Goal: Entertainment & Leisure: Consume media (video, audio)

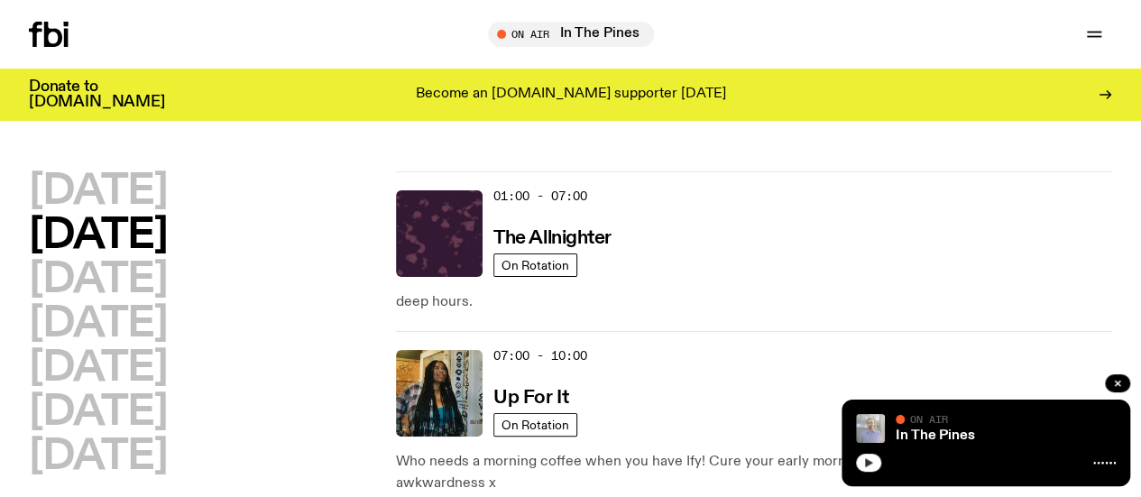
click at [862, 470] on button "button" at bounding box center [868, 463] width 25 height 18
click at [939, 431] on link "In The Pines" at bounding box center [935, 435] width 79 height 14
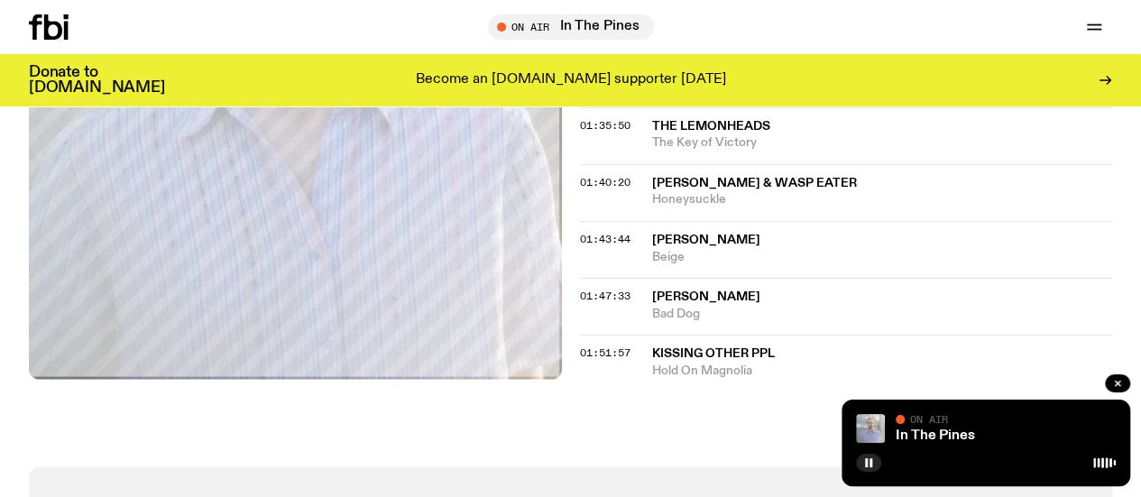
scroll to position [1852, 0]
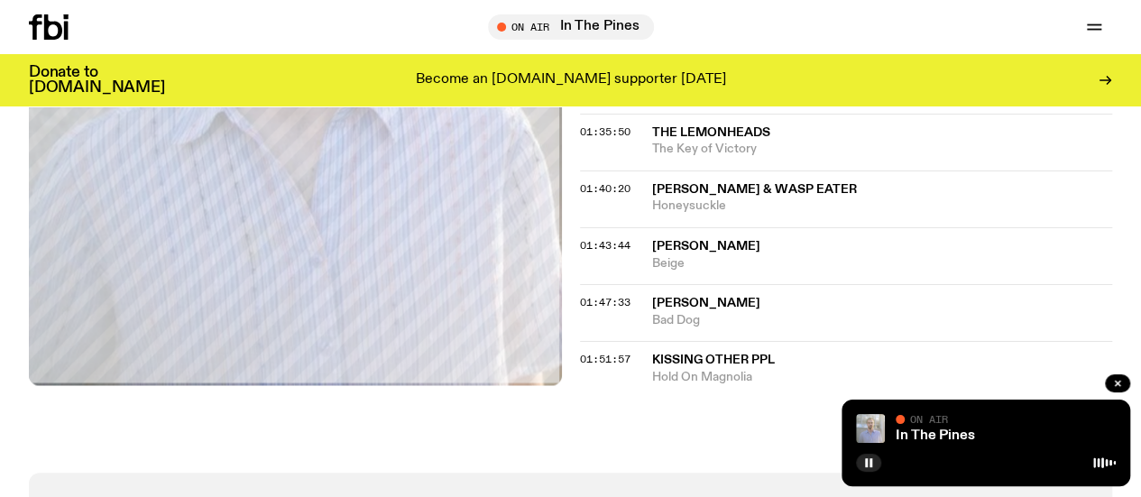
click at [713, 369] on span "Hold On Magnolia" at bounding box center [882, 377] width 461 height 17
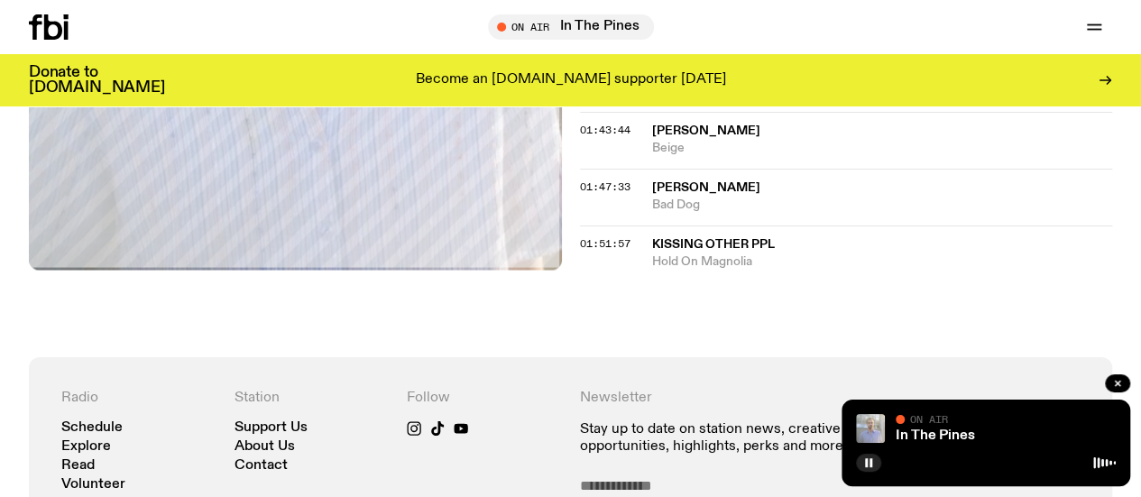
scroll to position [1968, 0]
click at [495, 463] on div "Follow" at bounding box center [484, 469] width 155 height 161
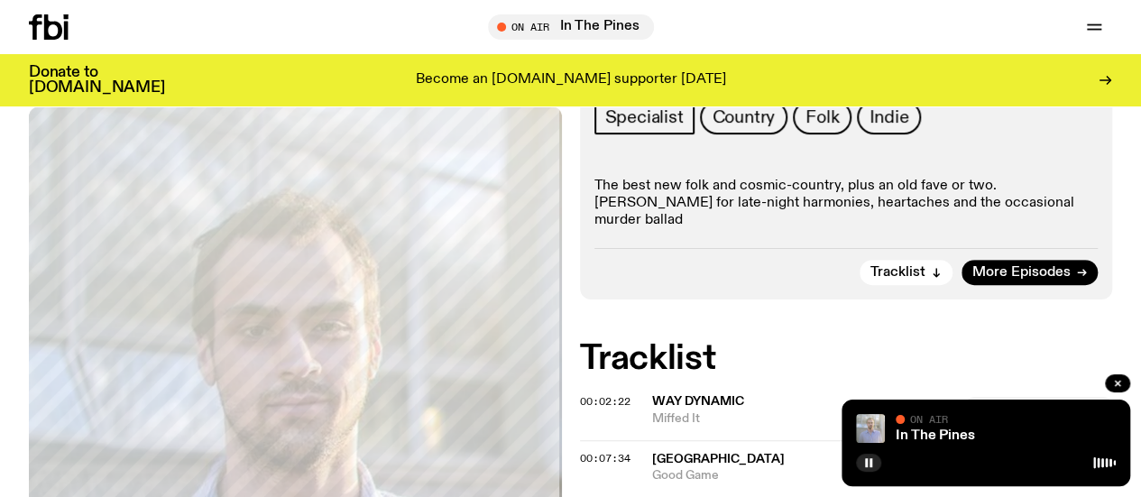
scroll to position [236, 0]
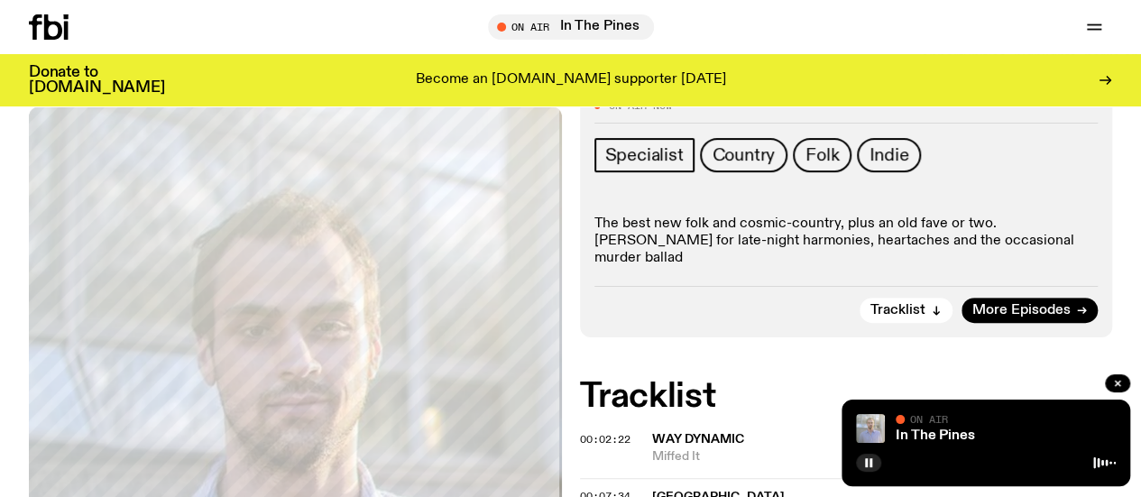
click at [594, 246] on div "On Air Now Specialist Country Folk Indie The best new folk and cosmic-country, …" at bounding box center [846, 212] width 533 height 251
click at [651, 251] on p "The best new folk and cosmic-country, plus an old fave or two. [PERSON_NAME] fo…" at bounding box center [846, 242] width 504 height 52
click at [780, 253] on p "The best new folk and cosmic-country, plus an old fave or two. [PERSON_NAME] fo…" at bounding box center [846, 242] width 504 height 52
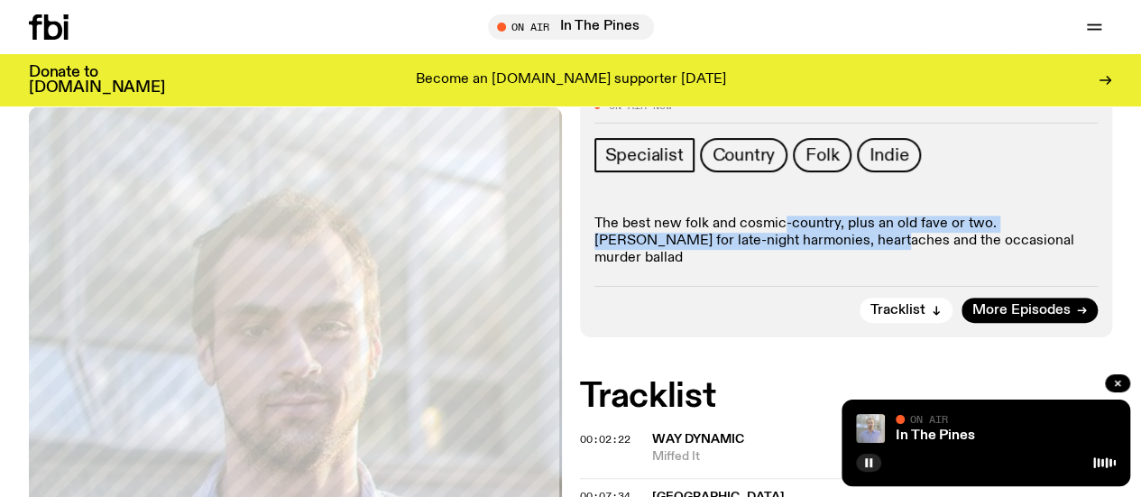
drag, startPoint x: 780, startPoint y: 253, endPoint x: 760, endPoint y: 273, distance: 28.7
click at [760, 268] on p "The best new folk and cosmic-country, plus an old fave or two. [PERSON_NAME] fo…" at bounding box center [846, 242] width 504 height 52
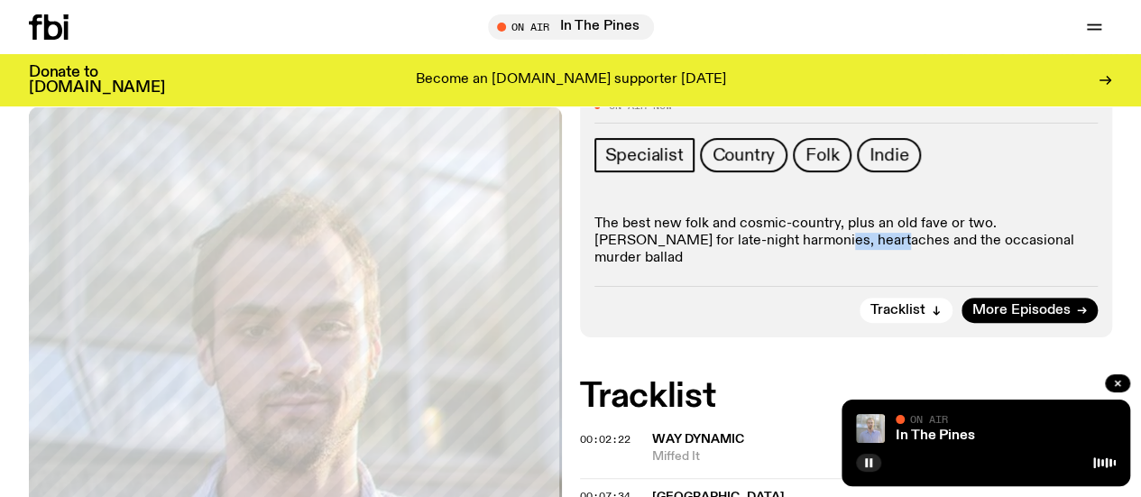
click at [760, 268] on p "The best new folk and cosmic-country, plus an old fave or two. [PERSON_NAME] fo…" at bounding box center [846, 242] width 504 height 52
click at [49, 14] on icon at bounding box center [49, 26] width 40 height 25
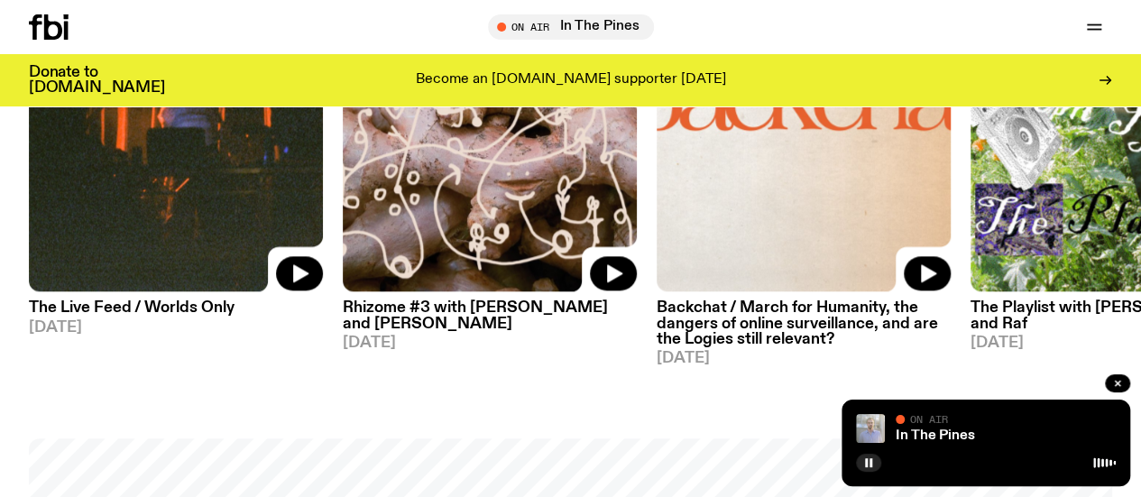
scroll to position [953, 0]
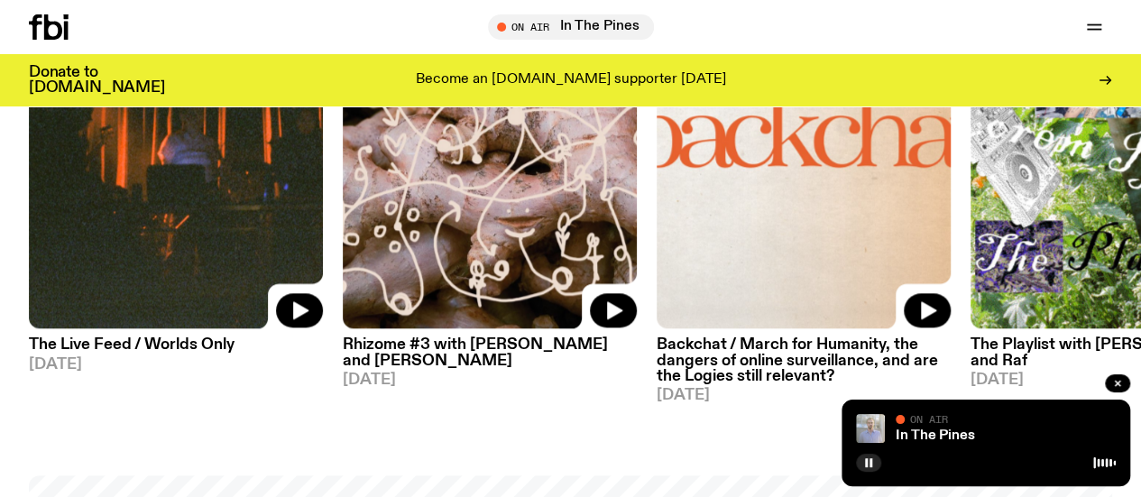
click at [466, 314] on img at bounding box center [490, 133] width 294 height 392
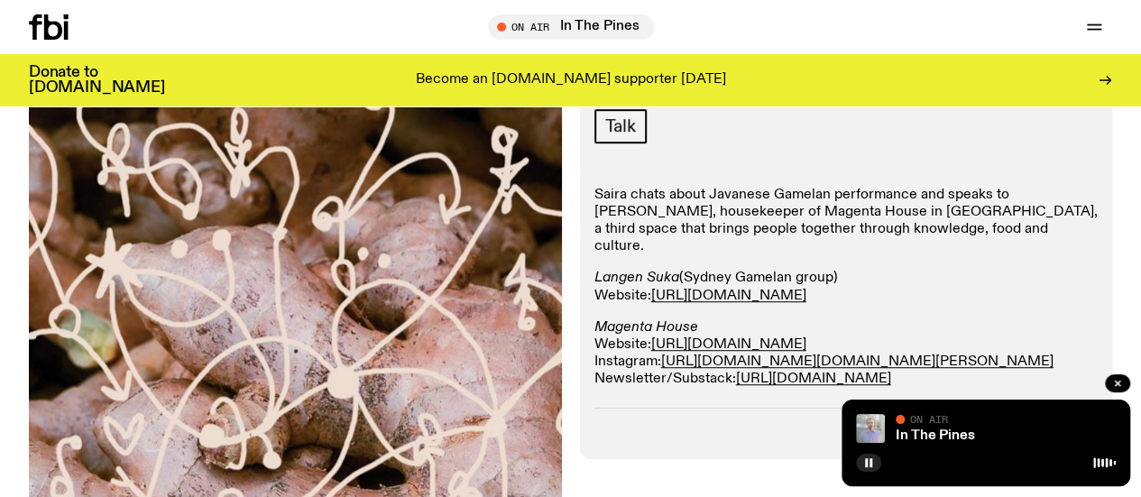
scroll to position [415, 0]
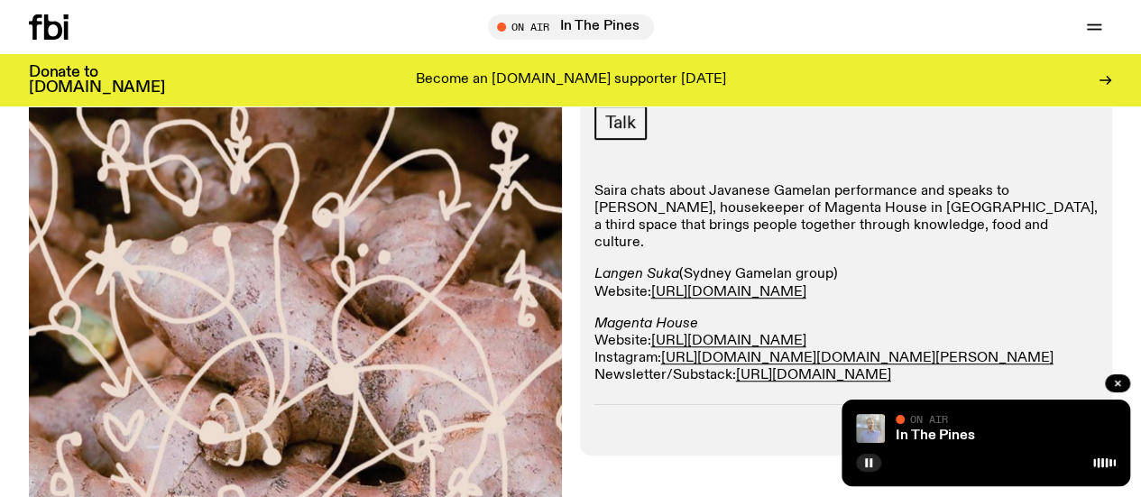
click at [742, 223] on p "Saira chats about Javanese Gamelan performance and speaks to [PERSON_NAME], hou…" at bounding box center [846, 217] width 504 height 69
click at [651, 238] on p "Saira chats about Javanese Gamelan performance and speaks to [PERSON_NAME], hou…" at bounding box center [846, 217] width 504 height 69
click at [691, 253] on p "Saira chats about Javanese Gamelan performance and speaks to [PERSON_NAME], hou…" at bounding box center [846, 217] width 504 height 69
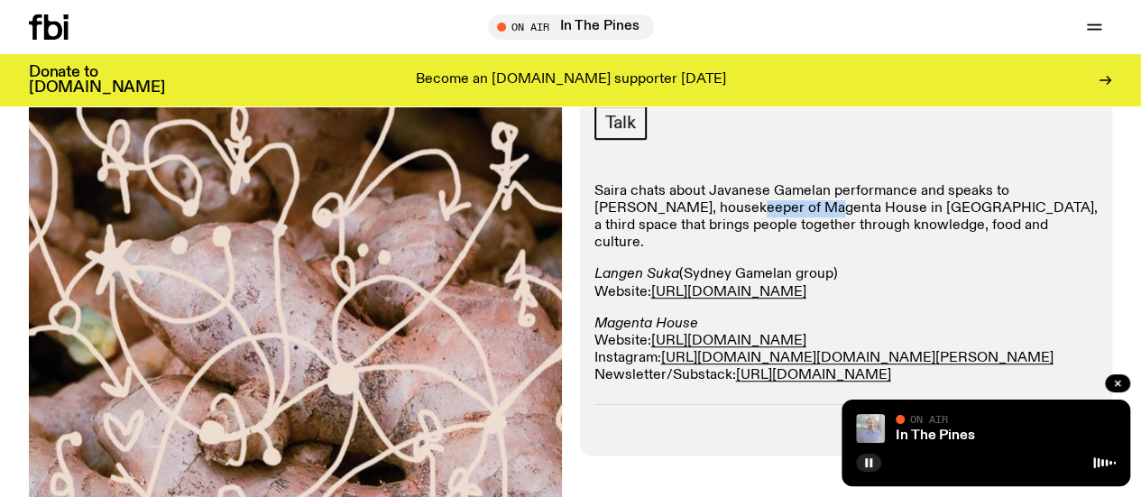
click at [691, 253] on p "Saira chats about Javanese Gamelan performance and speaks to [PERSON_NAME], hou…" at bounding box center [846, 217] width 504 height 69
click at [658, 253] on p "Saira chats about Javanese Gamelan performance and speaks to [PERSON_NAME], hou…" at bounding box center [846, 217] width 504 height 69
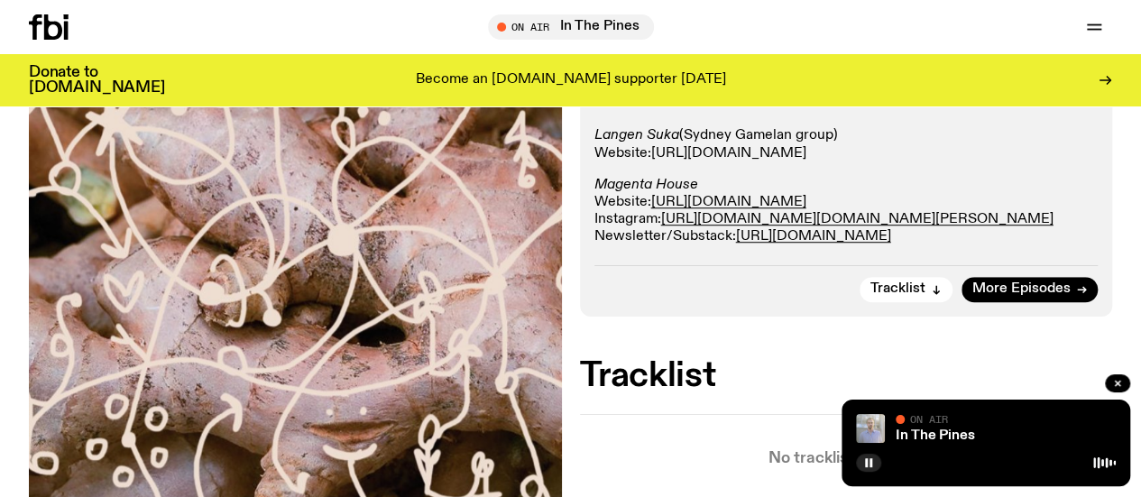
scroll to position [555, 0]
click at [927, 431] on link "In The Pines" at bounding box center [935, 435] width 79 height 14
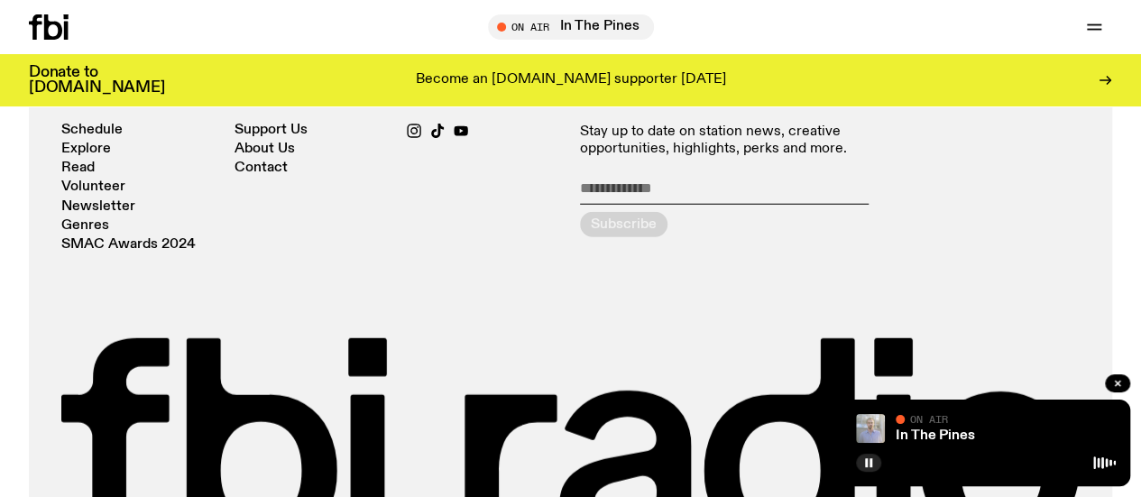
scroll to position [2501, 0]
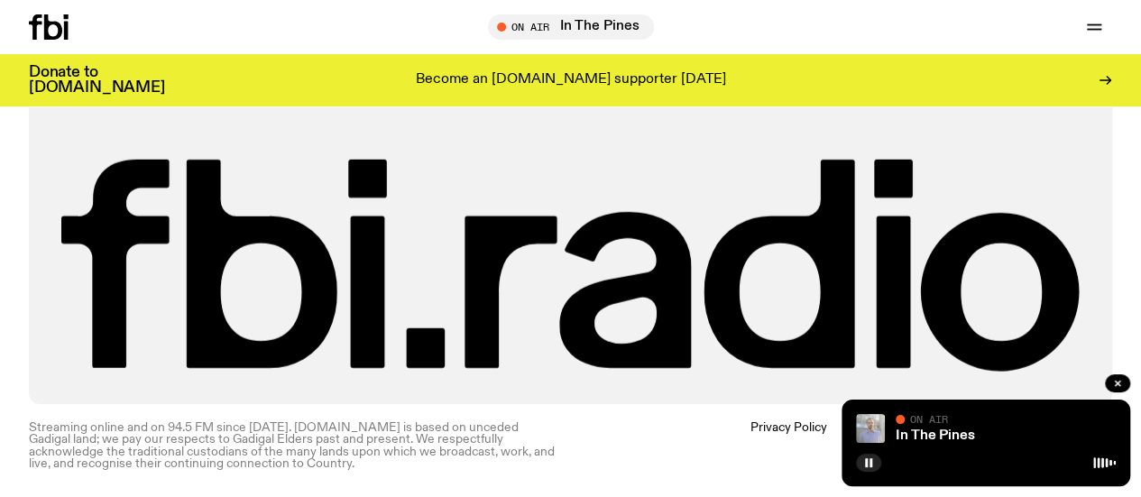
click at [55, 32] on icon at bounding box center [49, 26] width 40 height 25
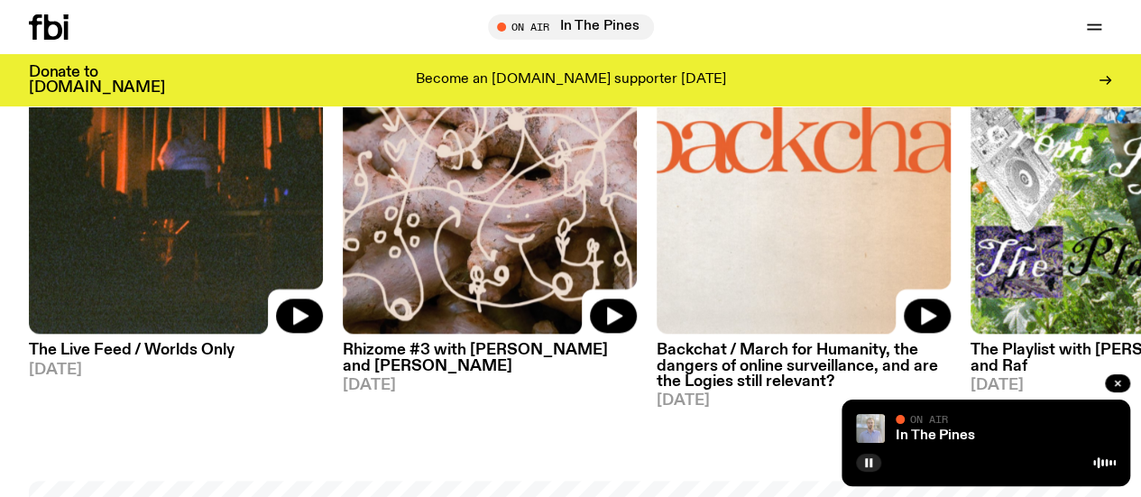
scroll to position [949, 0]
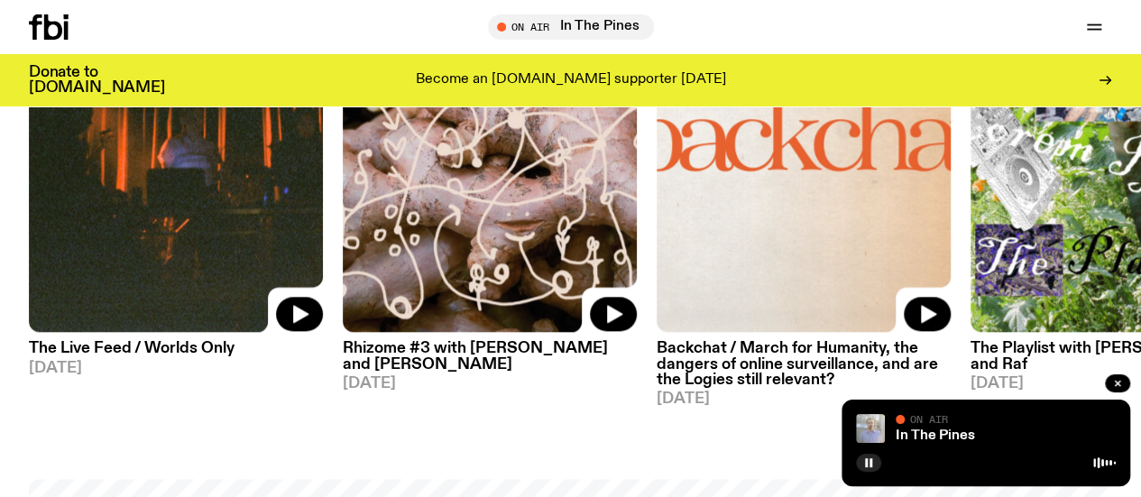
click at [411, 372] on h3 "Rhizome #3 with [PERSON_NAME] and [PERSON_NAME]" at bounding box center [490, 356] width 294 height 31
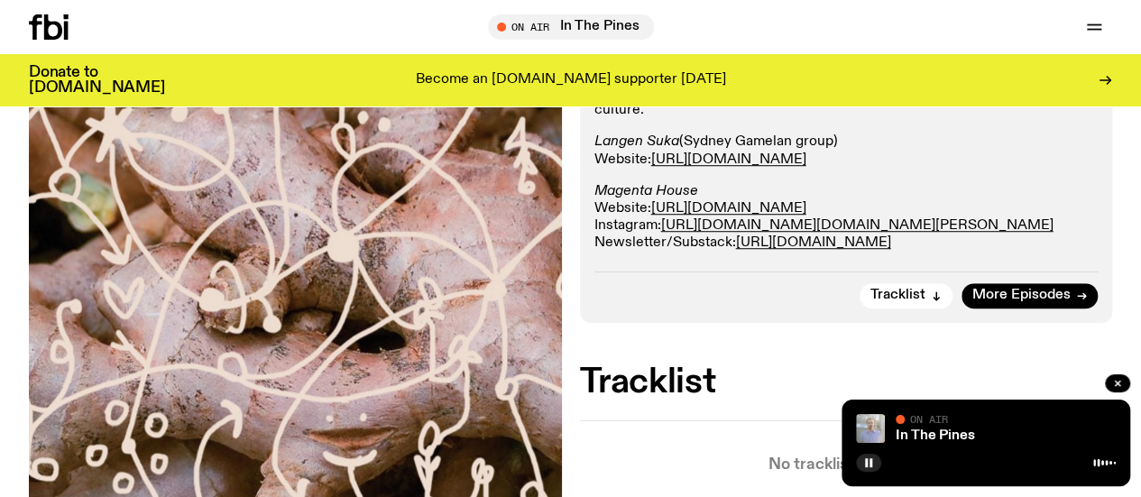
scroll to position [548, 0]
click at [1021, 301] on span "More Episodes" at bounding box center [1021, 295] width 98 height 14
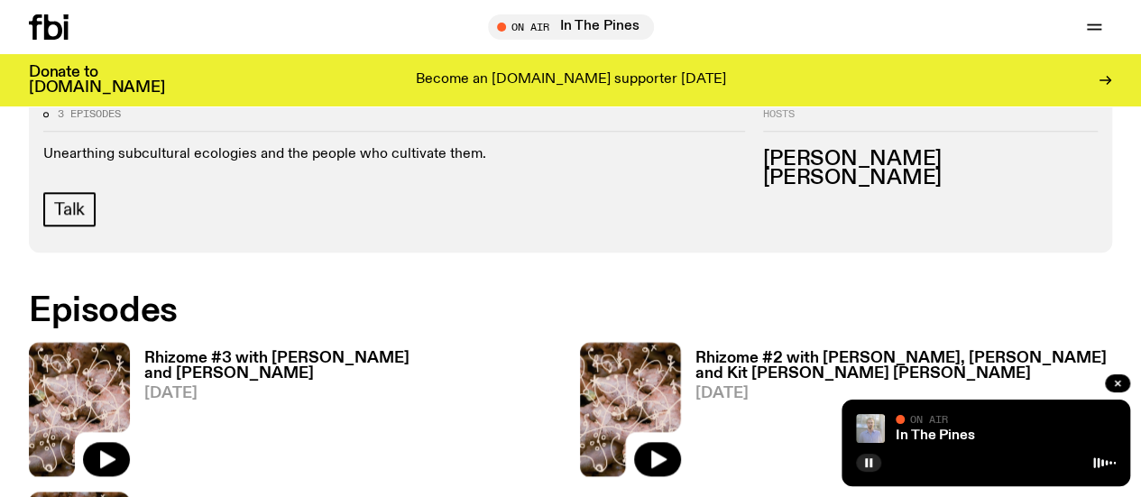
scroll to position [796, 0]
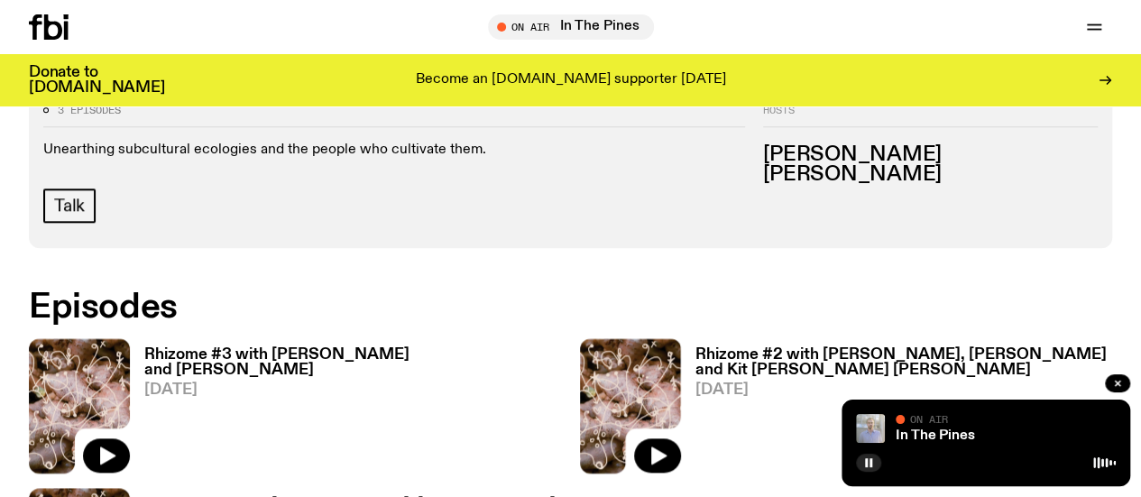
click at [696, 347] on h3 "Rhizome #2 with [PERSON_NAME], [PERSON_NAME] and Kit [PERSON_NAME] [PERSON_NAME]" at bounding box center [905, 362] width 418 height 31
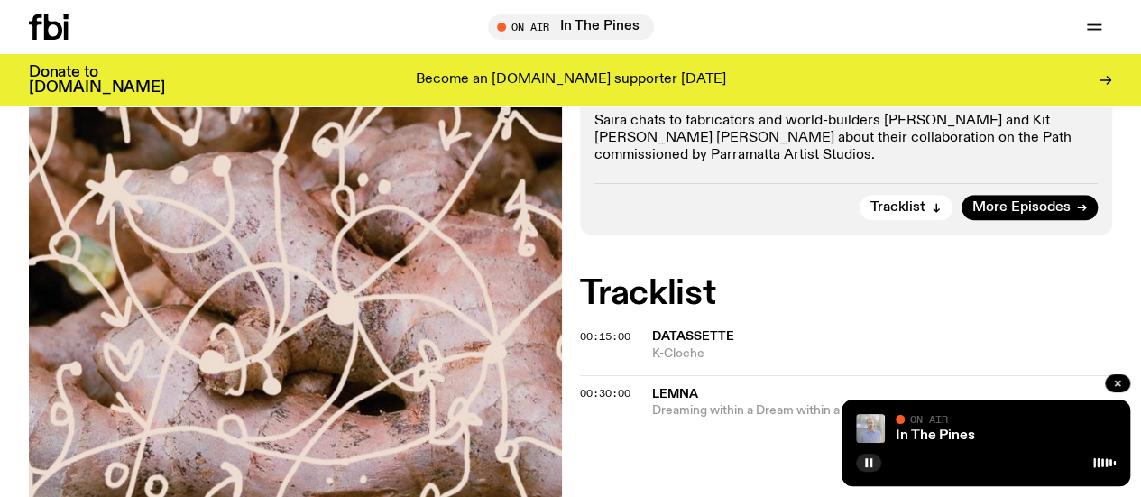
scroll to position [634, 0]
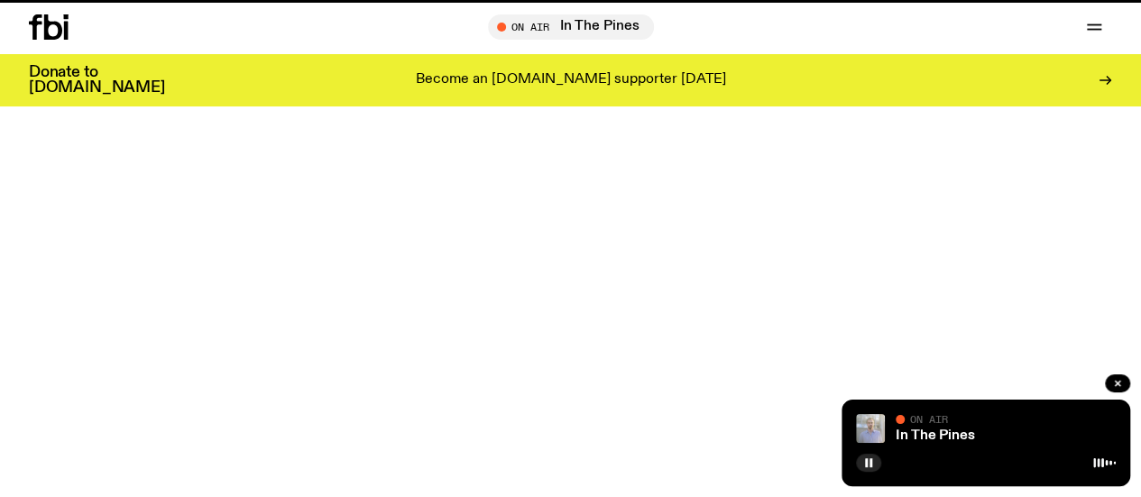
scroll to position [796, 0]
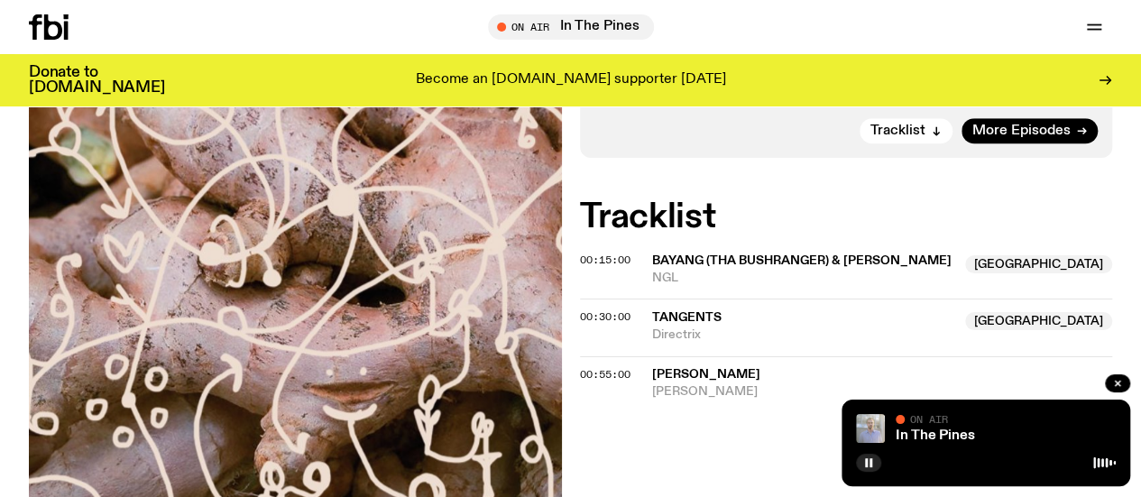
scroll to position [668, 0]
click at [932, 433] on link "In The Pines" at bounding box center [935, 435] width 79 height 14
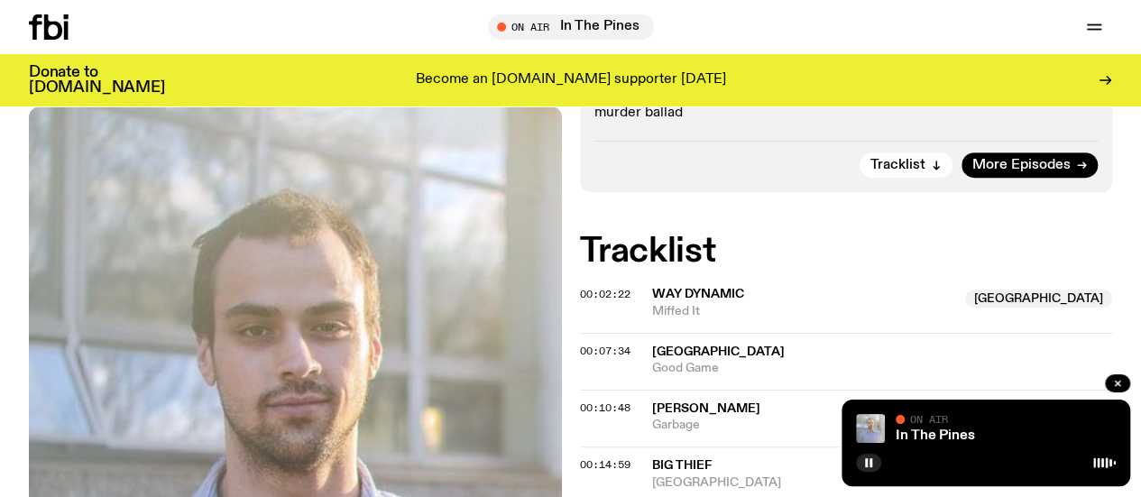
scroll to position [381, 0]
click at [0, 0] on link "Schedule" at bounding box center [0, 0] width 0 height 0
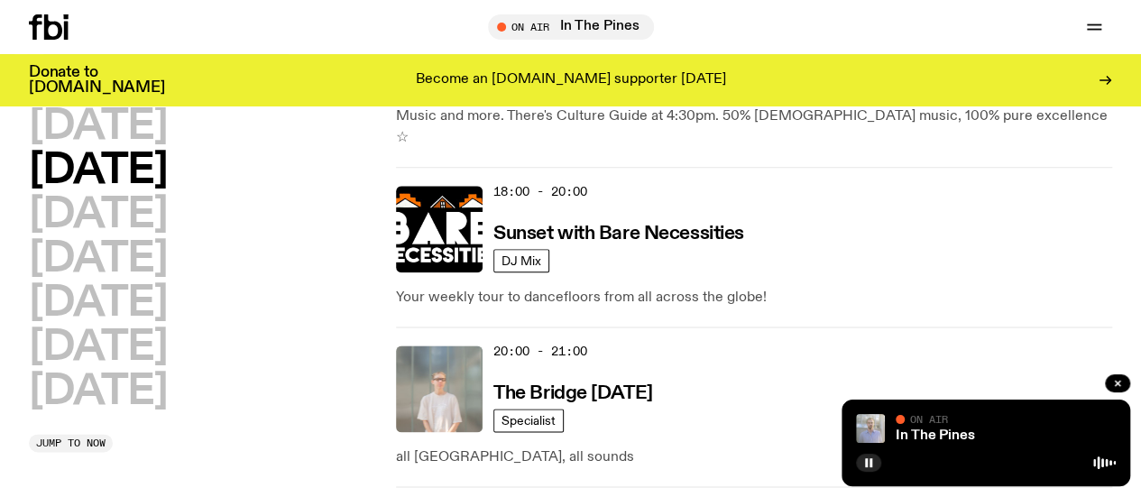
scroll to position [874, 0]
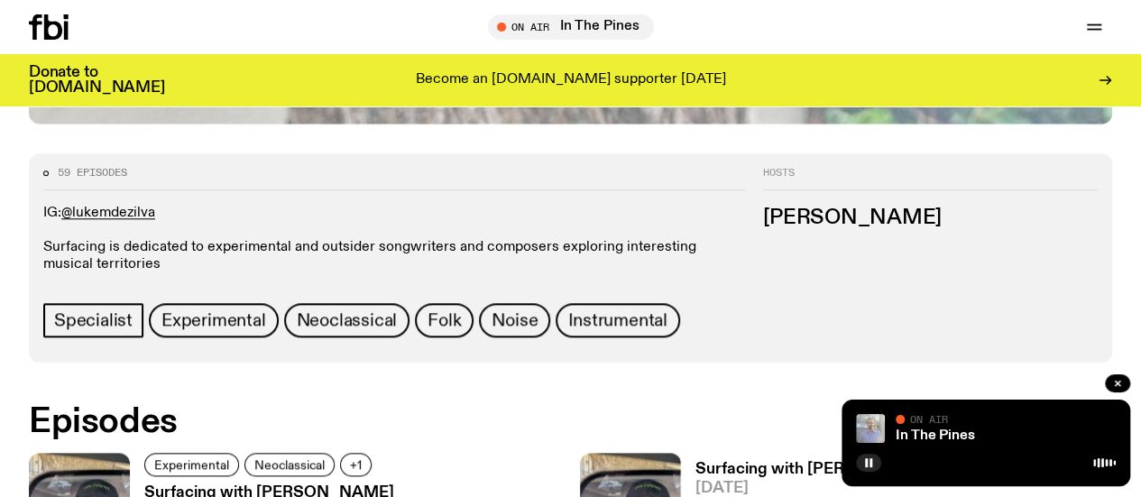
scroll to position [807, 0]
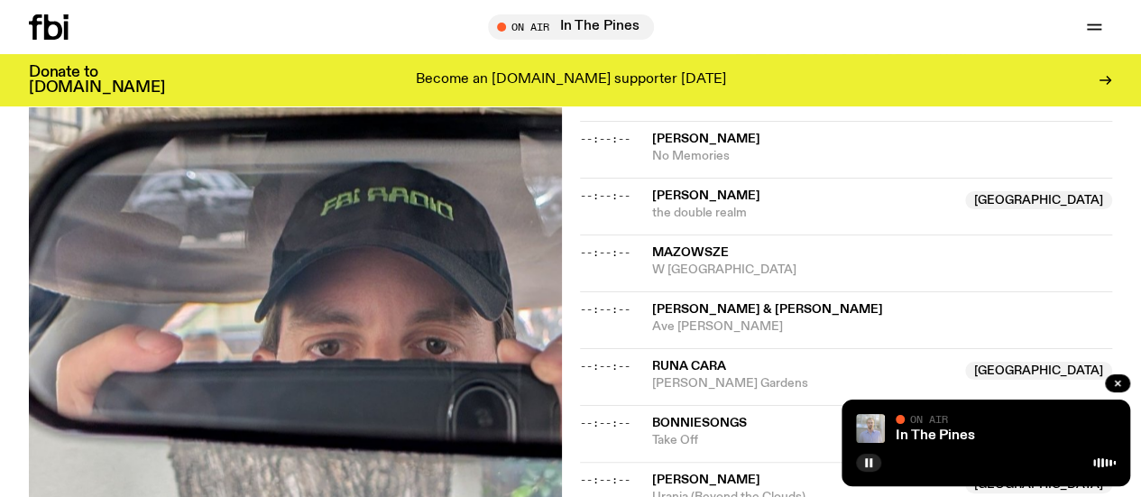
click at [451, 349] on img at bounding box center [295, 379] width 533 height 710
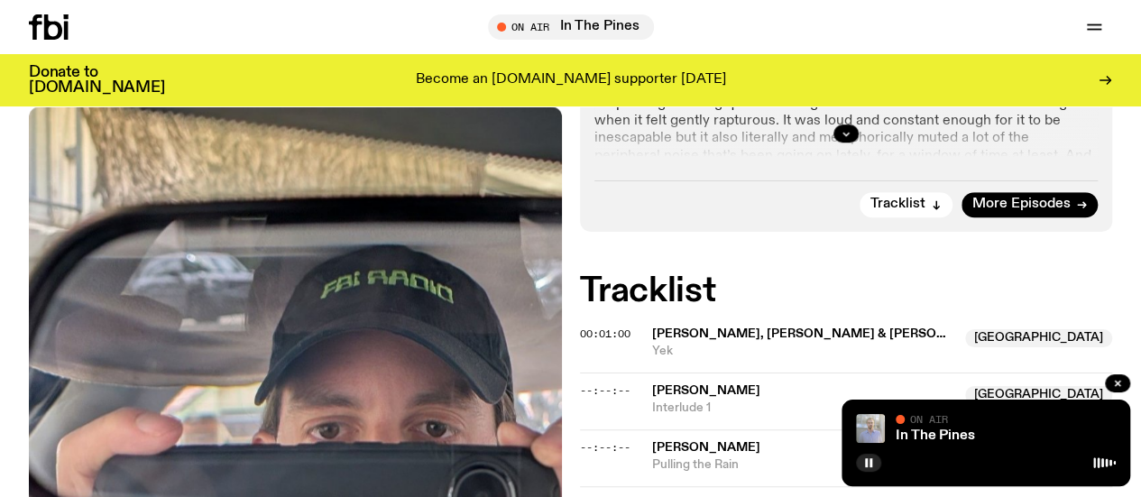
scroll to position [395, 0]
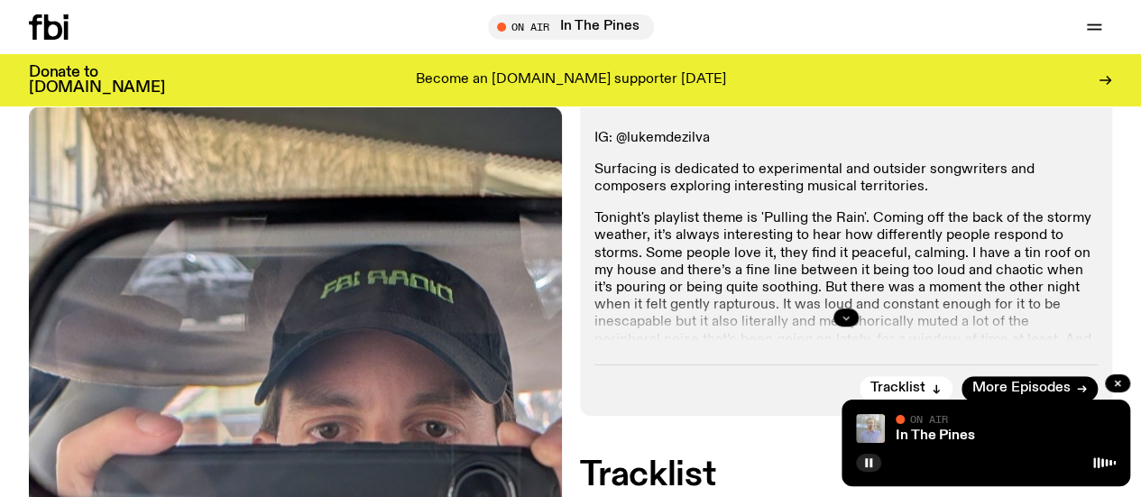
click at [836, 327] on button "button" at bounding box center [846, 318] width 25 height 18
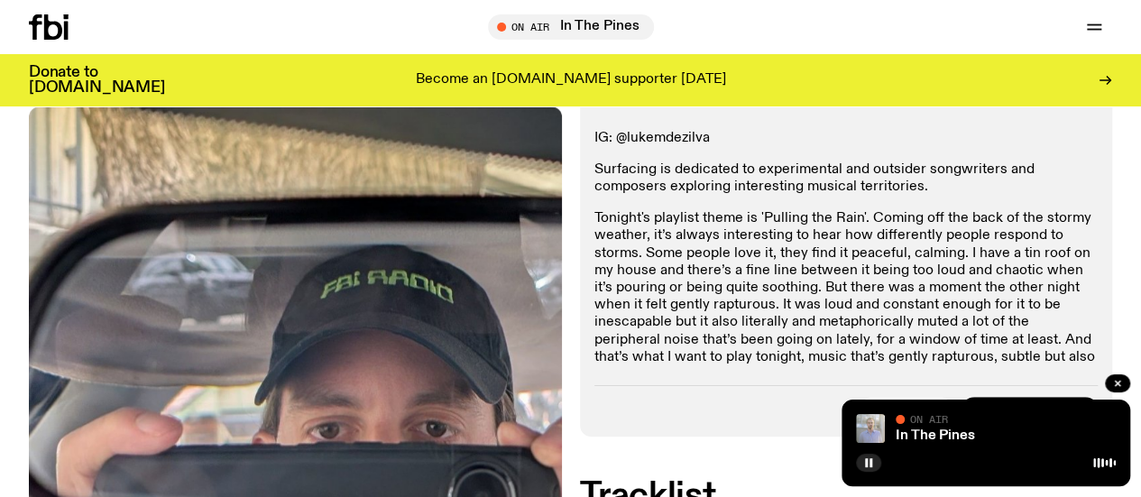
click at [830, 251] on p "Tonight's playlist theme is 'Pulling the Rain'. Coming off the back of the stor…" at bounding box center [846, 296] width 504 height 173
click at [751, 279] on p "Tonight's playlist theme is 'Pulling the Rain'. Coming off the back of the stor…" at bounding box center [846, 296] width 504 height 173
click at [864, 281] on p "Tonight's playlist theme is 'Pulling the Rain'. Coming off the back of the stor…" at bounding box center [846, 296] width 504 height 173
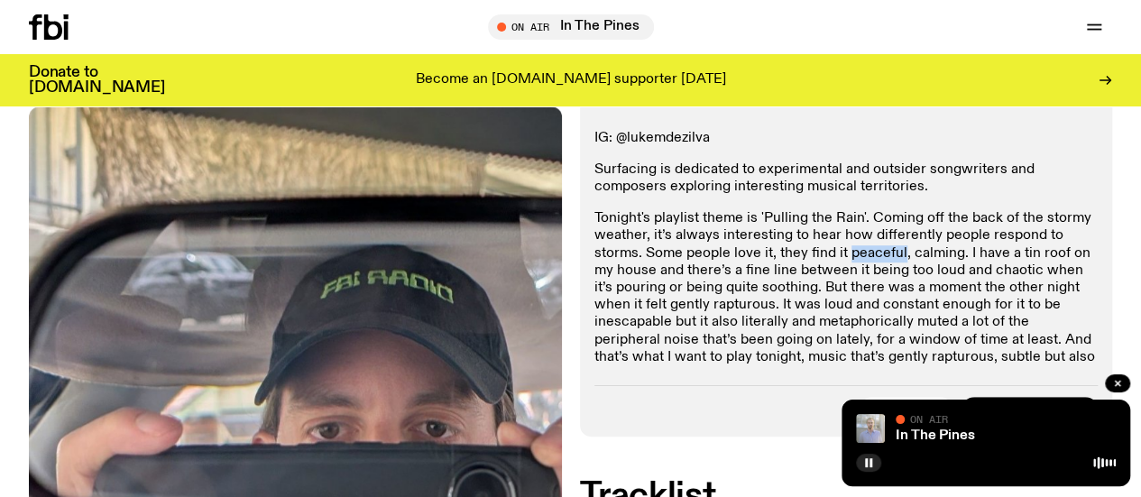
click at [864, 281] on p "Tonight's playlist theme is 'Pulling the Rain'. Coming off the back of the stor…" at bounding box center [846, 296] width 504 height 173
click at [825, 304] on p "Tonight's playlist theme is 'Pulling the Rain'. Coming off the back of the stor…" at bounding box center [846, 296] width 504 height 173
click at [778, 320] on p "Tonight's playlist theme is 'Pulling the Rain'. Coming off the back of the stor…" at bounding box center [846, 296] width 504 height 173
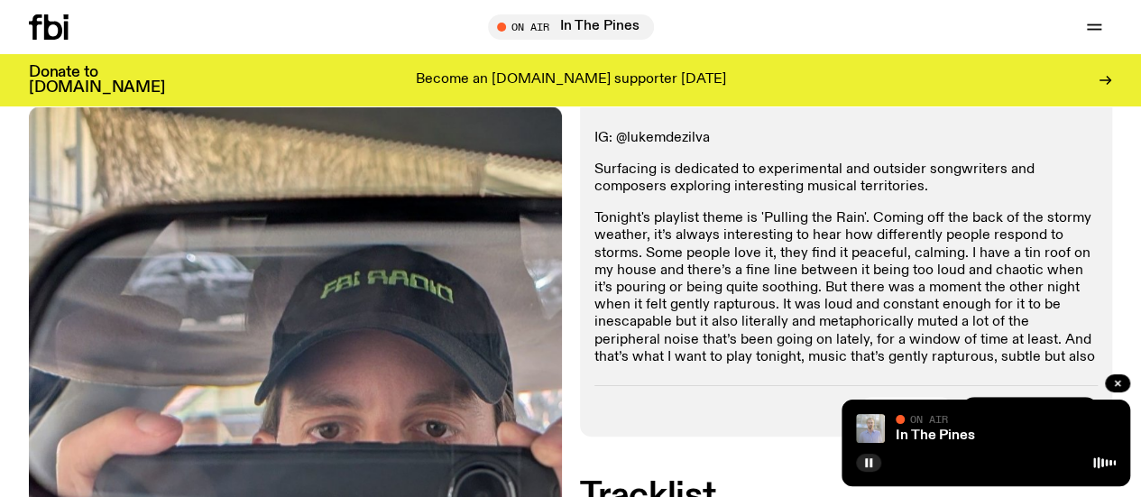
click at [702, 336] on p "Tonight's playlist theme is 'Pulling the Rain'. Coming off the back of the stor…" at bounding box center [846, 296] width 504 height 173
click at [791, 353] on p "Tonight's playlist theme is 'Pulling the Rain'. Coming off the back of the stor…" at bounding box center [846, 296] width 504 height 173
click at [772, 377] on p "Tonight's playlist theme is 'Pulling the Rain'. Coming off the back of the stor…" at bounding box center [846, 296] width 504 height 173
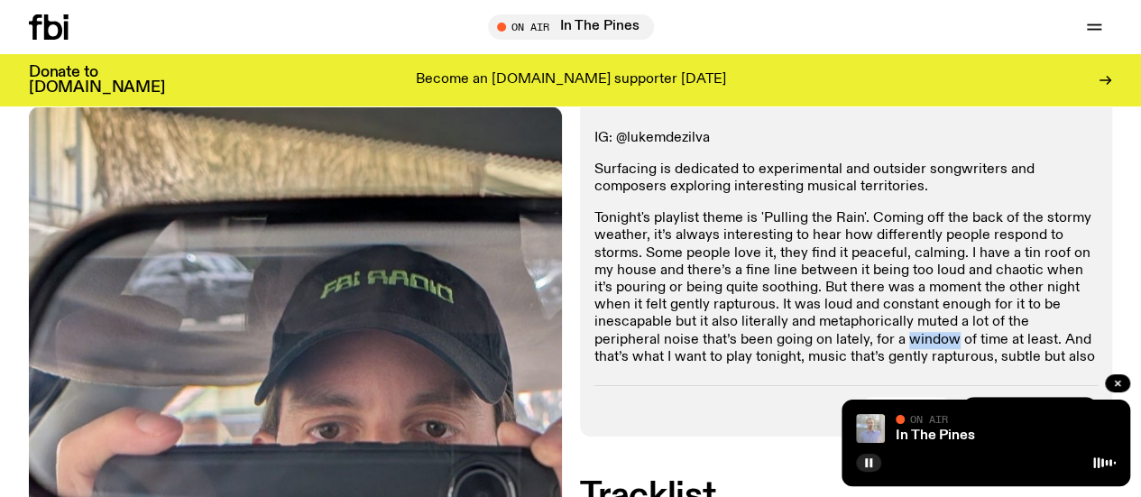
click at [772, 377] on p "Tonight's playlist theme is 'Pulling the Rain'. Coming off the back of the stor…" at bounding box center [846, 296] width 504 height 173
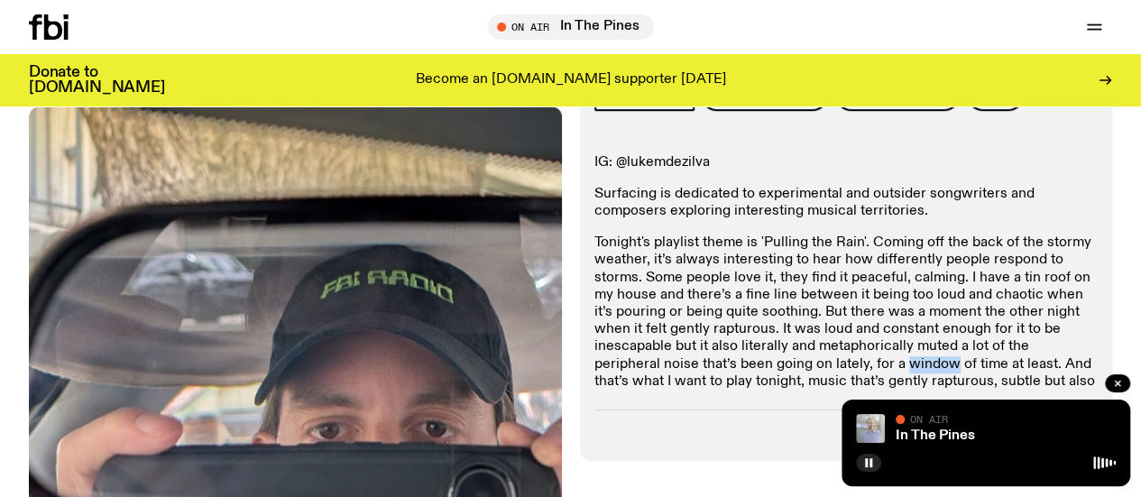
scroll to position [0, 0]
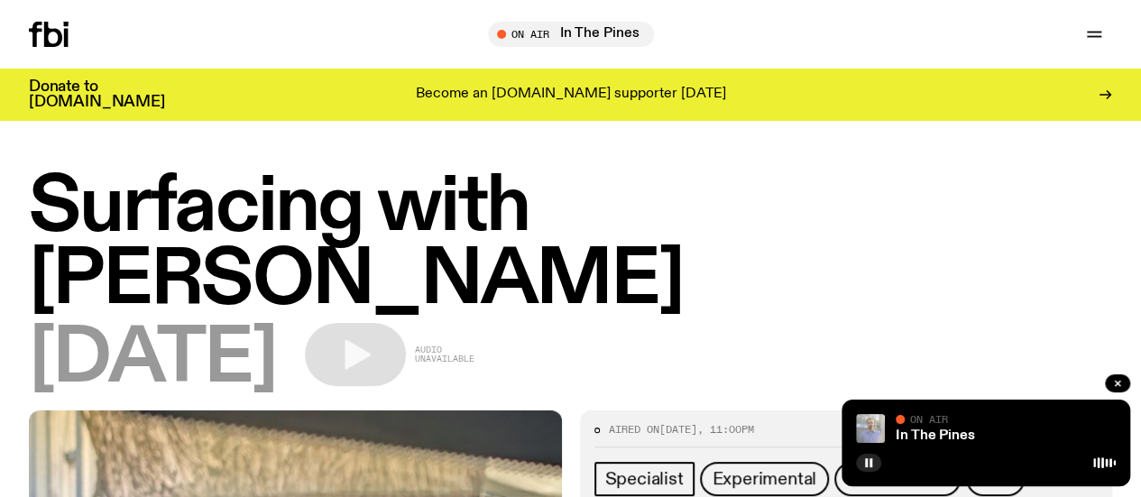
click at [103, 290] on h1 "Surfacing with [PERSON_NAME]" at bounding box center [570, 244] width 1083 height 146
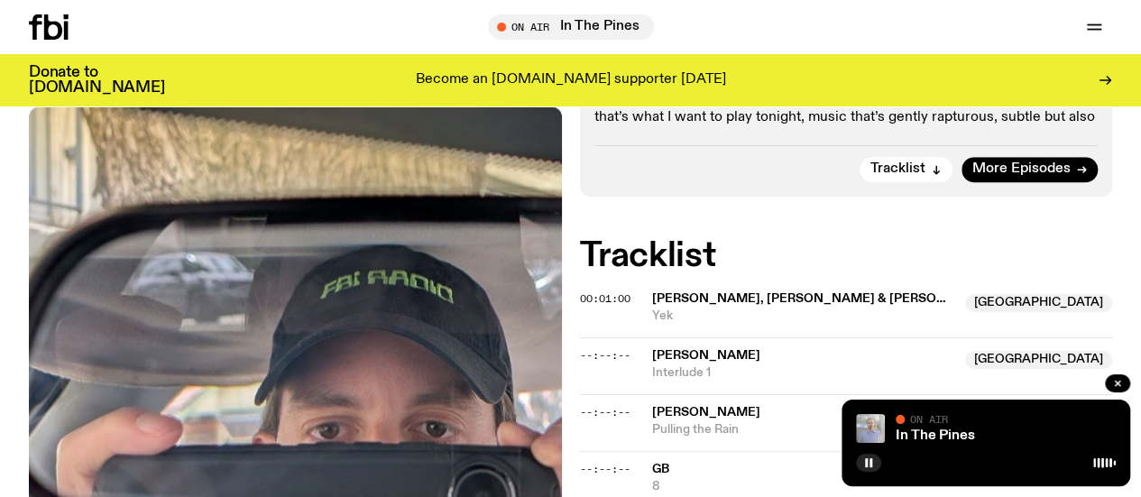
scroll to position [642, 0]
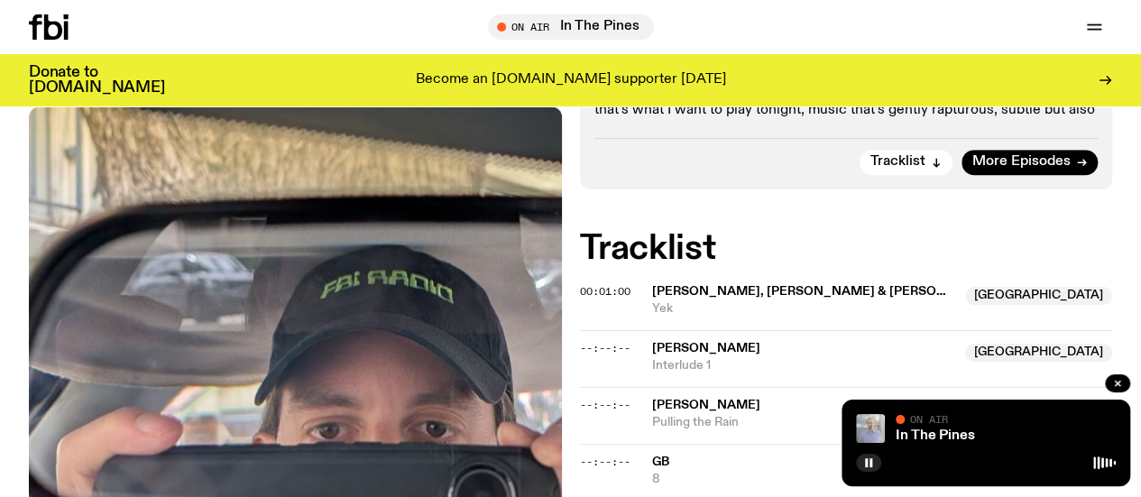
click at [736, 298] on span "[PERSON_NAME], [PERSON_NAME] & [PERSON_NAME]" at bounding box center [824, 291] width 345 height 13
click at [586, 465] on div "--:--:-- [PERSON_NAME] the Rain" at bounding box center [846, 472] width 533 height 57
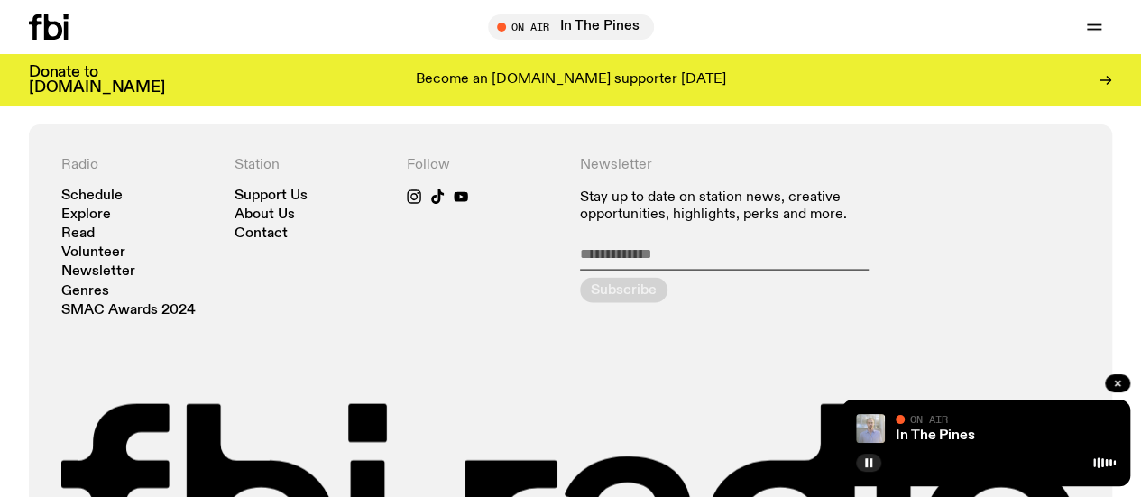
scroll to position [1775, 0]
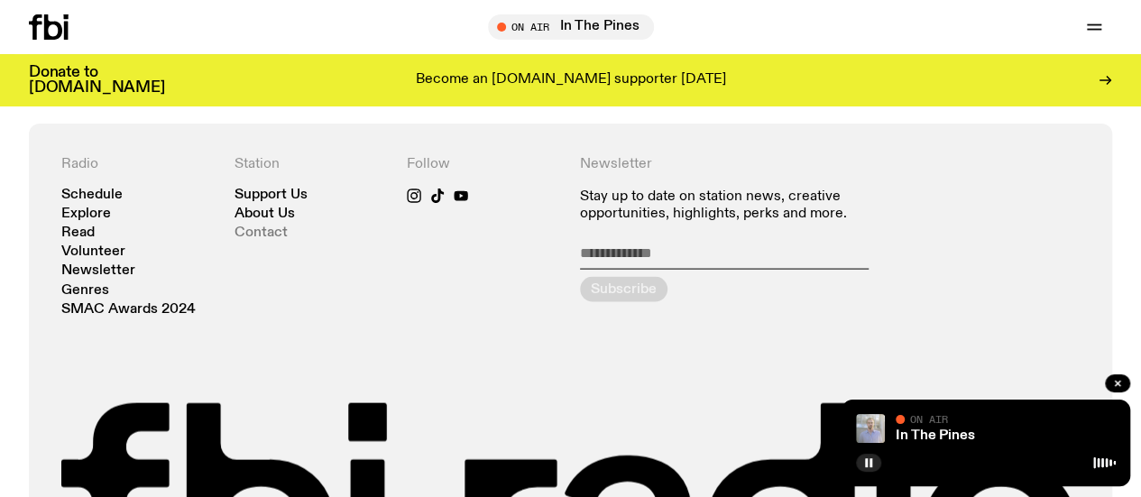
click at [263, 240] on link "Contact" at bounding box center [261, 233] width 53 height 14
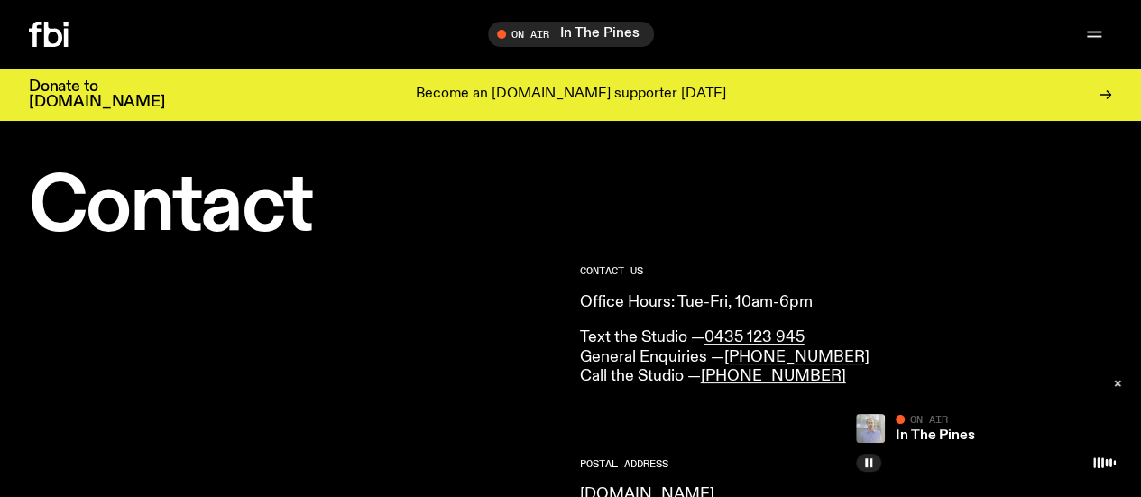
click at [52, 47] on icon at bounding box center [53, 34] width 18 height 25
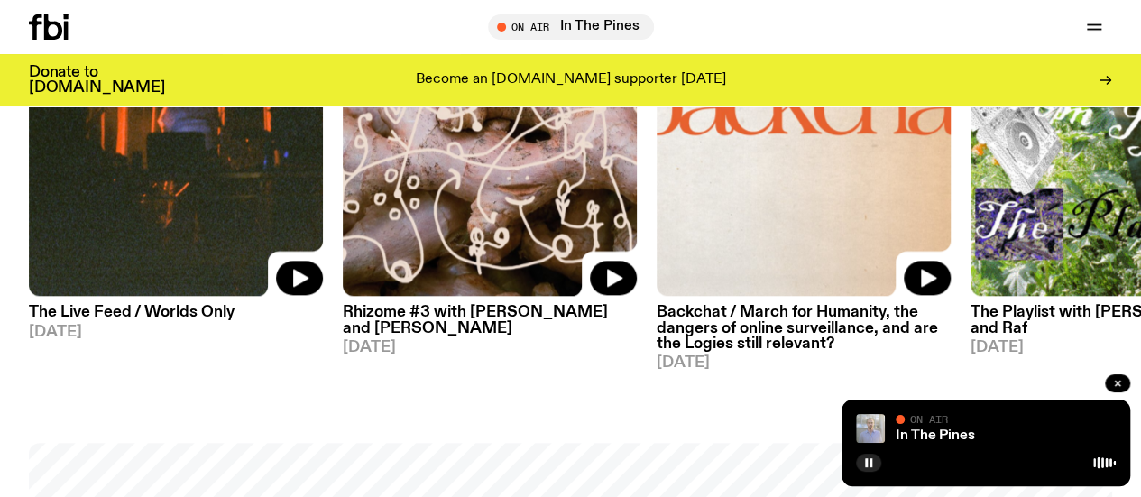
scroll to position [1002, 0]
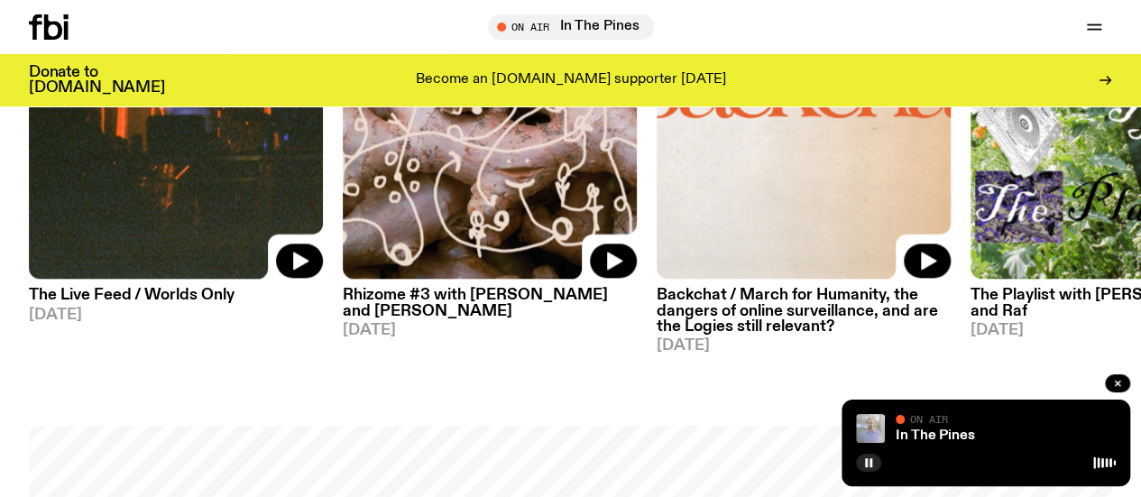
click at [88, 214] on img at bounding box center [176, 83] width 294 height 392
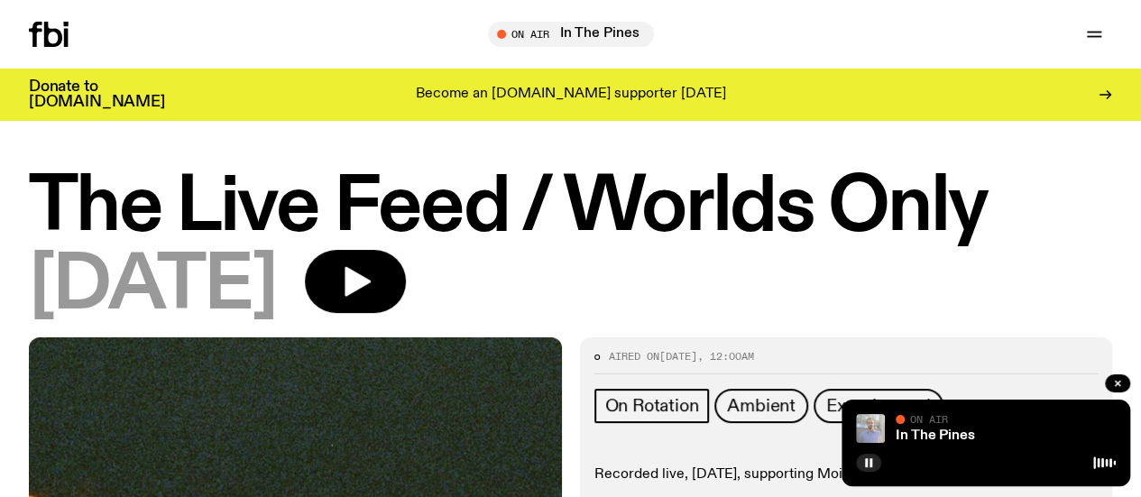
click at [726, 226] on h1 "The Live Feed / Worlds Only" at bounding box center [570, 207] width 1083 height 73
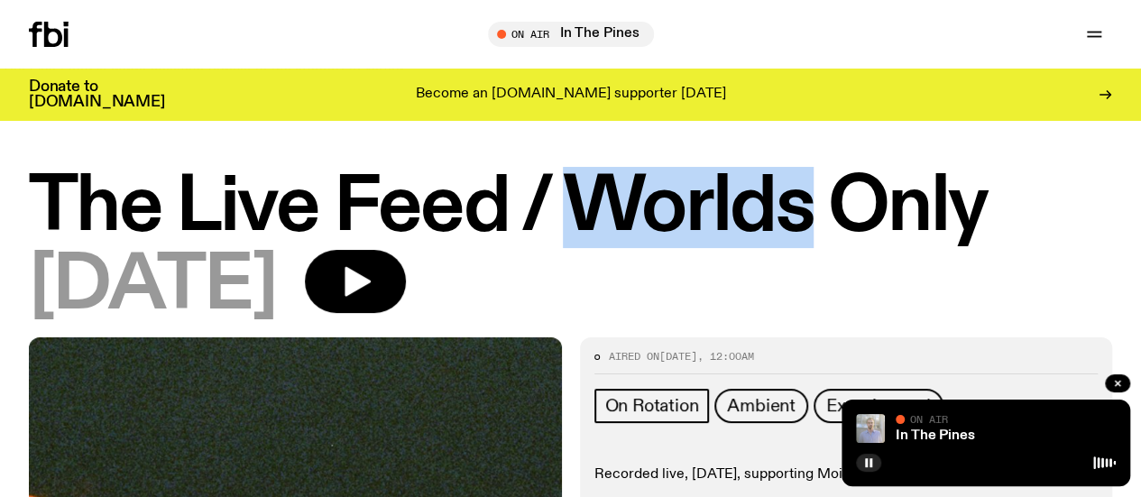
click at [726, 226] on h1 "The Live Feed / Worlds Only" at bounding box center [570, 207] width 1083 height 73
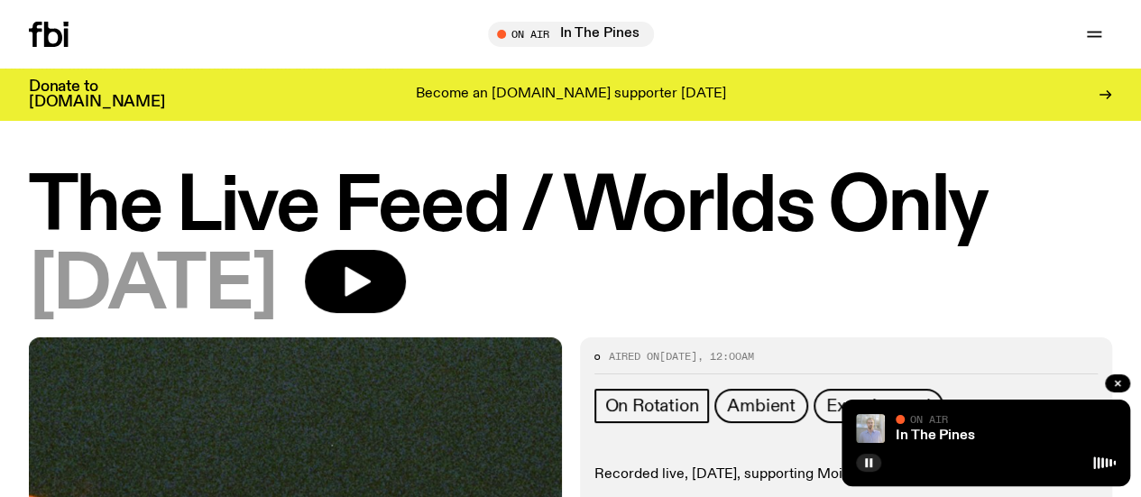
click at [997, 207] on h1 "The Live Feed / Worlds Only" at bounding box center [570, 207] width 1083 height 73
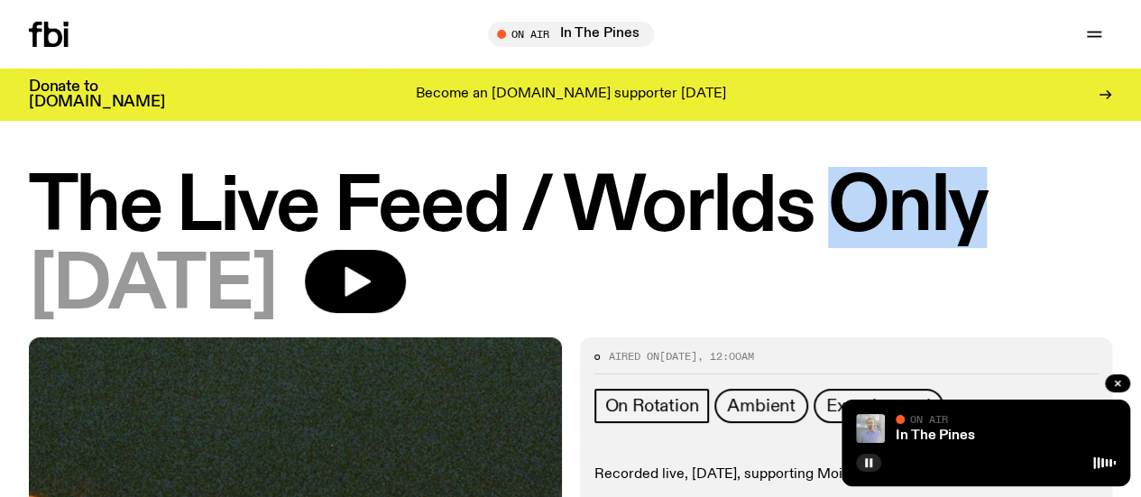
click at [997, 207] on h1 "The Live Feed / Worlds Only" at bounding box center [570, 207] width 1083 height 73
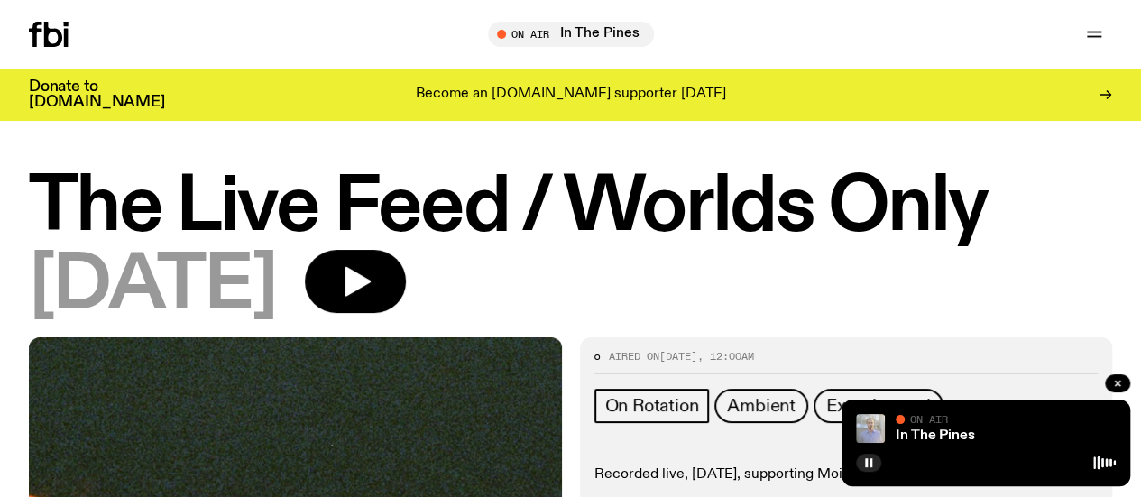
click at [40, 235] on h1 "The Live Feed / Worlds Only" at bounding box center [570, 207] width 1083 height 73
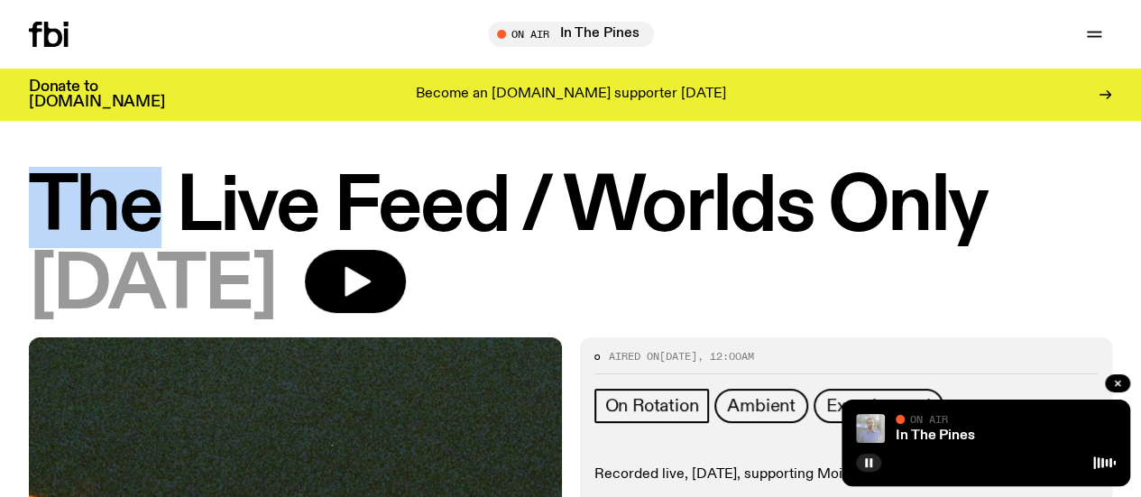
click at [40, 235] on h1 "The Live Feed / Worlds Only" at bounding box center [570, 207] width 1083 height 73
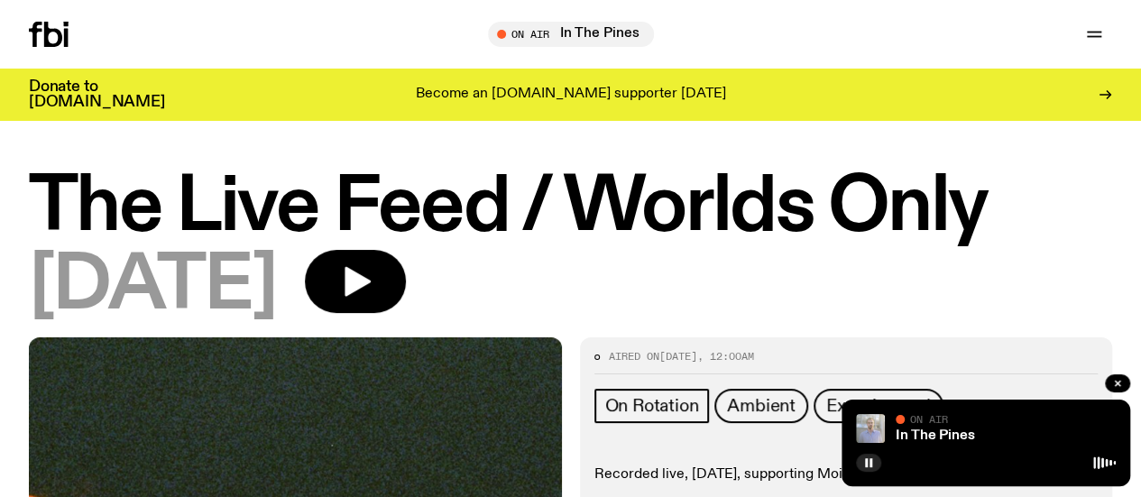
click at [298, 197] on h1 "The Live Feed / Worlds Only" at bounding box center [570, 207] width 1083 height 73
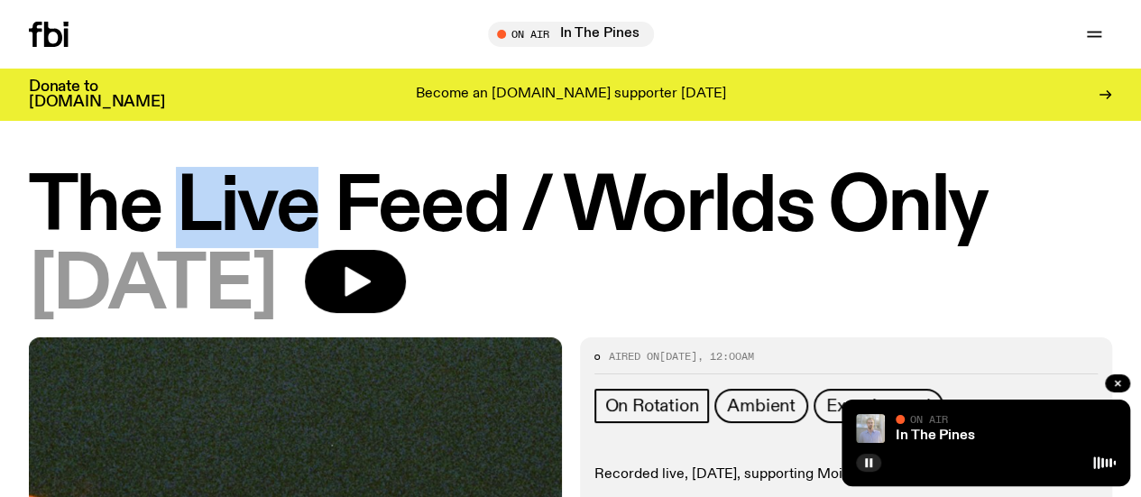
click at [298, 197] on h1 "The Live Feed / Worlds Only" at bounding box center [570, 207] width 1083 height 73
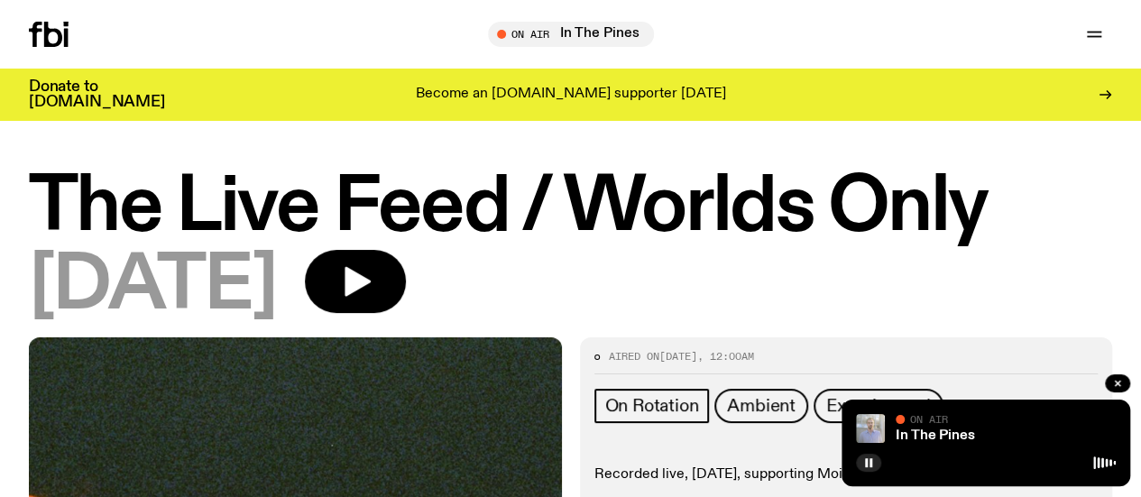
click at [450, 195] on h1 "The Live Feed / Worlds Only" at bounding box center [570, 207] width 1083 height 73
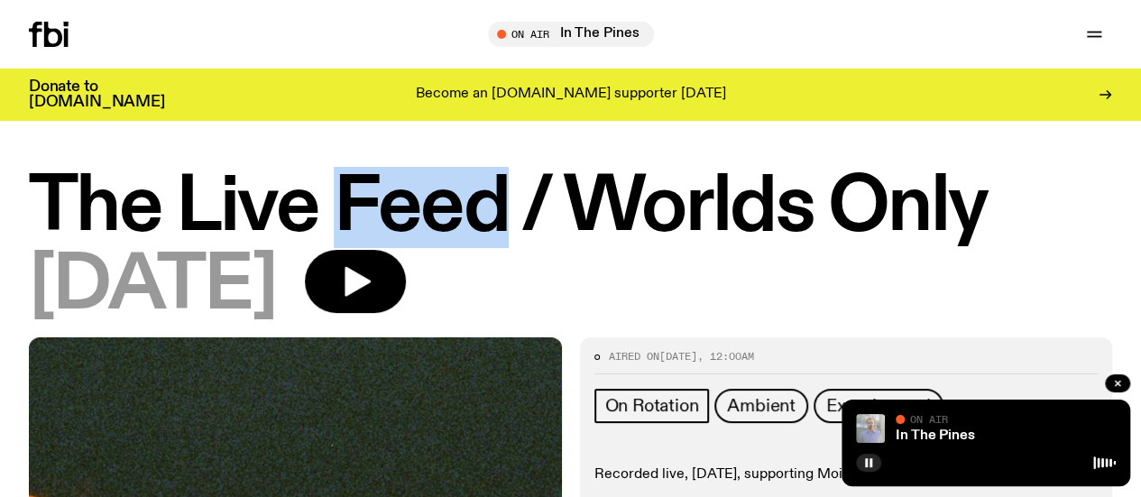
click at [450, 195] on h1 "The Live Feed / Worlds Only" at bounding box center [570, 207] width 1083 height 73
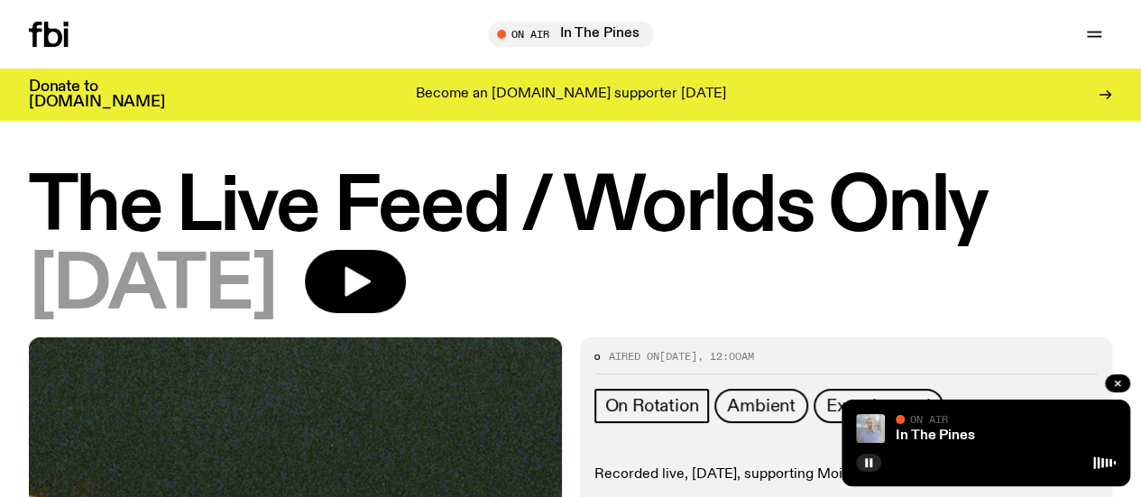
click at [720, 175] on h1 "The Live Feed / Worlds Only" at bounding box center [570, 207] width 1083 height 73
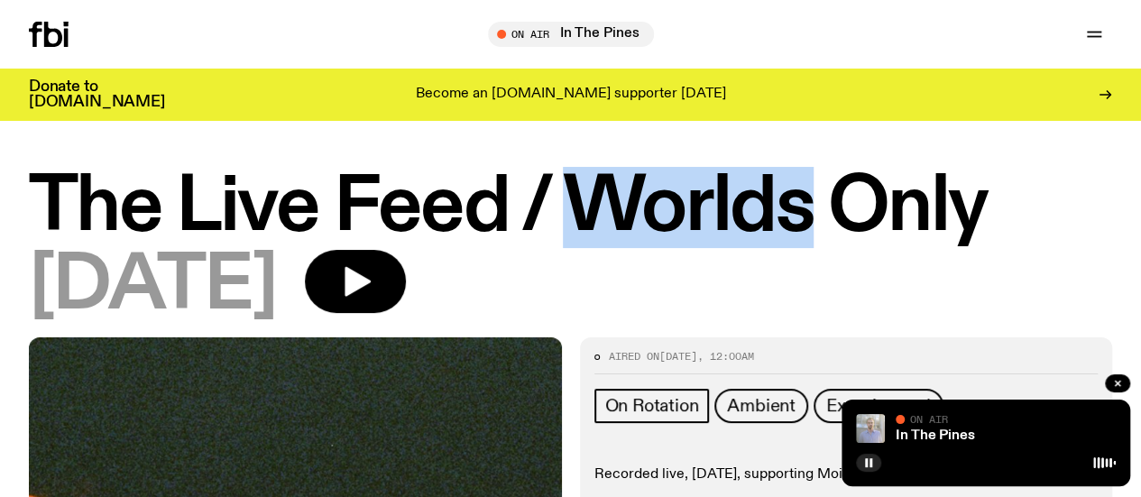
click at [720, 175] on h1 "The Live Feed / Worlds Only" at bounding box center [570, 207] width 1083 height 73
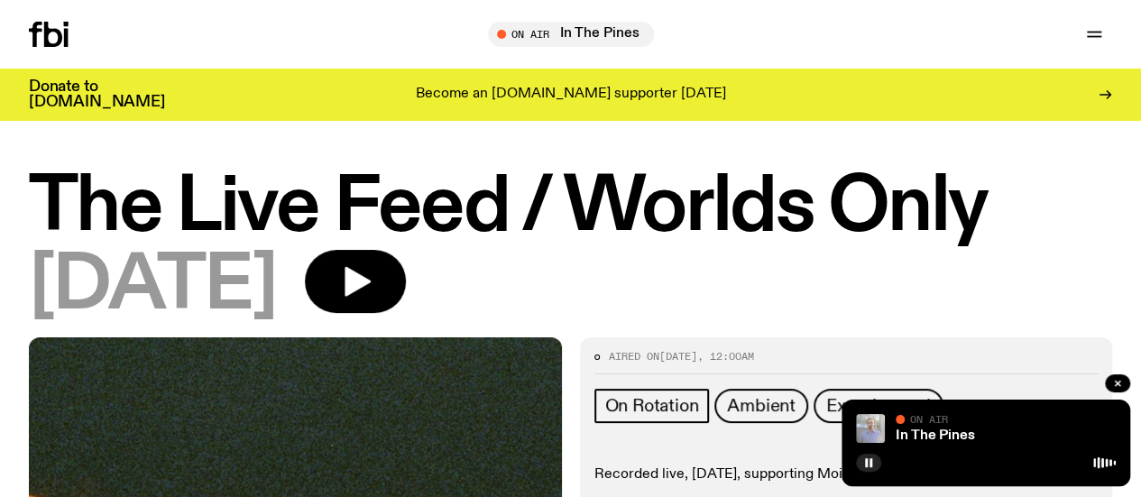
click at [971, 187] on h1 "The Live Feed / Worlds Only" at bounding box center [570, 207] width 1083 height 73
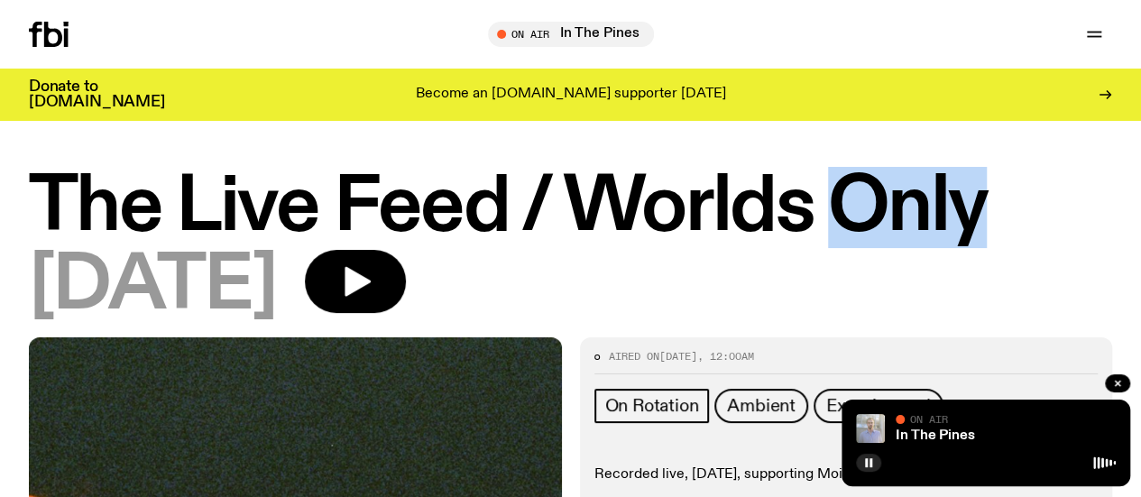
click at [971, 187] on h1 "The Live Feed / Worlds Only" at bounding box center [570, 207] width 1083 height 73
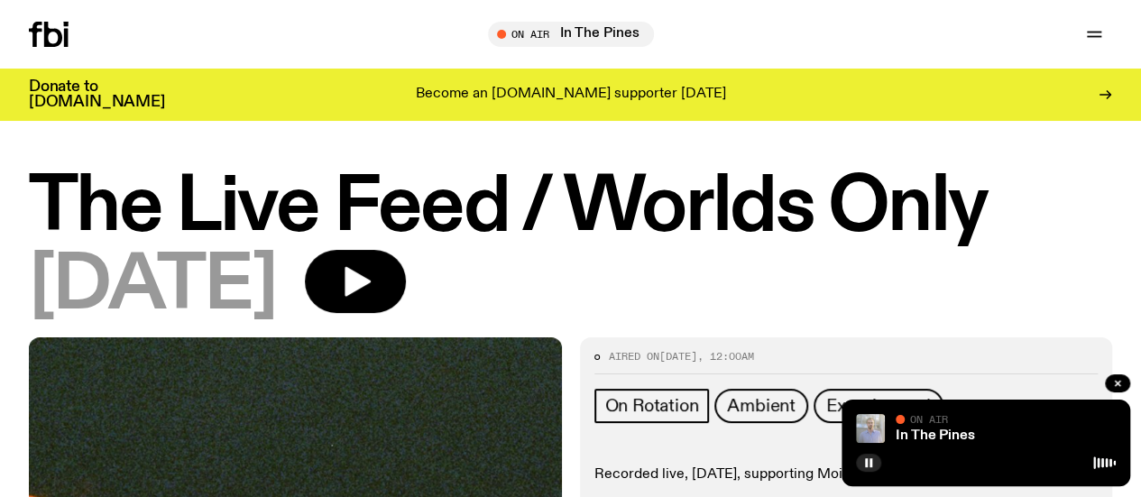
click at [785, 198] on h1 "The Live Feed / Worlds Only" at bounding box center [570, 207] width 1083 height 73
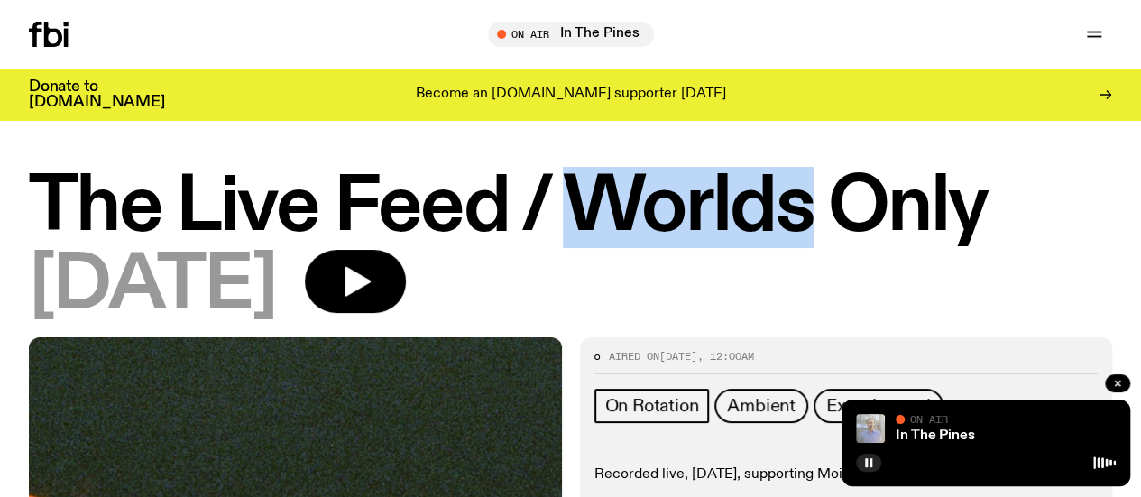
click at [785, 198] on h1 "The Live Feed / Worlds Only" at bounding box center [570, 207] width 1083 height 73
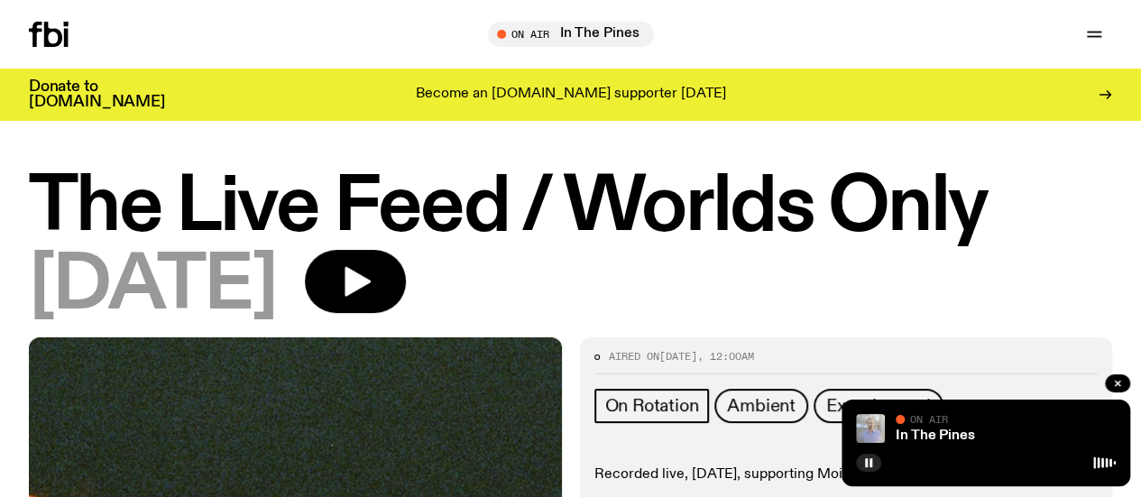
click at [513, 198] on h1 "The Live Feed / Worlds Only" at bounding box center [570, 207] width 1083 height 73
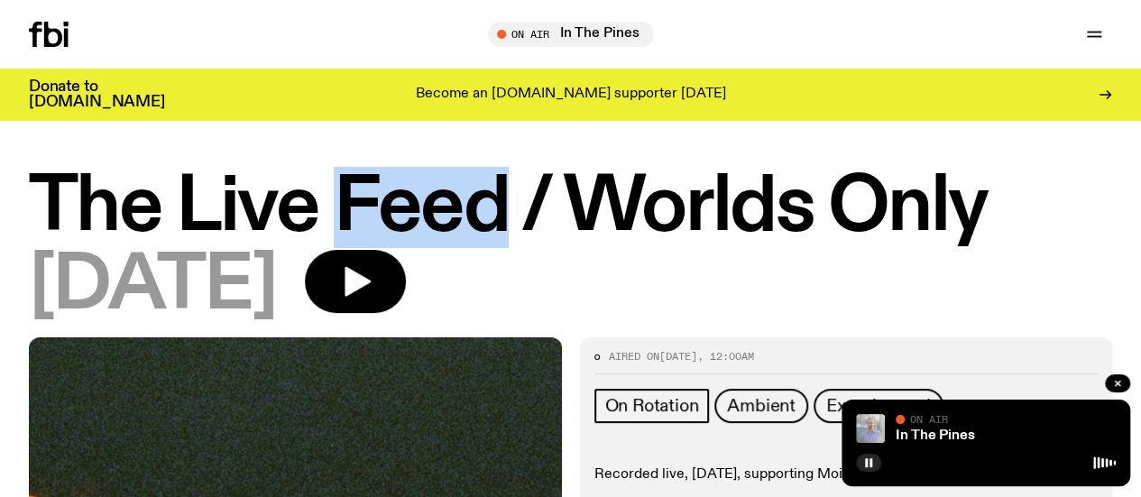
click at [513, 198] on h1 "The Live Feed / Worlds Only" at bounding box center [570, 207] width 1083 height 73
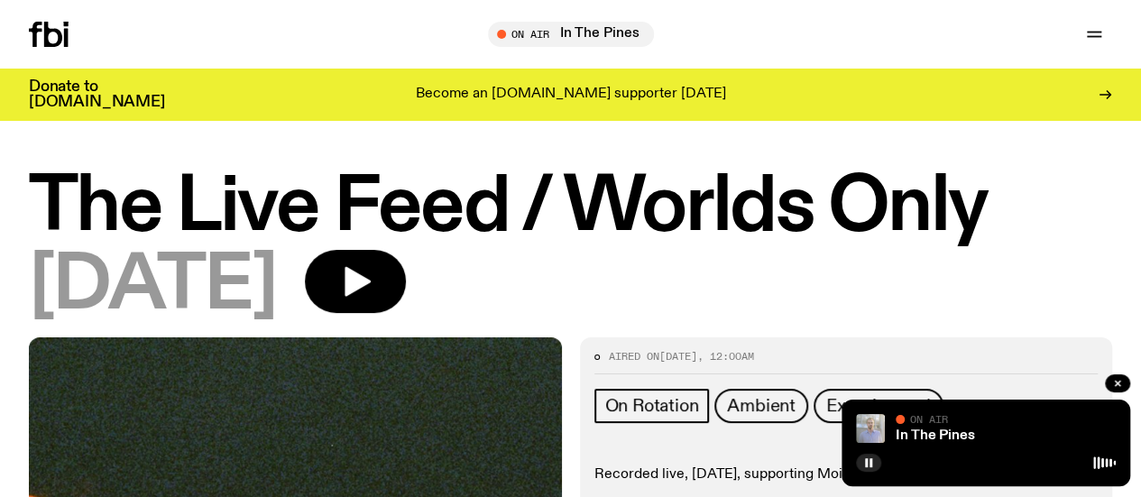
click at [209, 235] on h1 "The Live Feed / Worlds Only" at bounding box center [570, 207] width 1083 height 73
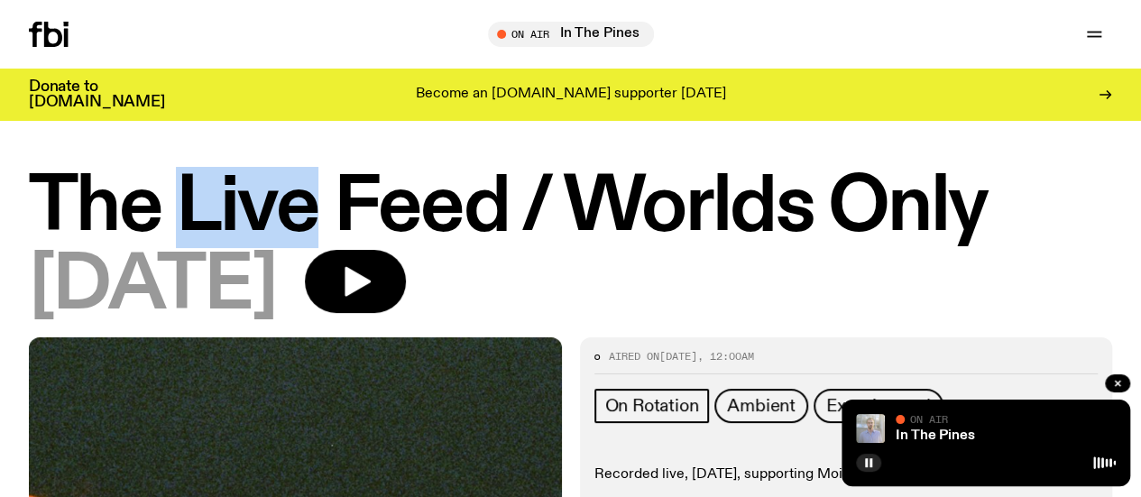
click at [209, 235] on h1 "The Live Feed / Worlds Only" at bounding box center [570, 207] width 1083 height 73
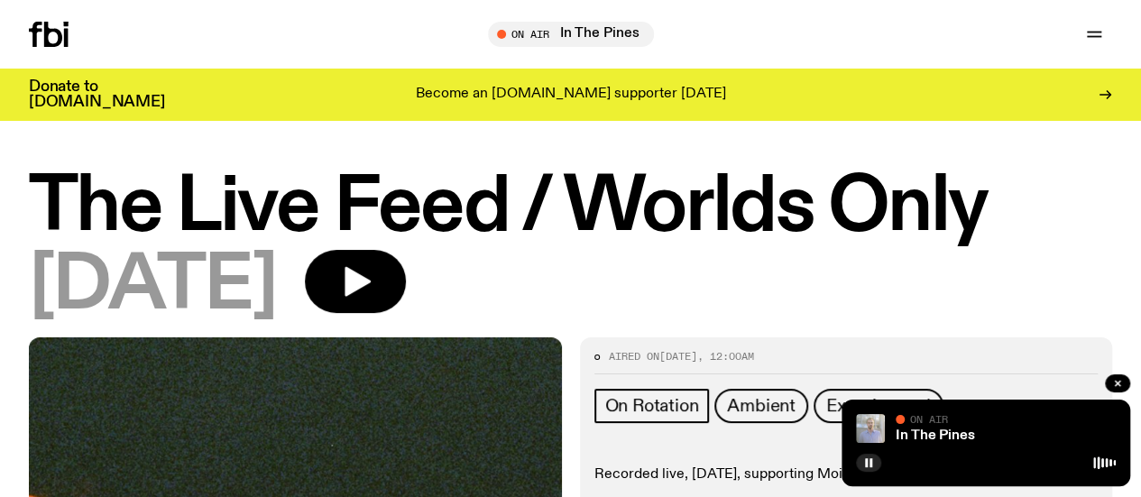
click at [69, 238] on h1 "The Live Feed / Worlds Only" at bounding box center [570, 207] width 1083 height 73
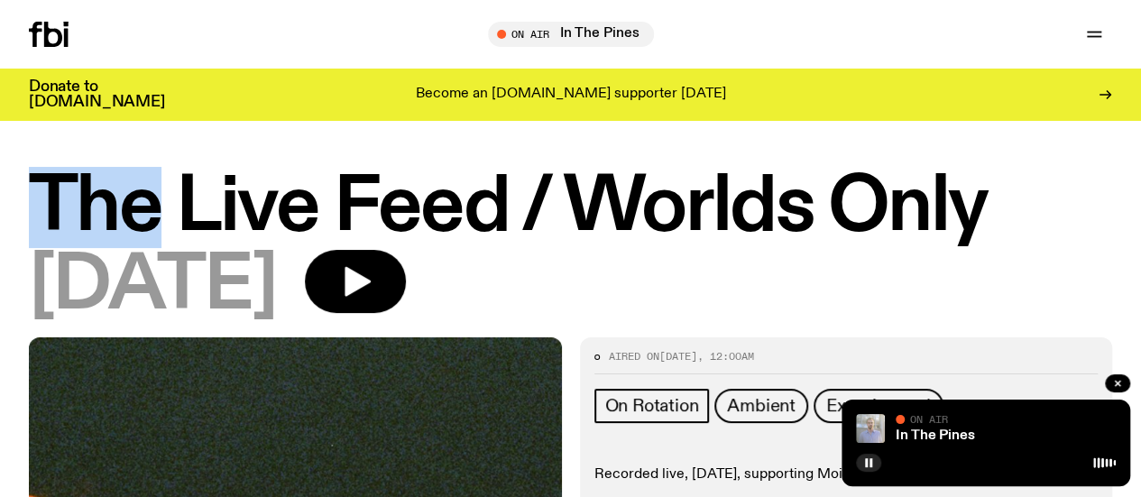
click at [69, 238] on h1 "The Live Feed / Worlds Only" at bounding box center [570, 207] width 1083 height 73
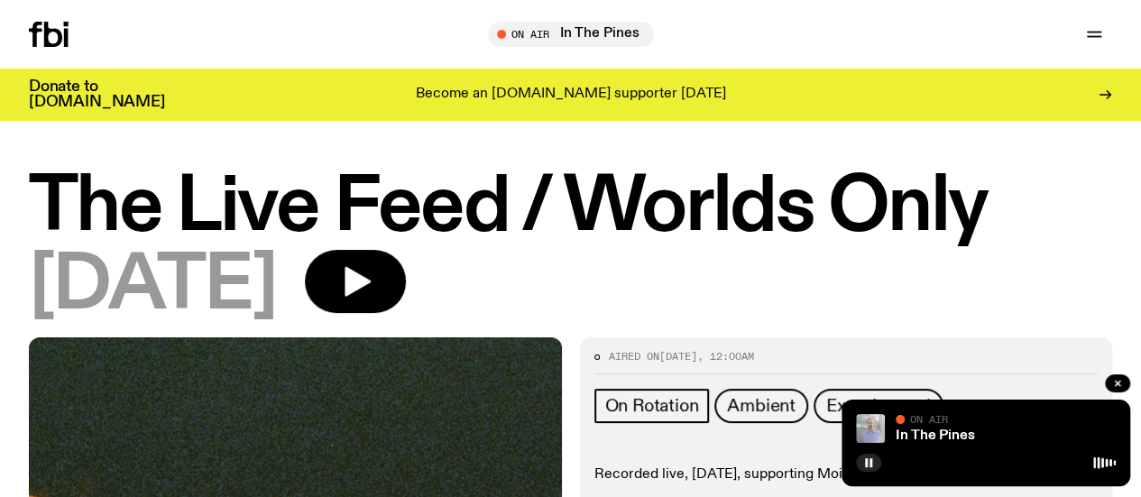
click at [449, 189] on h1 "The Live Feed / Worlds Only" at bounding box center [570, 207] width 1083 height 73
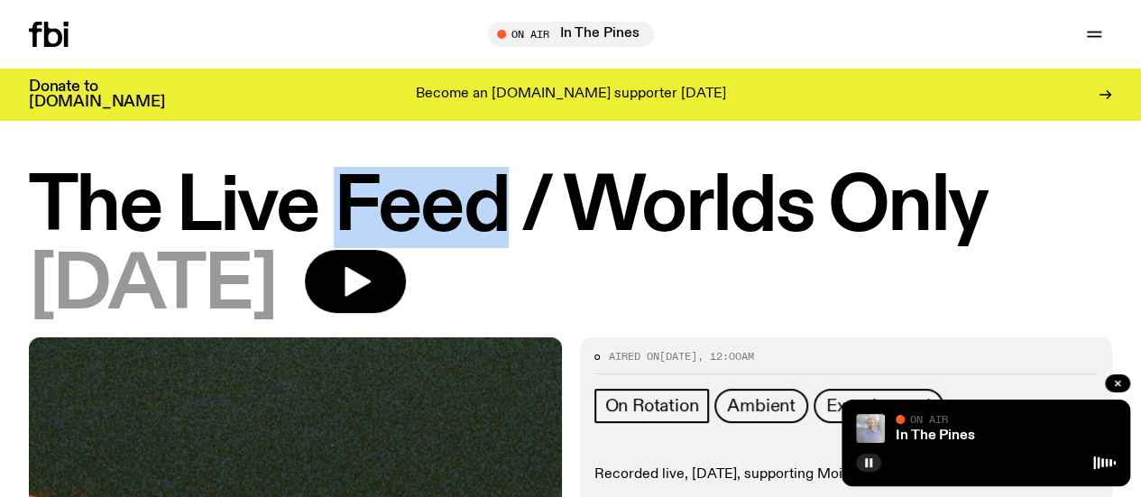
click at [449, 189] on h1 "The Live Feed / Worlds Only" at bounding box center [570, 207] width 1083 height 73
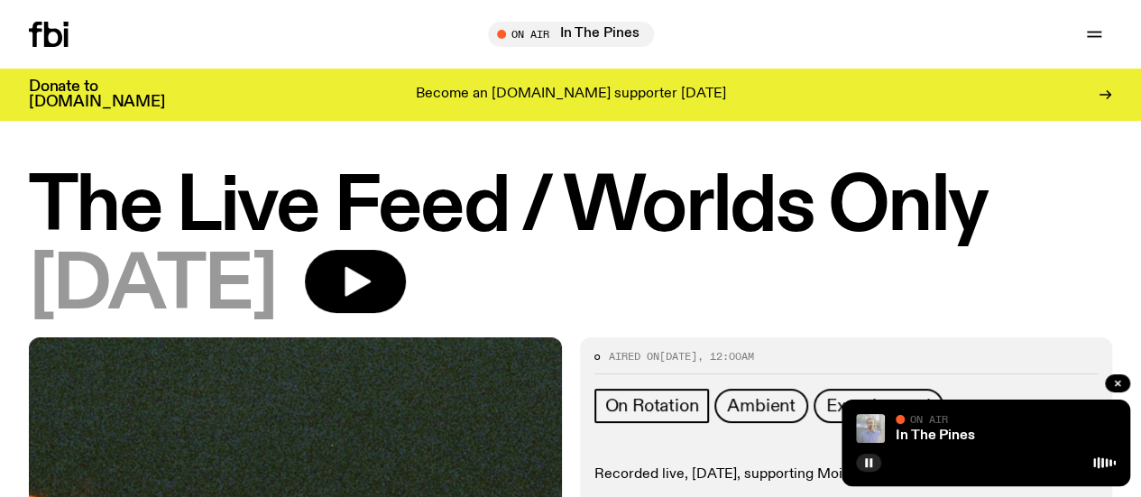
click at [90, 205] on h1 "The Live Feed / Worlds Only" at bounding box center [570, 207] width 1083 height 73
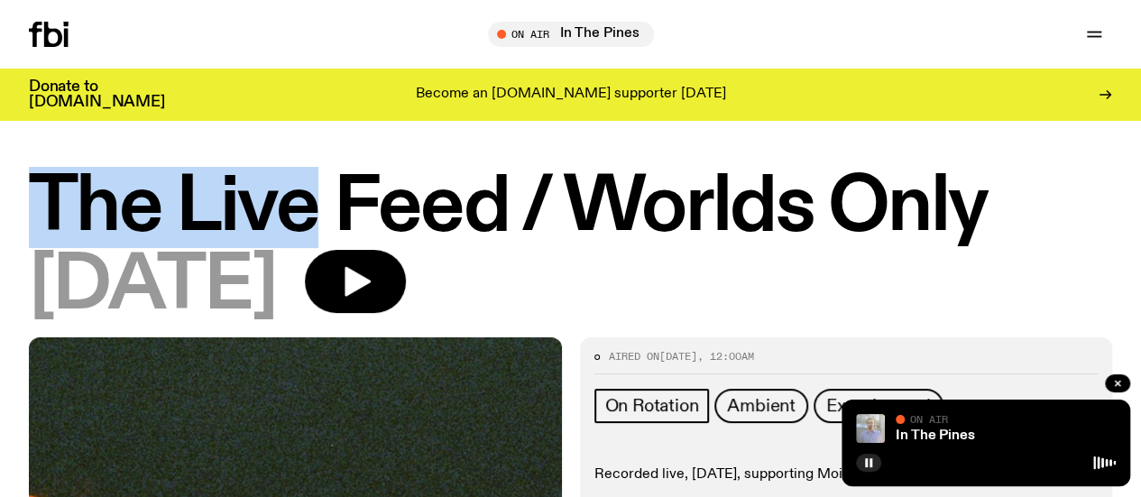
drag, startPoint x: 90, startPoint y: 205, endPoint x: 253, endPoint y: 199, distance: 162.5
click at [253, 199] on h1 "The Live Feed / Worlds Only" at bounding box center [570, 207] width 1083 height 73
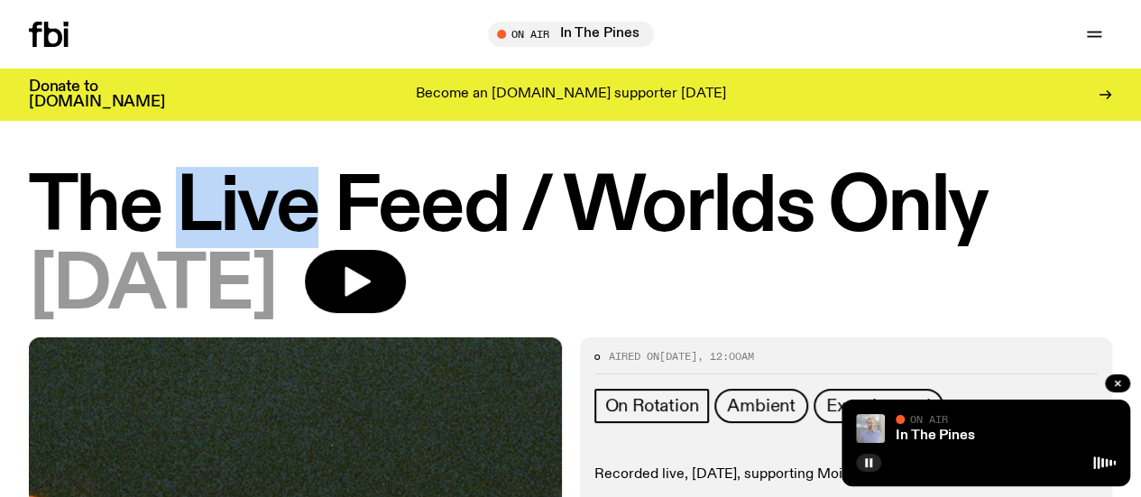
click at [253, 199] on h1 "The Live Feed / Worlds Only" at bounding box center [570, 207] width 1083 height 73
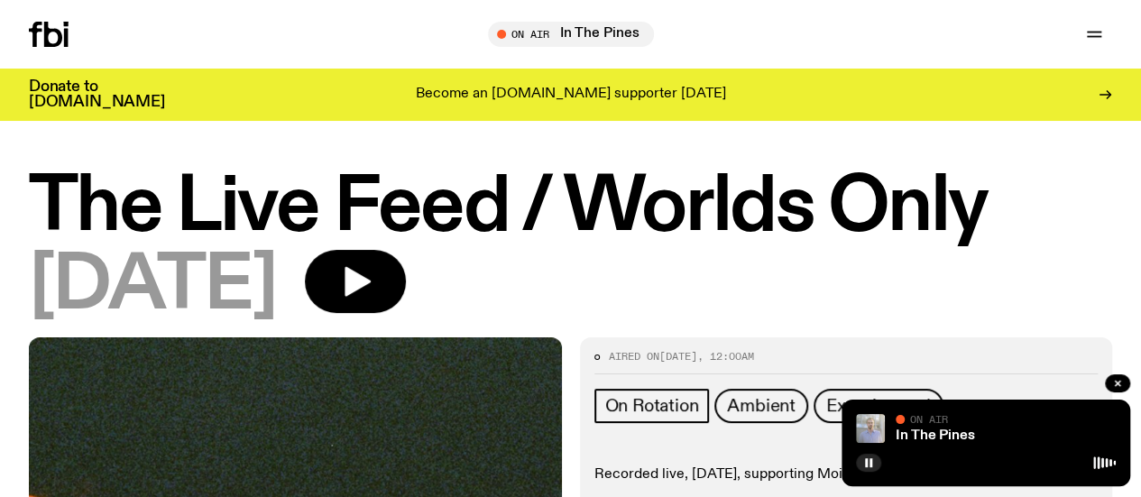
click at [419, 191] on h1 "The Live Feed / Worlds Only" at bounding box center [570, 207] width 1083 height 73
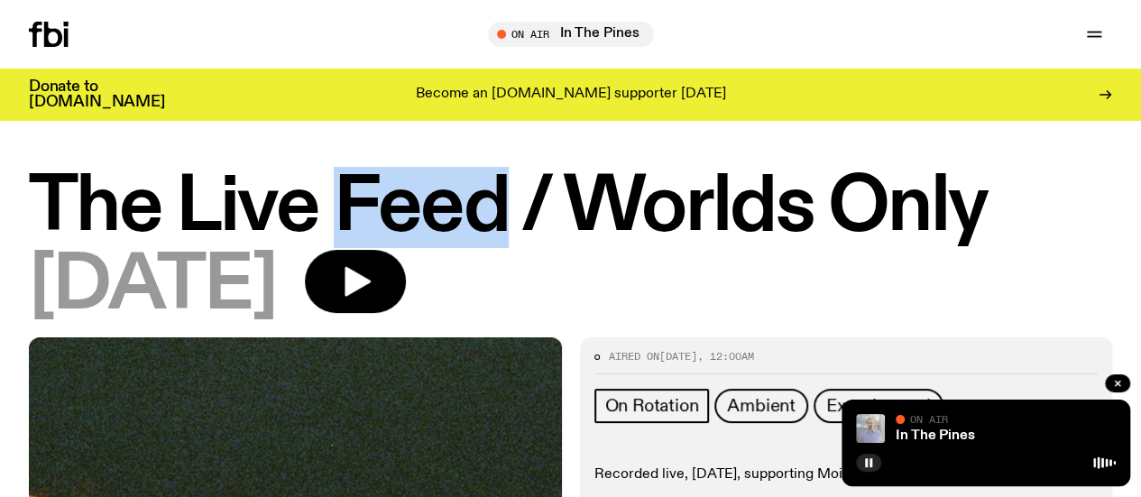
click at [419, 191] on h1 "The Live Feed / Worlds Only" at bounding box center [570, 207] width 1083 height 73
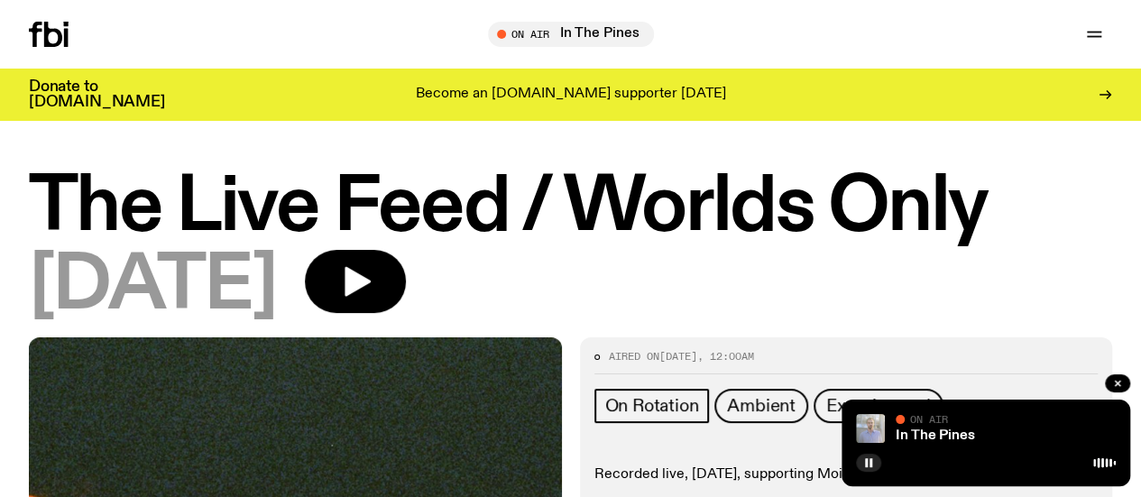
click at [682, 189] on h1 "The Live Feed / Worlds Only" at bounding box center [570, 207] width 1083 height 73
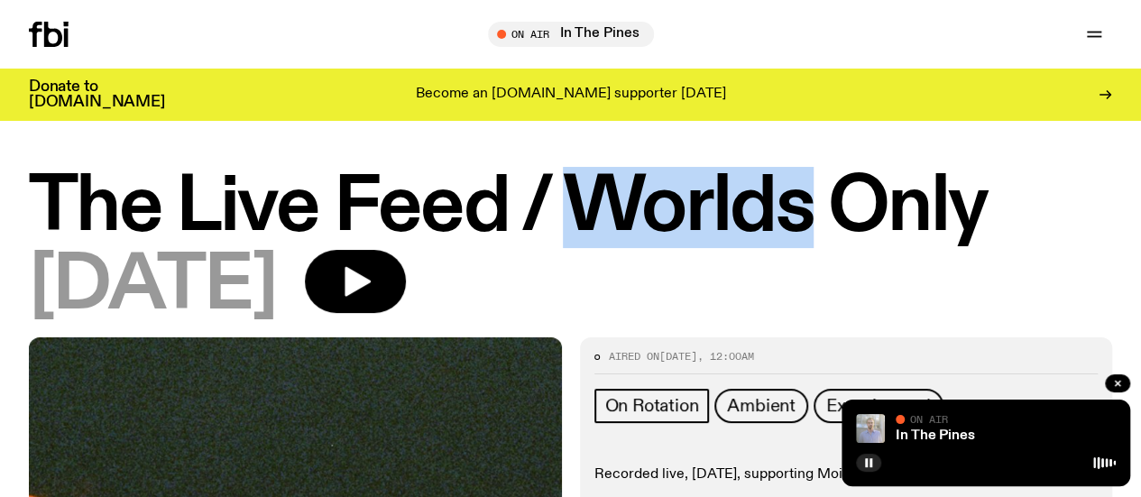
click at [682, 189] on h1 "The Live Feed / Worlds Only" at bounding box center [570, 207] width 1083 height 73
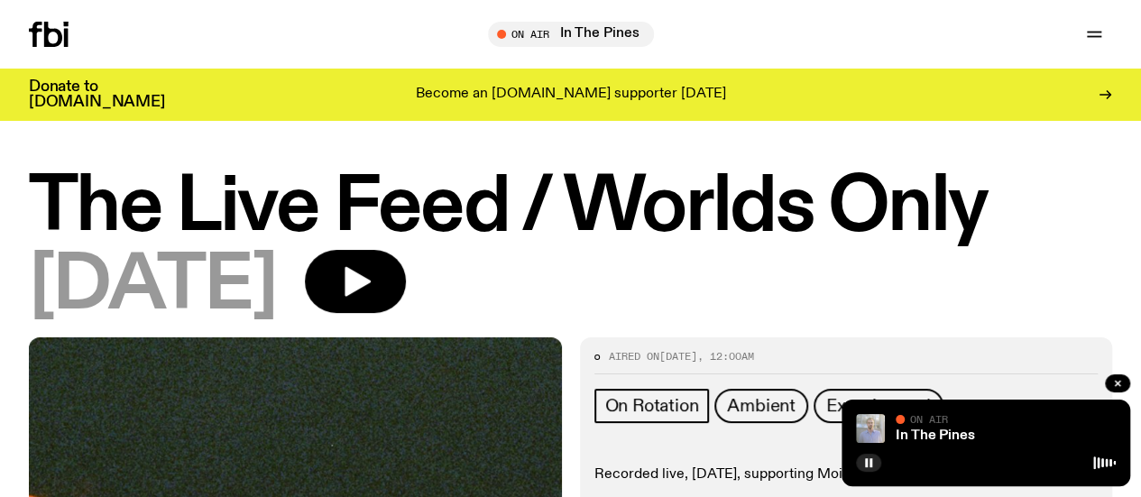
click at [975, 195] on h1 "The Live Feed / Worlds Only" at bounding box center [570, 207] width 1083 height 73
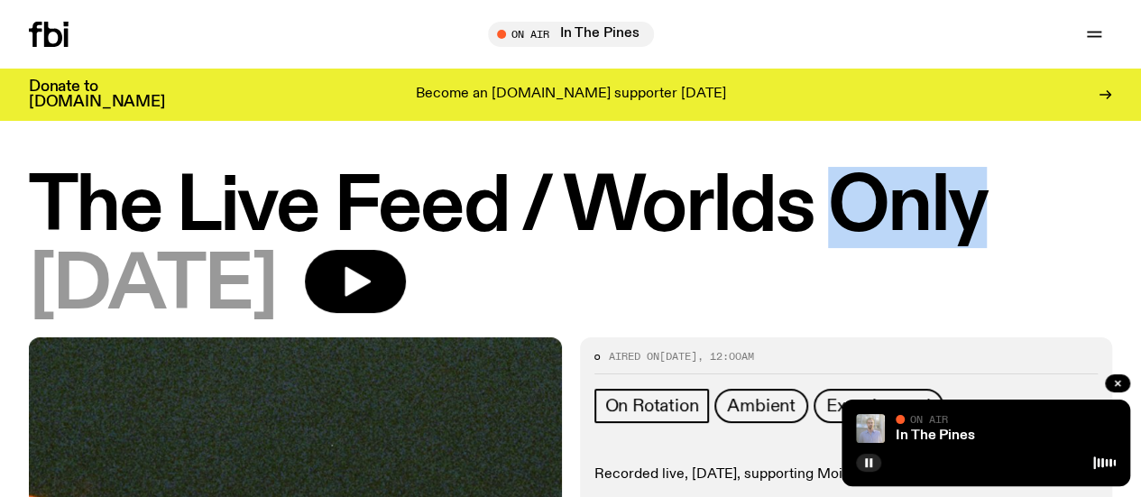
click at [975, 195] on h1 "The Live Feed / Worlds Only" at bounding box center [570, 207] width 1083 height 73
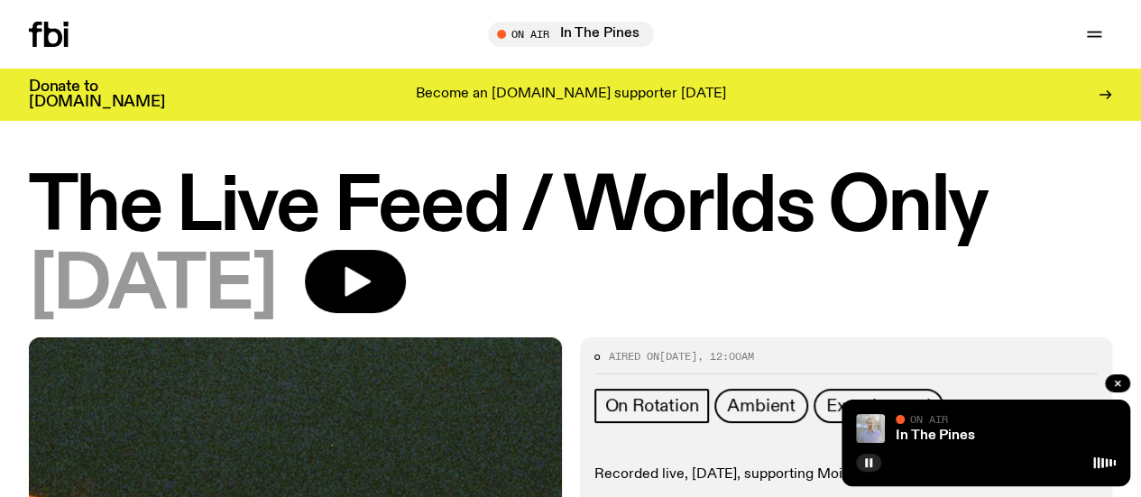
click at [87, 238] on h1 "The Live Feed / Worlds Only" at bounding box center [570, 207] width 1083 height 73
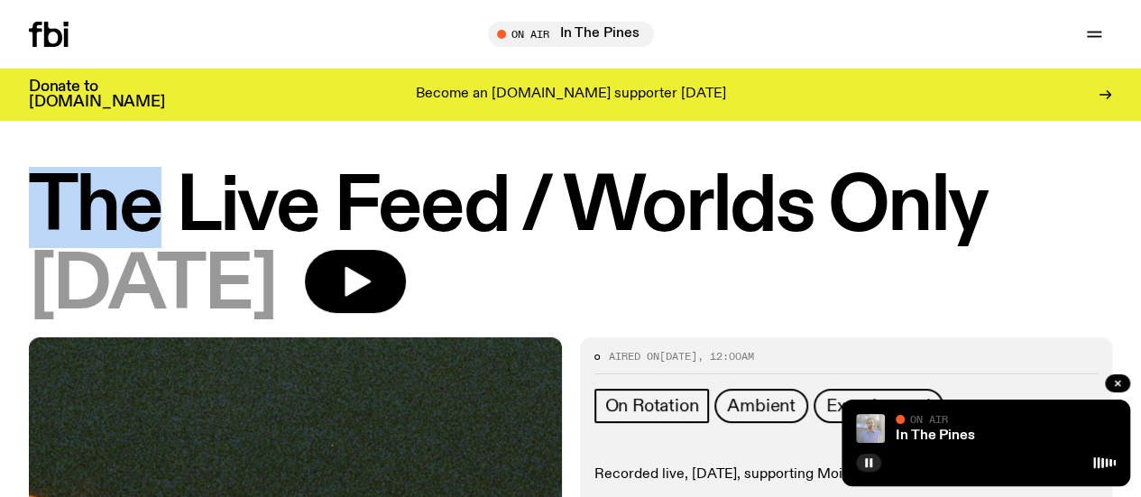
click at [87, 238] on h1 "The Live Feed / Worlds Only" at bounding box center [570, 207] width 1083 height 73
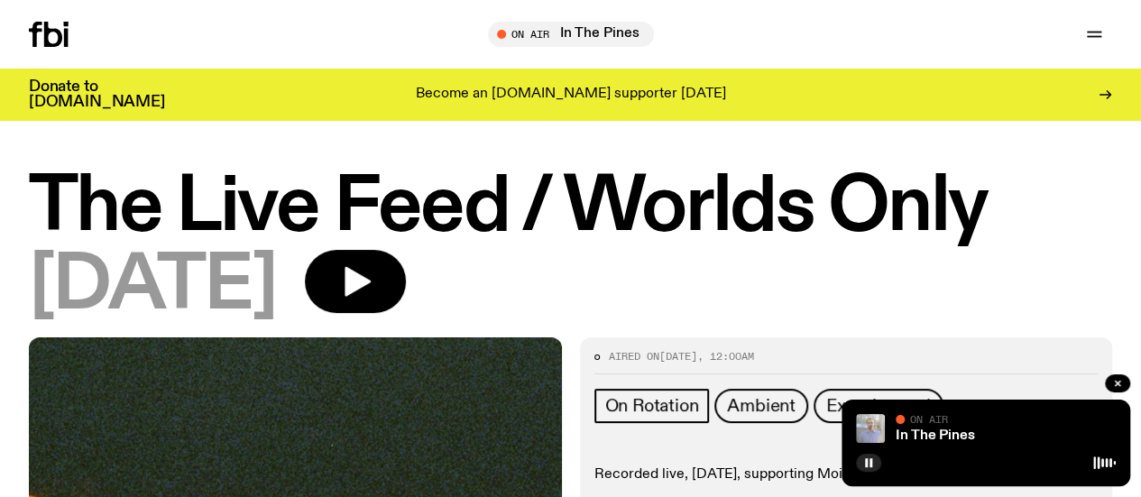
click at [270, 209] on h1 "The Live Feed / Worlds Only" at bounding box center [570, 207] width 1083 height 73
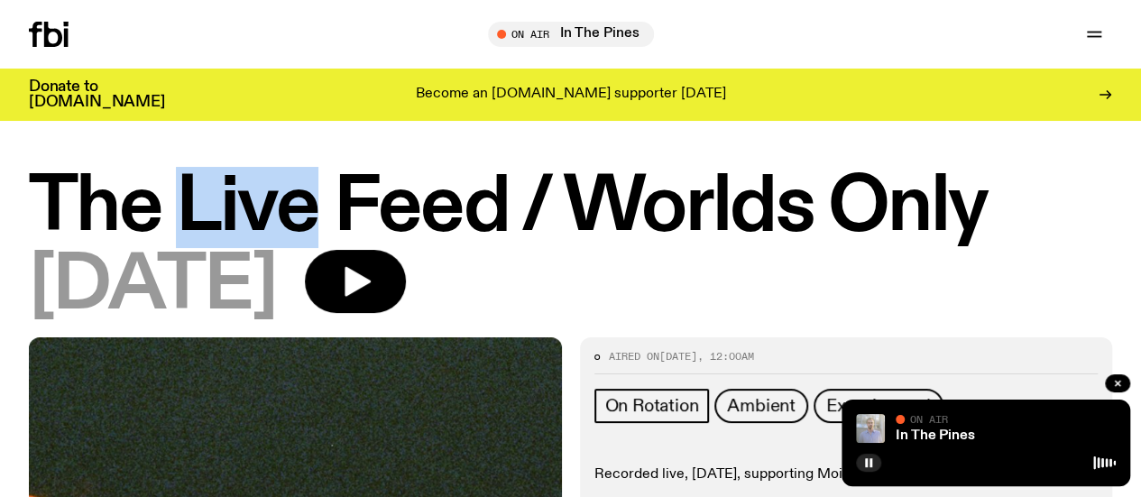
click at [270, 209] on h1 "The Live Feed / Worlds Only" at bounding box center [570, 207] width 1083 height 73
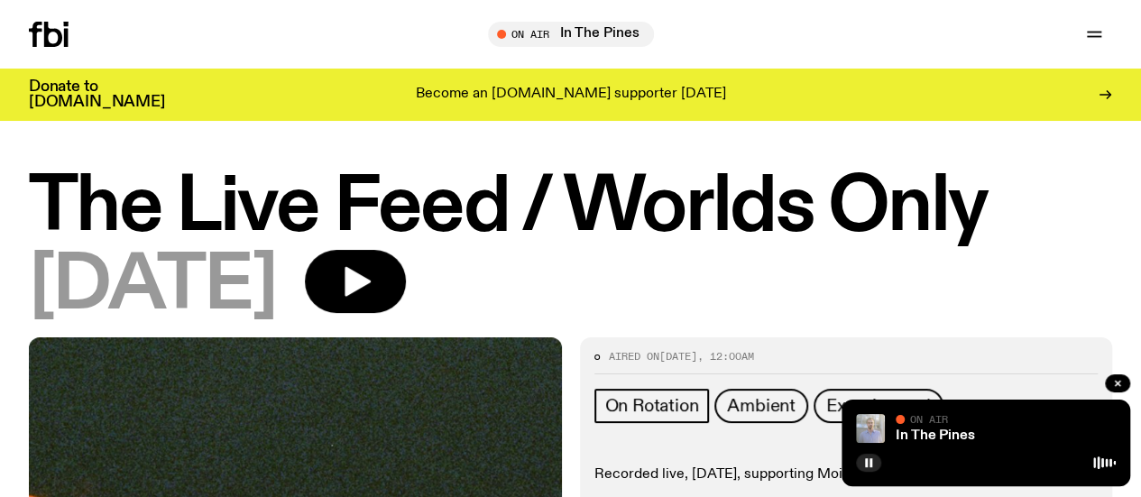
click at [456, 203] on h1 "The Live Feed / Worlds Only" at bounding box center [570, 207] width 1083 height 73
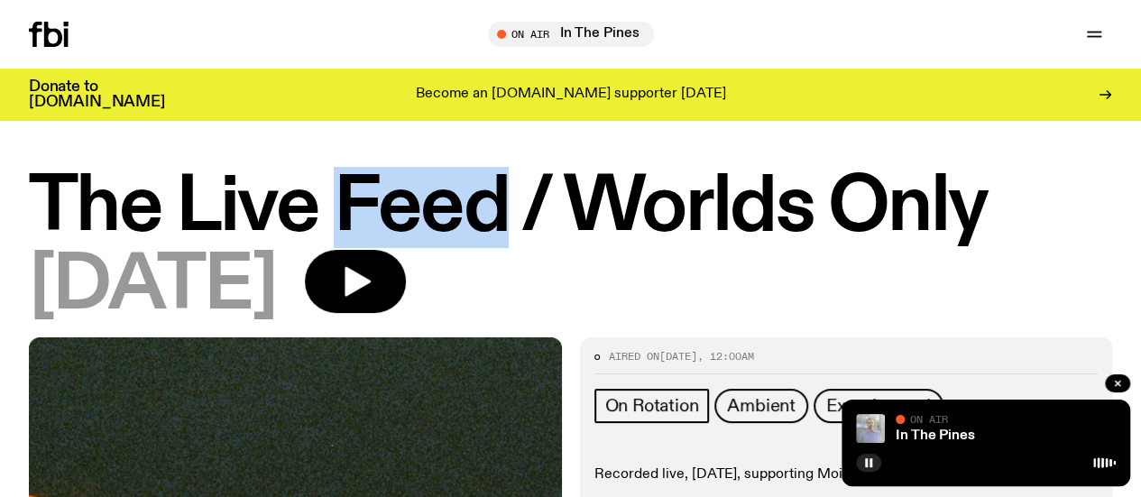
click at [456, 203] on h1 "The Live Feed / Worlds Only" at bounding box center [570, 207] width 1083 height 73
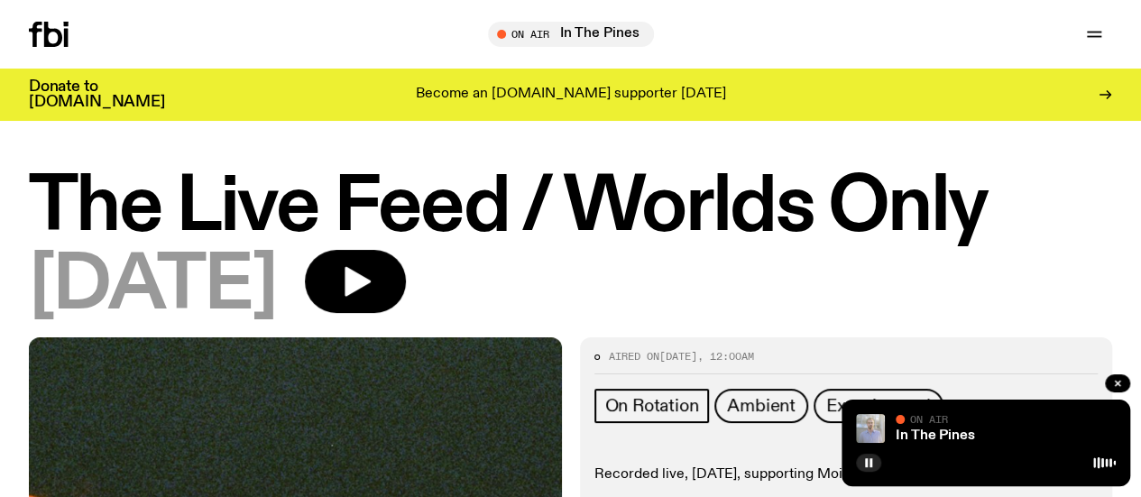
click at [666, 211] on h1 "The Live Feed / Worlds Only" at bounding box center [570, 207] width 1083 height 73
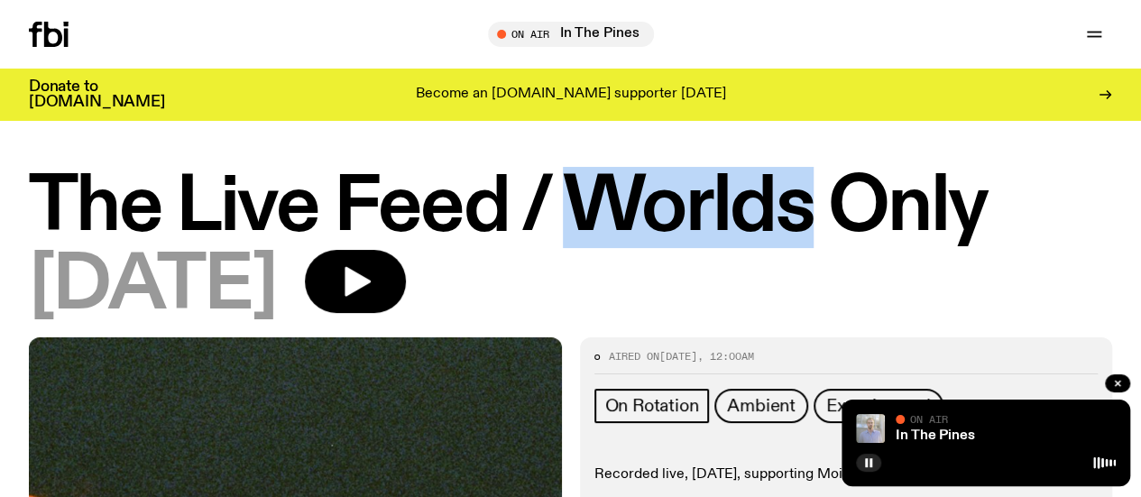
click at [666, 211] on h1 "The Live Feed / Worlds Only" at bounding box center [570, 207] width 1083 height 73
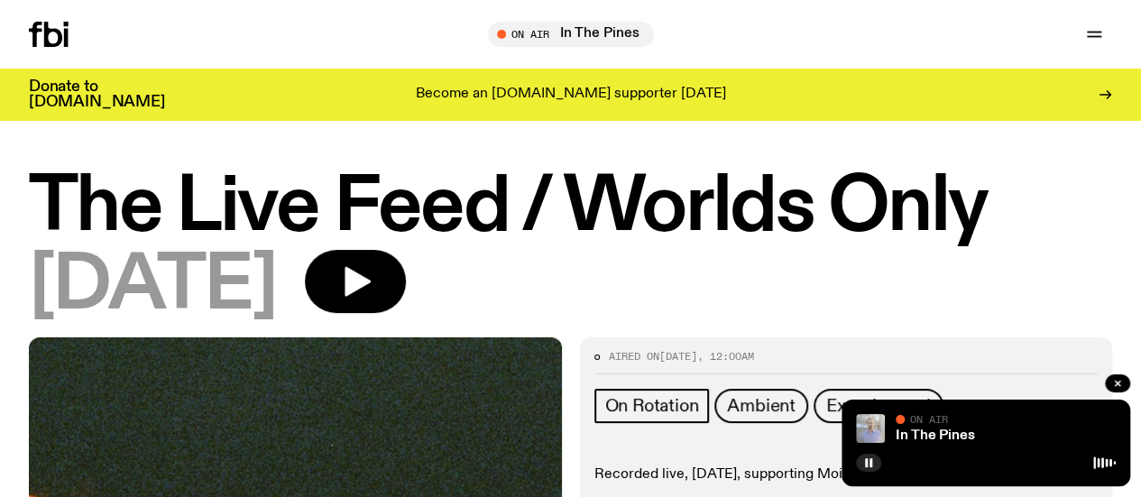
click at [981, 192] on h1 "The Live Feed / Worlds Only" at bounding box center [570, 207] width 1083 height 73
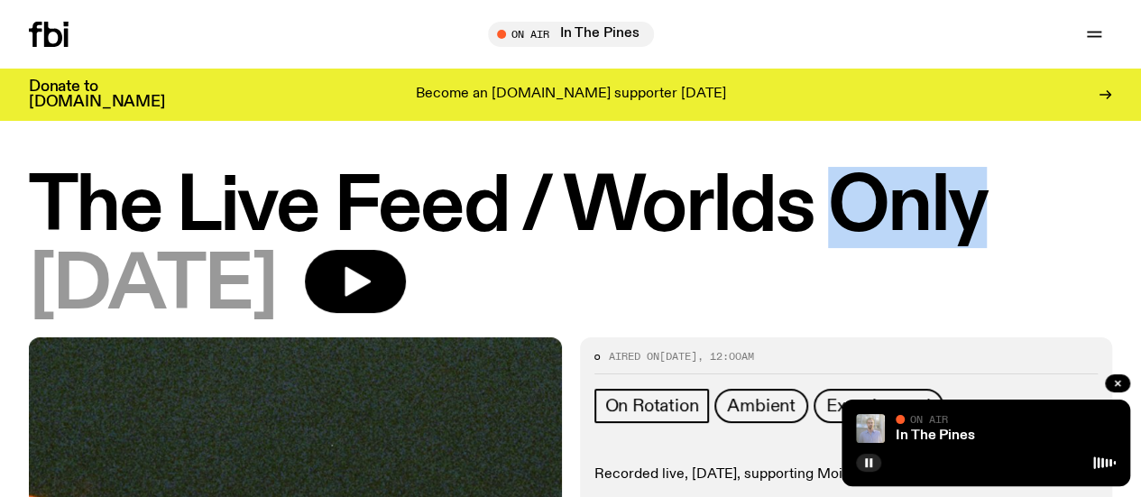
click at [981, 192] on h1 "The Live Feed / Worlds Only" at bounding box center [570, 207] width 1083 height 73
click at [51, 37] on icon at bounding box center [53, 34] width 18 height 25
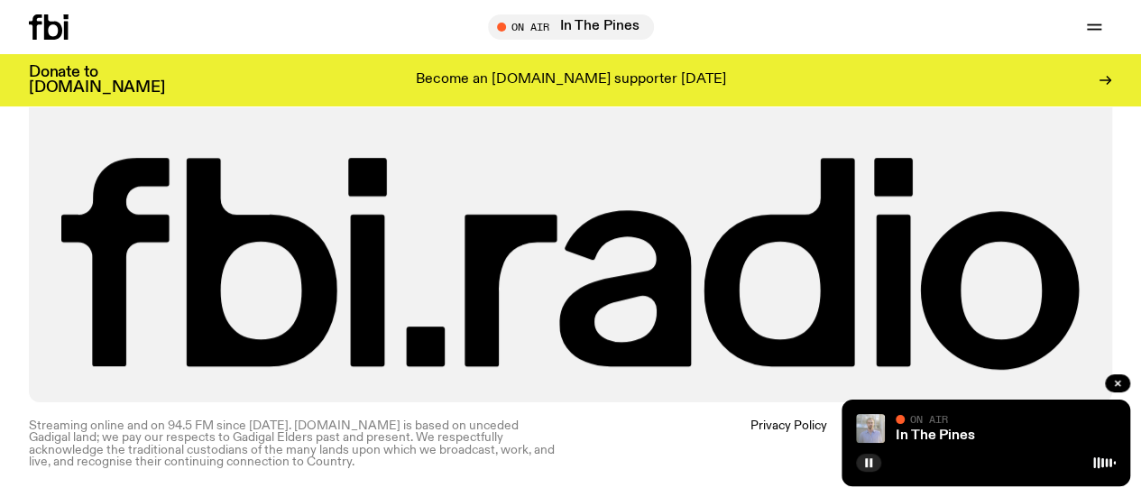
scroll to position [3962, 0]
click at [931, 428] on div "In The Pines On Air" at bounding box center [1006, 428] width 220 height 29
click at [918, 439] on link "In The Pines" at bounding box center [935, 435] width 79 height 14
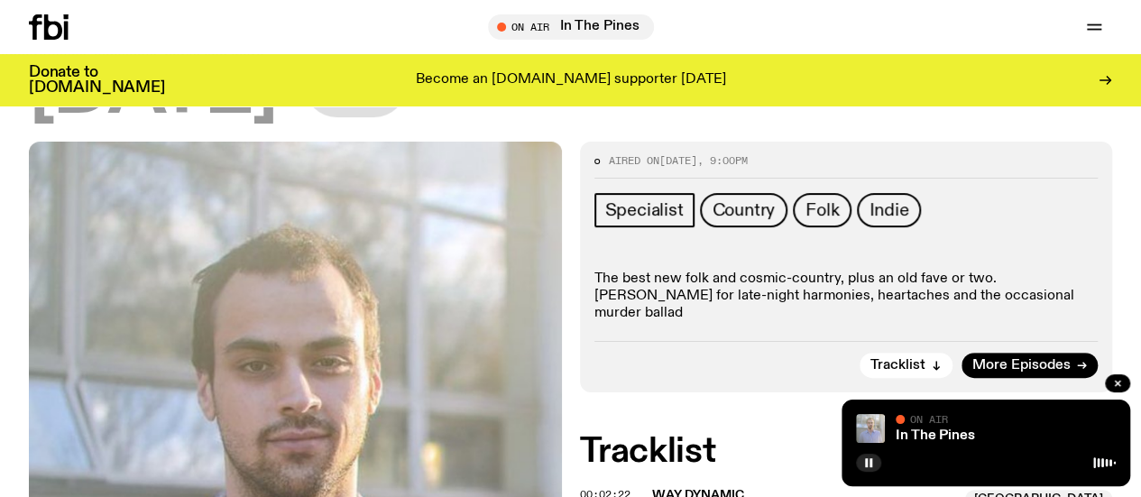
scroll to position [201, 0]
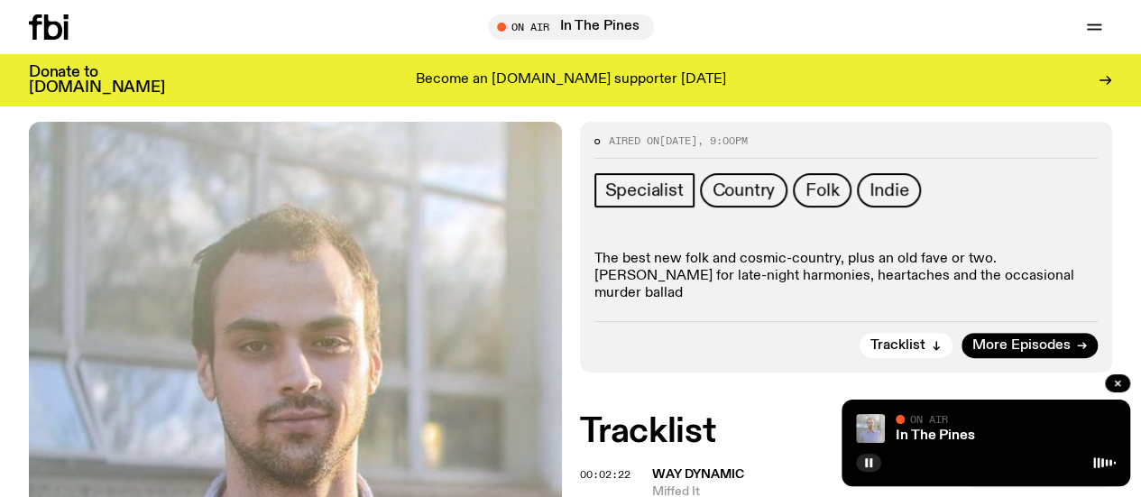
click at [597, 275] on p "The best new folk and cosmic-country, plus an old fave or two. [PERSON_NAME] fo…" at bounding box center [846, 277] width 504 height 52
click at [647, 286] on p "The best new folk and cosmic-country, plus an old fave or two. [PERSON_NAME] fo…" at bounding box center [846, 277] width 504 height 52
click at [660, 284] on p "The best new folk and cosmic-country, plus an old fave or two. [PERSON_NAME] fo…" at bounding box center [846, 277] width 504 height 52
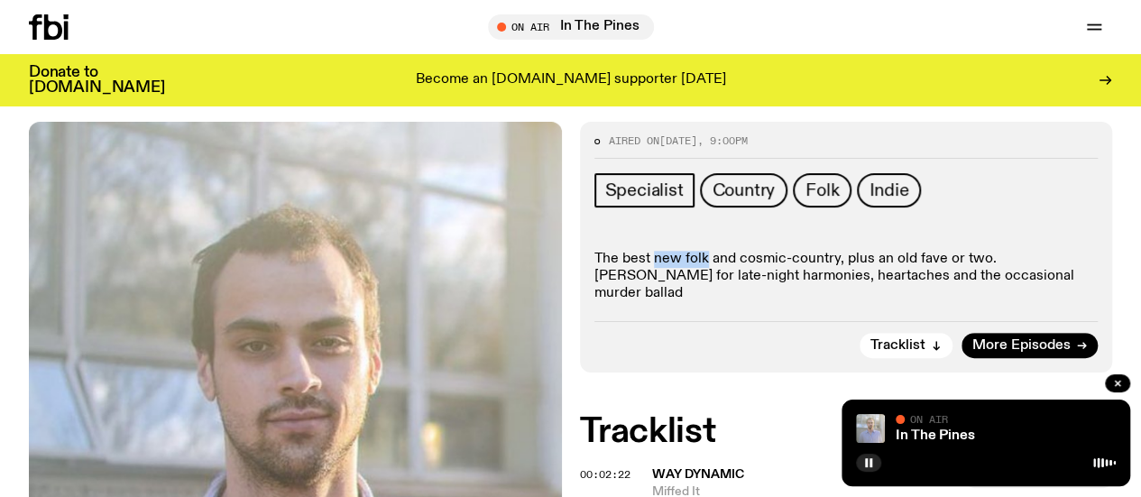
drag, startPoint x: 660, startPoint y: 284, endPoint x: 704, endPoint y: 276, distance: 44.1
click at [704, 276] on p "The best new folk and cosmic-country, plus an old fave or two. [PERSON_NAME] fo…" at bounding box center [846, 277] width 504 height 52
click at [734, 274] on p "The best new folk and cosmic-country, plus an old fave or two. [PERSON_NAME] fo…" at bounding box center [846, 277] width 504 height 52
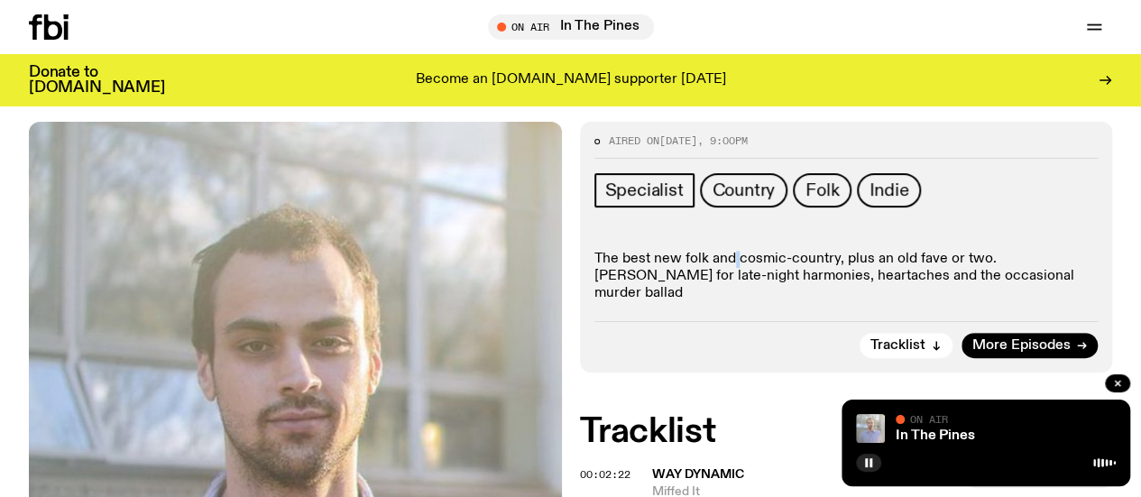
click at [734, 274] on p "The best new folk and cosmic-country, plus an old fave or two. [PERSON_NAME] fo…" at bounding box center [846, 277] width 504 height 52
click at [718, 278] on p "The best new folk and cosmic-country, plus an old fave or two. [PERSON_NAME] fo…" at bounding box center [846, 277] width 504 height 52
drag, startPoint x: 718, startPoint y: 278, endPoint x: 767, endPoint y: 278, distance: 48.7
click at [767, 278] on p "The best new folk and cosmic-country, plus an old fave or two. [PERSON_NAME] fo…" at bounding box center [846, 277] width 504 height 52
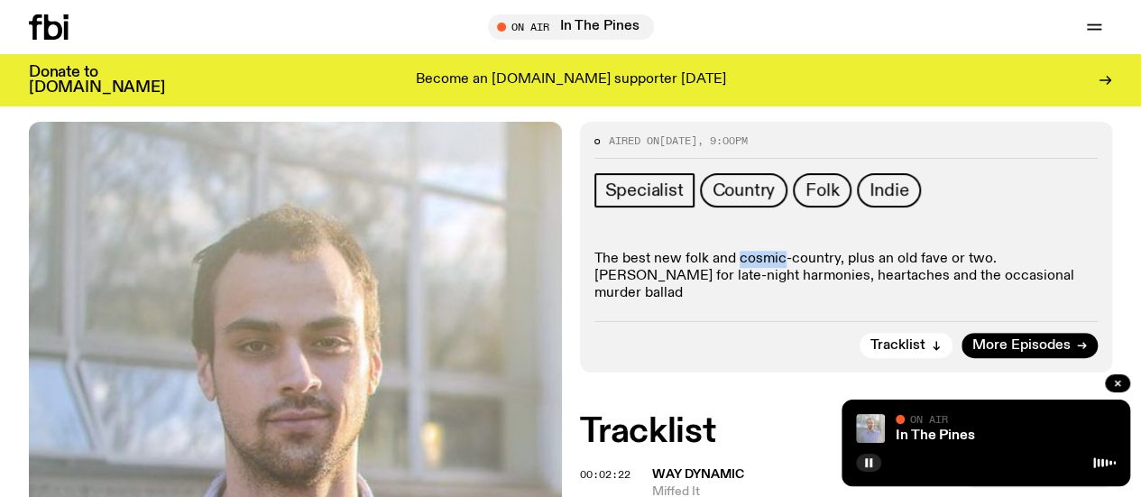
click at [767, 278] on p "The best new folk and cosmic-country, plus an old fave or two. [PERSON_NAME] fo…" at bounding box center [846, 277] width 504 height 52
click at [806, 278] on p "The best new folk and cosmic-country, plus an old fave or two. [PERSON_NAME] fo…" at bounding box center [846, 277] width 504 height 52
click at [853, 277] on p "The best new folk and cosmic-country, plus an old fave or two. [PERSON_NAME] fo…" at bounding box center [846, 277] width 504 height 52
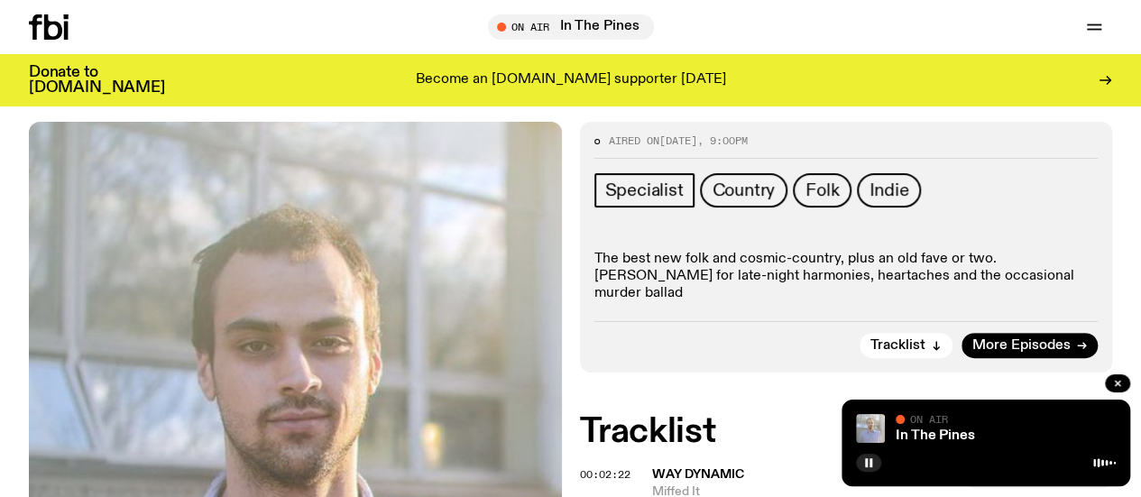
click at [895, 277] on p "The best new folk and cosmic-country, plus an old fave or two. [PERSON_NAME] fo…" at bounding box center [846, 277] width 504 height 52
click at [932, 282] on p "The best new folk and cosmic-country, plus an old fave or two. [PERSON_NAME] fo…" at bounding box center [846, 277] width 504 height 52
click at [947, 282] on p "The best new folk and cosmic-country, plus an old fave or two. [PERSON_NAME] fo…" at bounding box center [846, 277] width 504 height 52
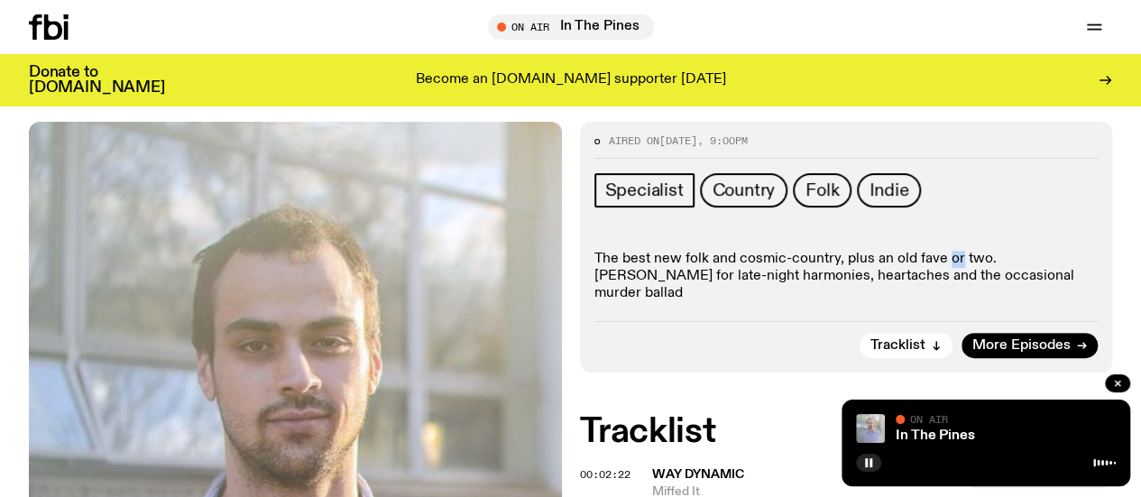
click at [947, 282] on p "The best new folk and cosmic-country, plus an old fave or two. [PERSON_NAME] fo…" at bounding box center [846, 277] width 504 height 52
click at [972, 282] on p "The best new folk and cosmic-country, plus an old fave or two. [PERSON_NAME] fo…" at bounding box center [846, 277] width 504 height 52
click at [999, 358] on link "More Episodes" at bounding box center [1030, 345] width 136 height 25
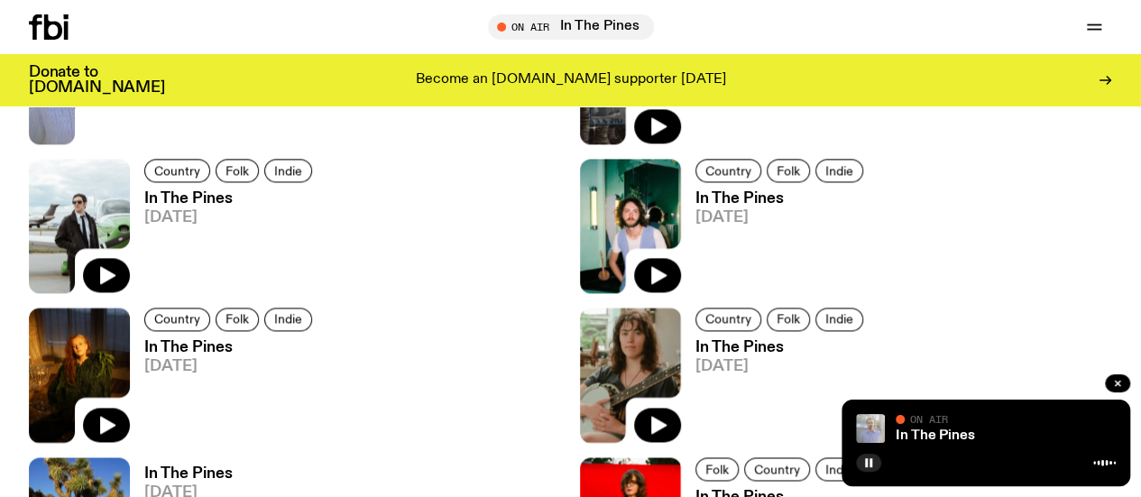
scroll to position [1144, 0]
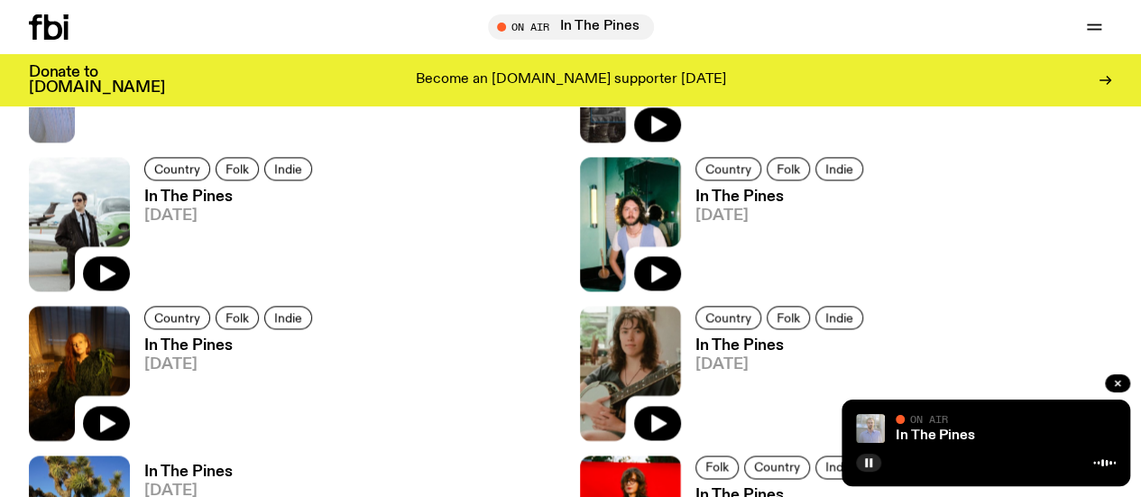
click at [213, 338] on link "In The Pines [DATE]" at bounding box center [224, 389] width 188 height 102
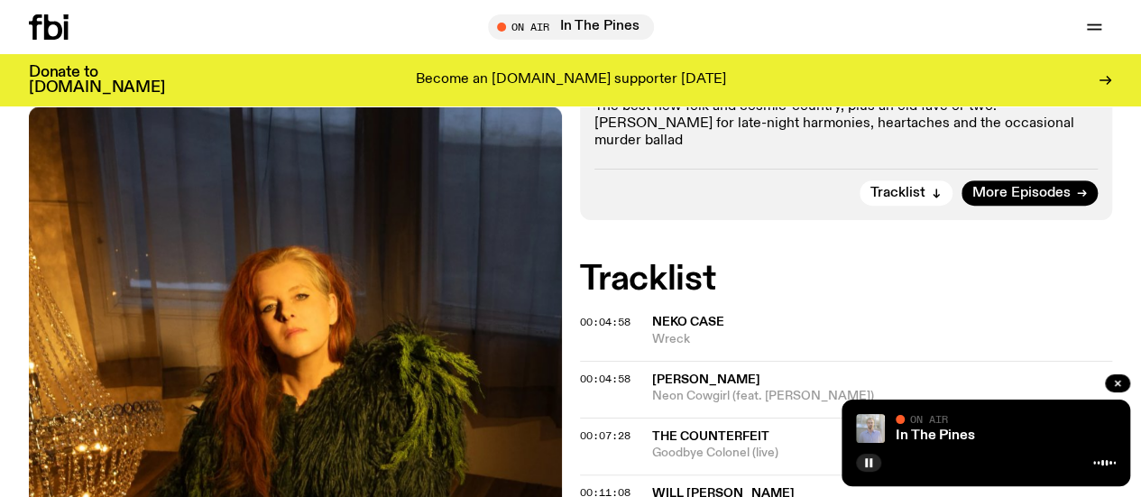
scroll to position [355, 0]
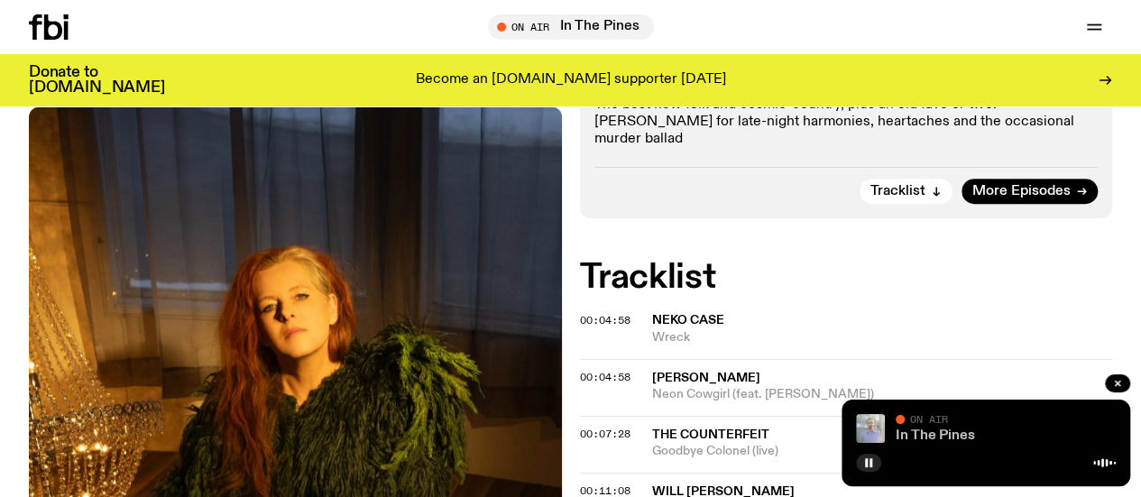
click at [916, 431] on link "In The Pines" at bounding box center [935, 435] width 79 height 14
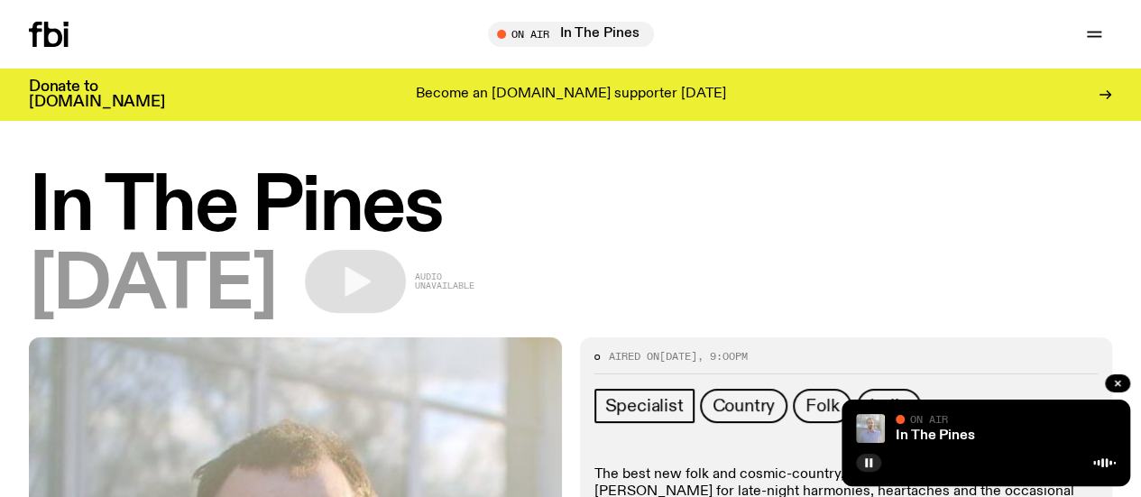
click at [0, 0] on link "Schedule" at bounding box center [0, 0] width 0 height 0
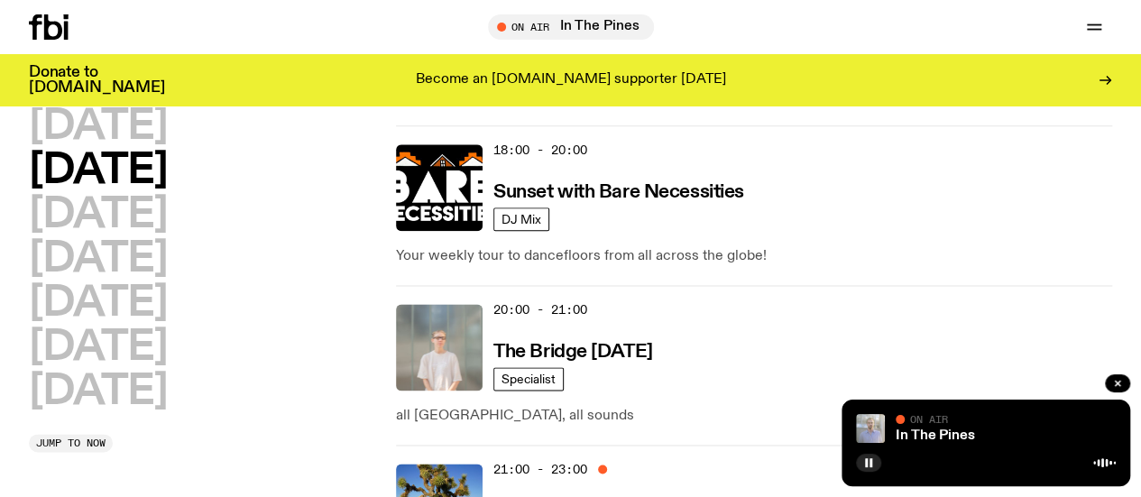
scroll to position [1030, 0]
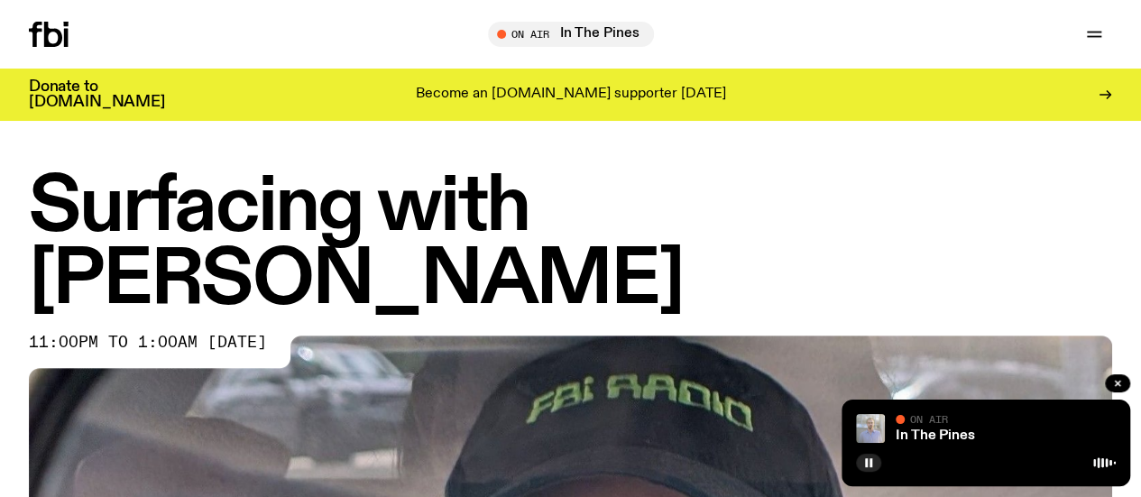
click at [160, 350] on span "11:00pm to 1:00am [DATE]" at bounding box center [148, 343] width 238 height 14
click at [137, 350] on span "11:00pm to 1:00am [DATE]" at bounding box center [148, 343] width 238 height 14
click at [170, 350] on span "11:00pm to 1:00am [DATE]" at bounding box center [148, 343] width 238 height 14
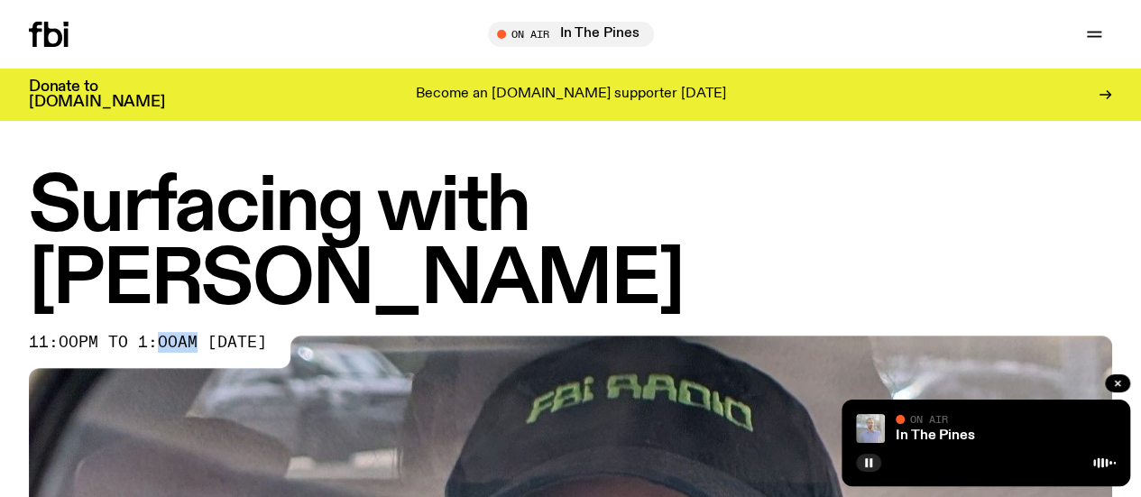
click at [170, 350] on span "11:00pm to 1:00am [DATE]" at bounding box center [148, 343] width 238 height 14
click at [233, 350] on span "11:00pm to 1:00am [DATE]" at bounding box center [148, 343] width 238 height 14
click at [41, 350] on span "11:00pm to 1:00am [DATE]" at bounding box center [148, 343] width 238 height 14
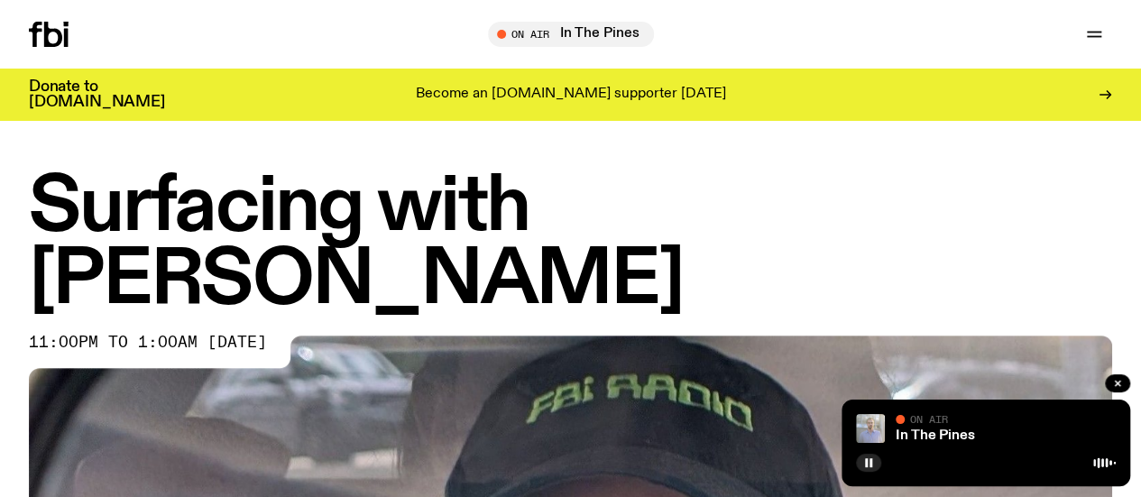
click at [67, 350] on span "11:00pm to 1:00am [DATE]" at bounding box center [148, 343] width 238 height 14
click at [155, 350] on span "11:00pm to 1:00am [DATE]" at bounding box center [148, 343] width 238 height 14
click at [138, 350] on span "11:00pm to 1:00am [DATE]" at bounding box center [148, 343] width 238 height 14
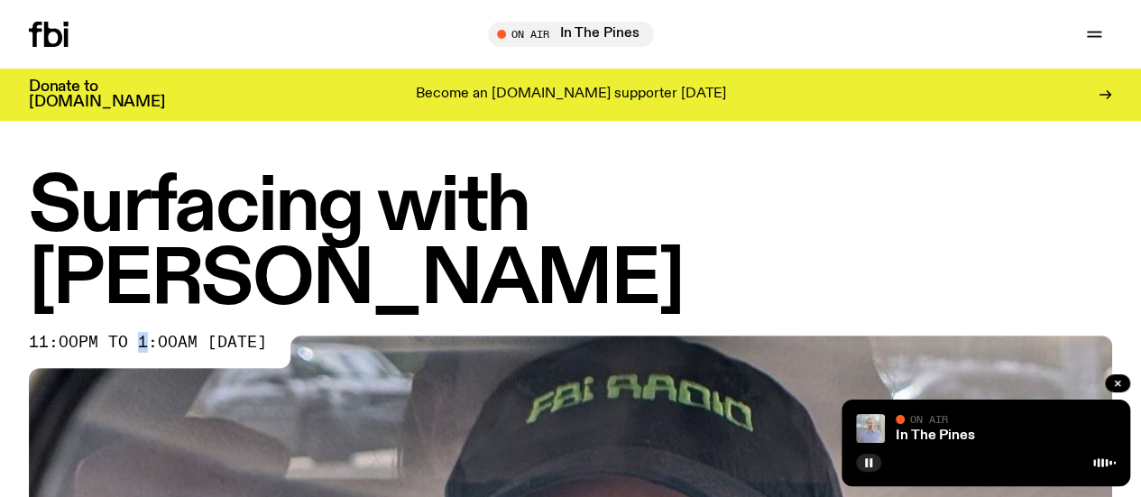
click at [138, 350] on span "11:00pm to 1:00am [DATE]" at bounding box center [148, 343] width 238 height 14
click at [162, 350] on span "11:00pm to 1:00am [DATE]" at bounding box center [148, 343] width 238 height 14
click at [246, 350] on span "11:00pm to 1:00am [DATE]" at bounding box center [148, 343] width 238 height 14
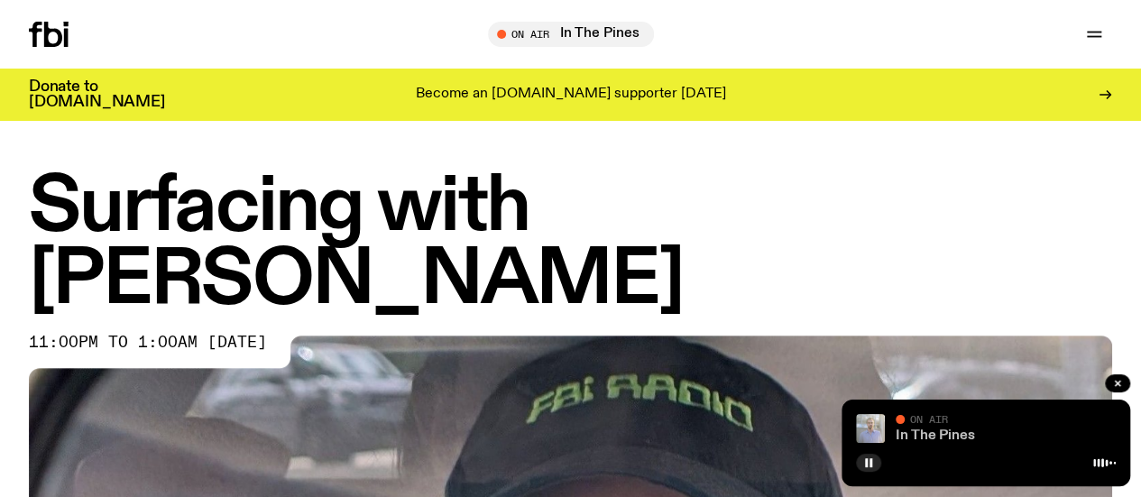
click at [942, 428] on link "In The Pines" at bounding box center [935, 435] width 79 height 14
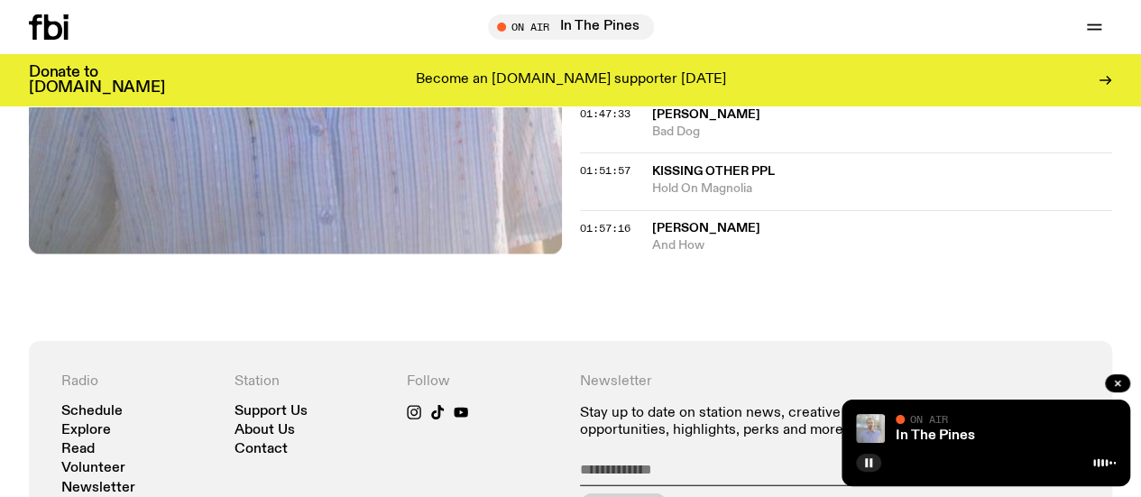
scroll to position [2041, 0]
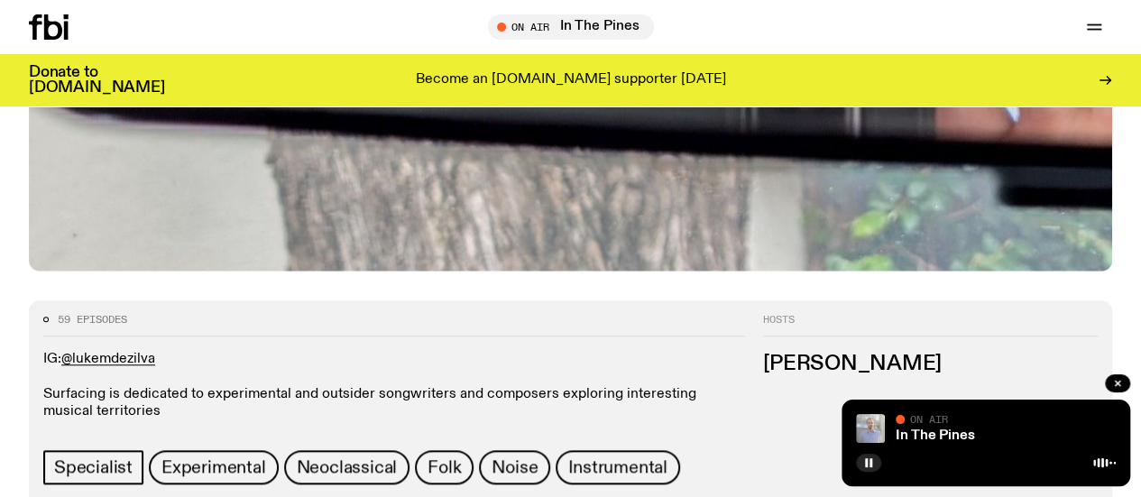
scroll to position [663, 0]
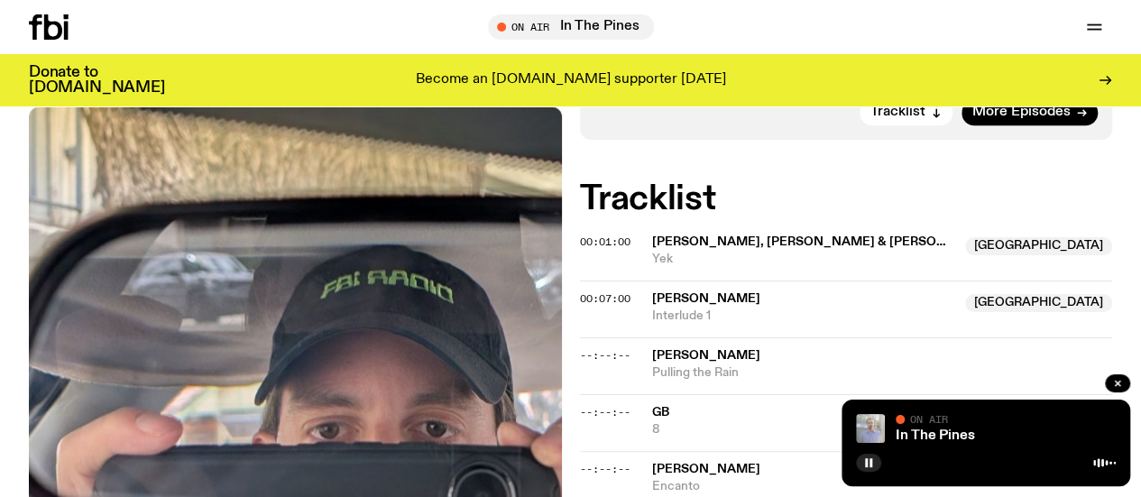
scroll to position [677, 0]
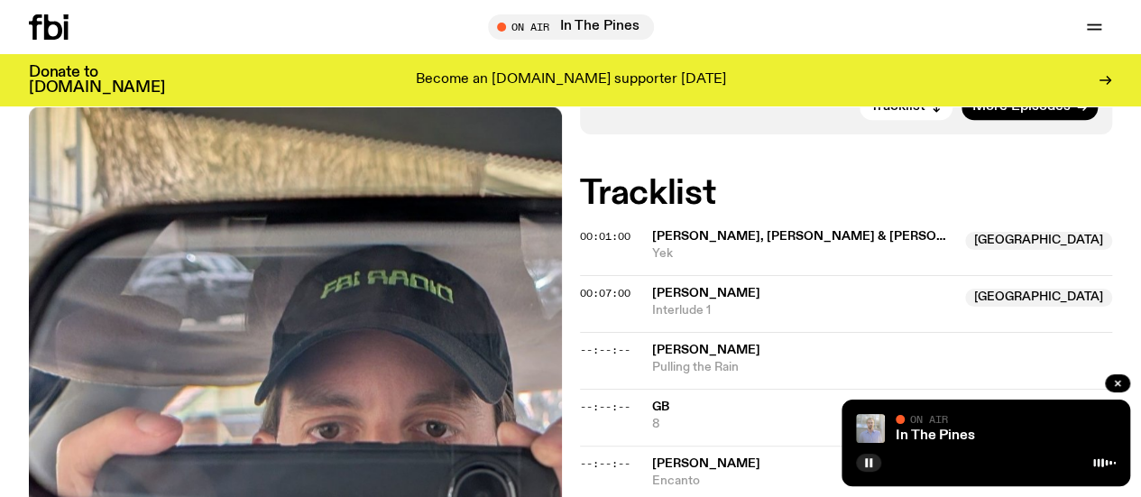
click at [719, 319] on span "Interlude 1" at bounding box center [803, 310] width 303 height 17
click at [23, 401] on div "Aired on [DATE] 11:00pm Specialist Experimental Neoclassical Folk IG: @lukemdez…" at bounding box center [570, 460] width 1141 height 1482
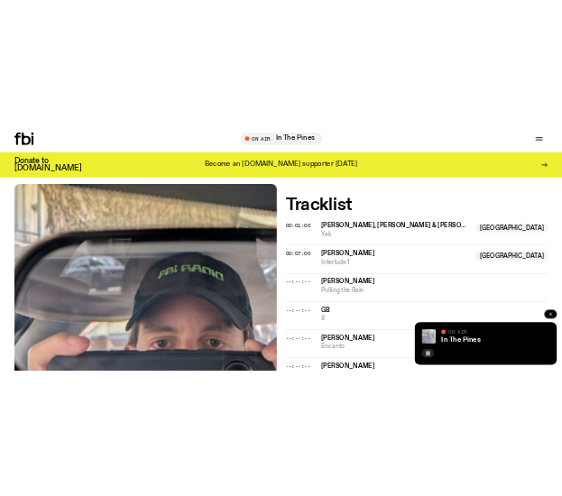
scroll to position [733, 0]
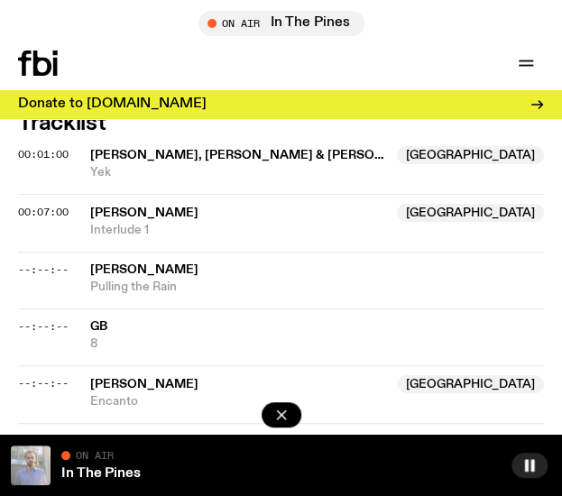
scroll to position [1338, 0]
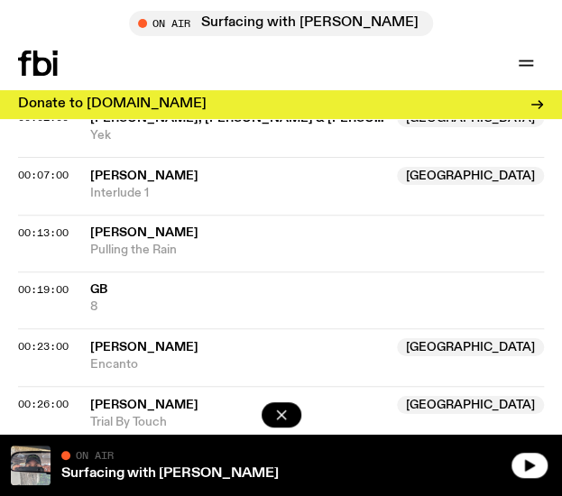
scroll to position [1354, 0]
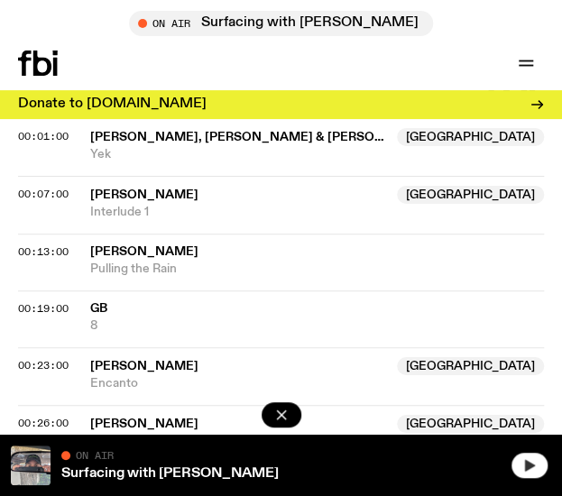
click at [527, 456] on button "button" at bounding box center [529, 465] width 36 height 25
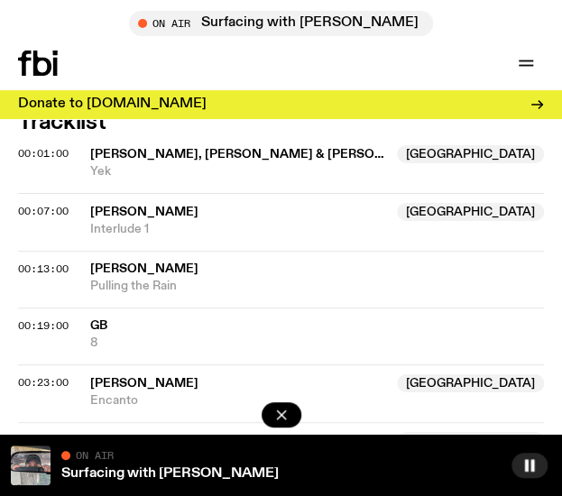
scroll to position [1338, 0]
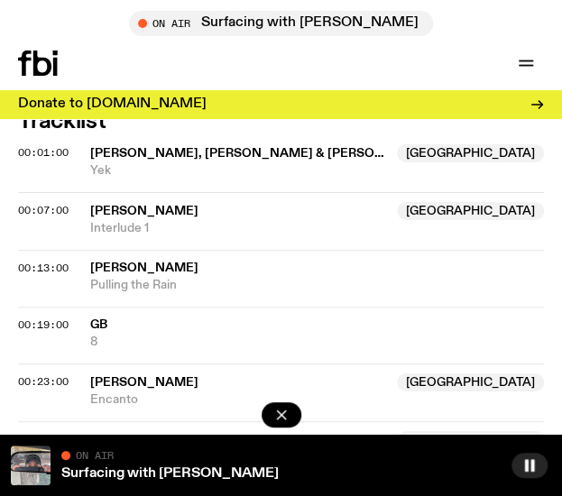
click at [146, 262] on span "[PERSON_NAME]" at bounding box center [144, 268] width 108 height 13
click at [96, 335] on span "8" at bounding box center [317, 342] width 454 height 17
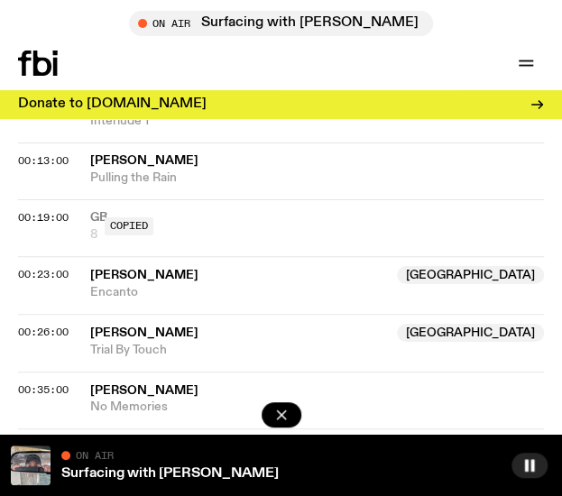
scroll to position [1463, 0]
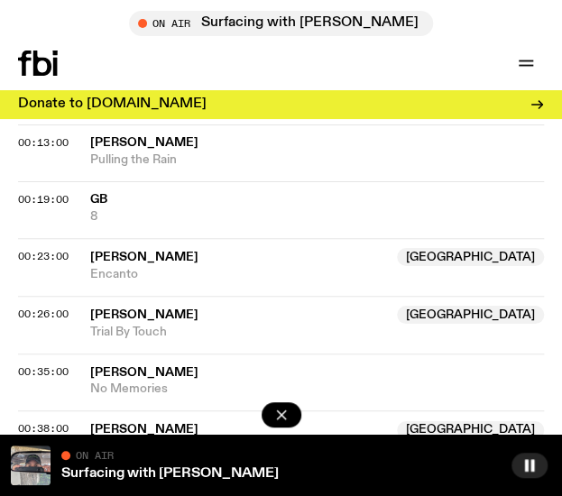
click at [139, 252] on span "[PERSON_NAME]" at bounding box center [144, 257] width 108 height 13
click at [139, 319] on span "Henry Lloyd Wilson" at bounding box center [238, 315] width 296 height 17
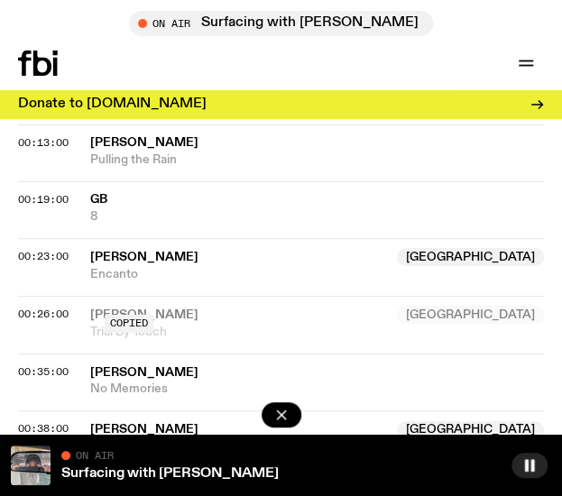
click at [134, 381] on span "No Memories" at bounding box center [317, 389] width 454 height 17
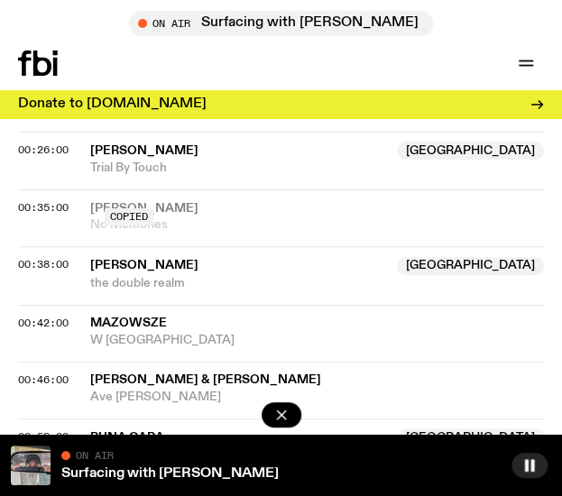
scroll to position [1634, 0]
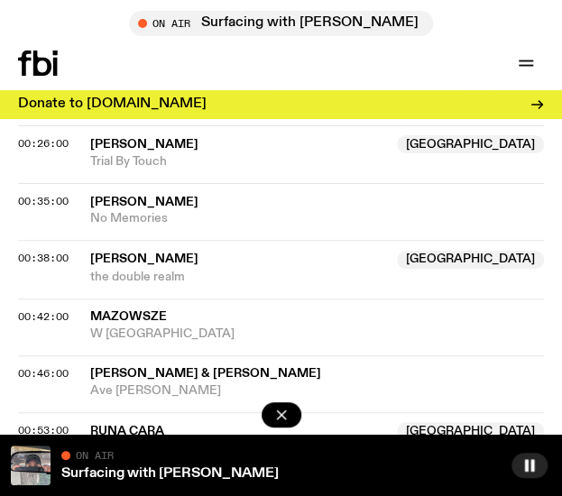
click at [168, 257] on span "[PERSON_NAME]" at bounding box center [144, 259] width 108 height 13
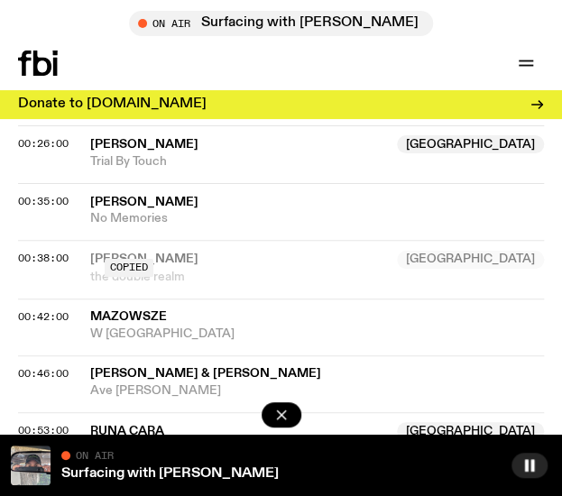
click at [136, 326] on span "W [GEOGRAPHIC_DATA]" at bounding box center [317, 334] width 454 height 17
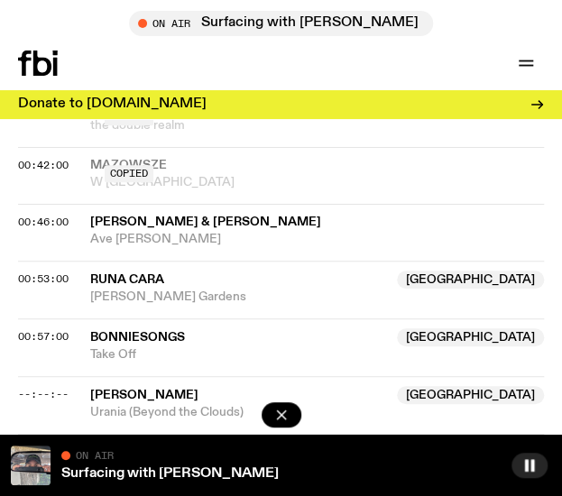
scroll to position [1791, 0]
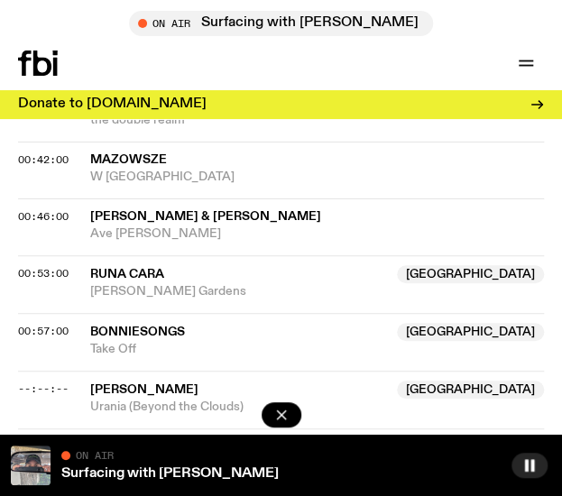
click at [171, 219] on span "[PERSON_NAME] & [PERSON_NAME]" at bounding box center [317, 216] width 454 height 17
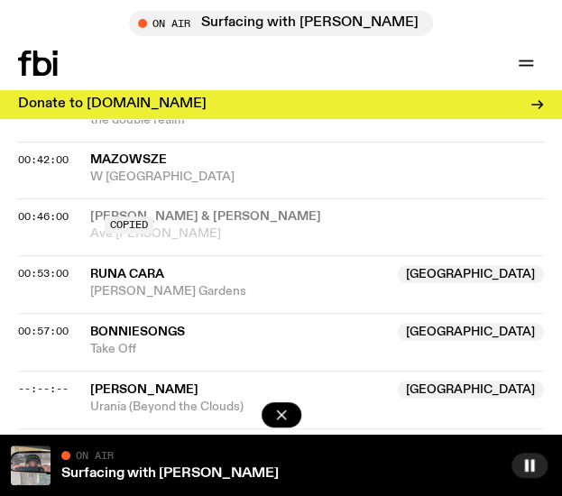
click at [126, 283] on span "[PERSON_NAME] Gardens" at bounding box center [317, 291] width 454 height 17
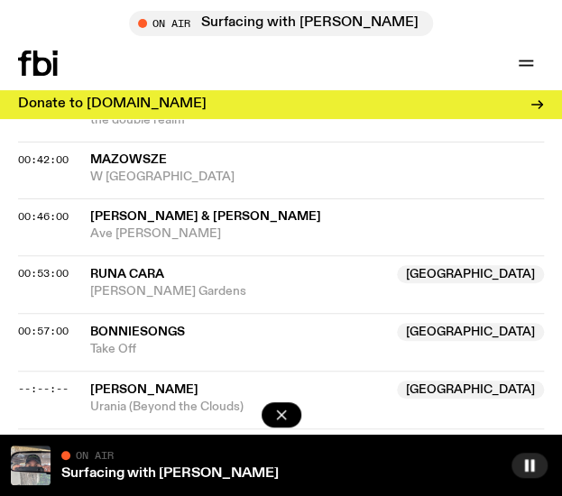
click at [124, 342] on span "Take Off" at bounding box center [317, 349] width 454 height 17
click at [100, 268] on span "Runa Cara" at bounding box center [127, 274] width 74 height 13
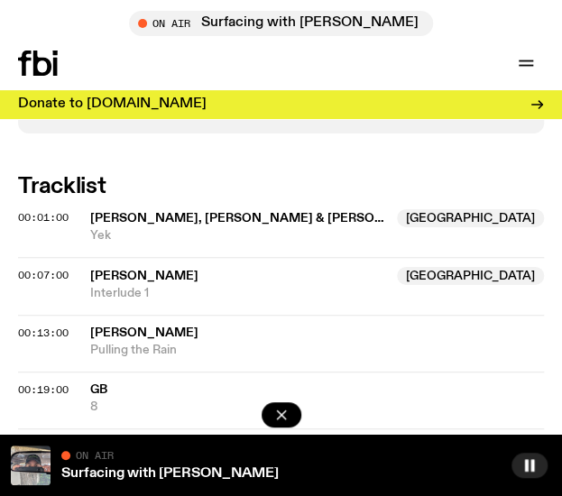
scroll to position [1272, 0]
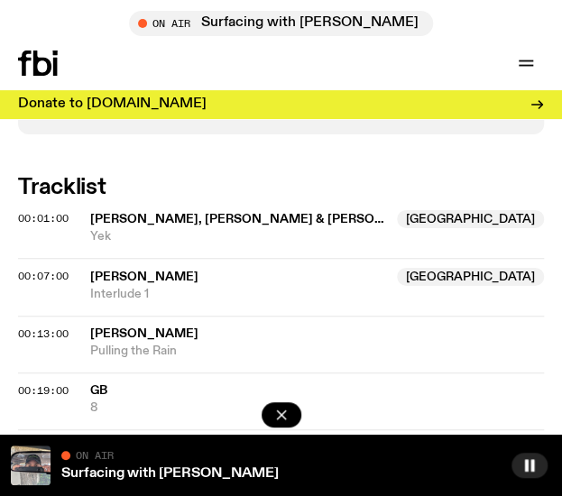
click at [155, 332] on span "[PERSON_NAME]" at bounding box center [144, 333] width 108 height 13
click at [144, 167] on div "On Air Now Specialist Experimental Neoclassical Folk IG: @lukemdezilva Surfacin…" at bounding box center [281, 130] width 562 height 2243
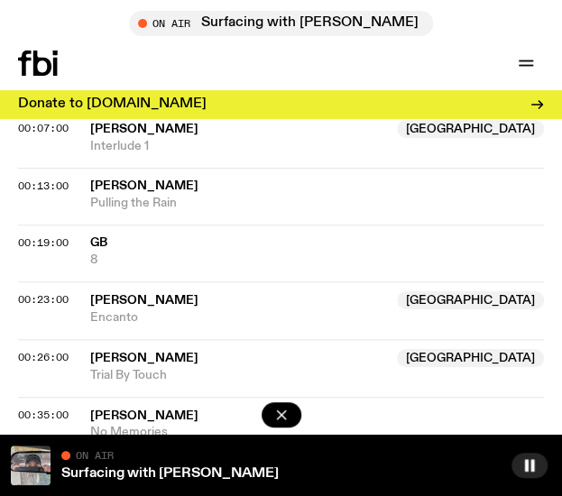
scroll to position [1422, 0]
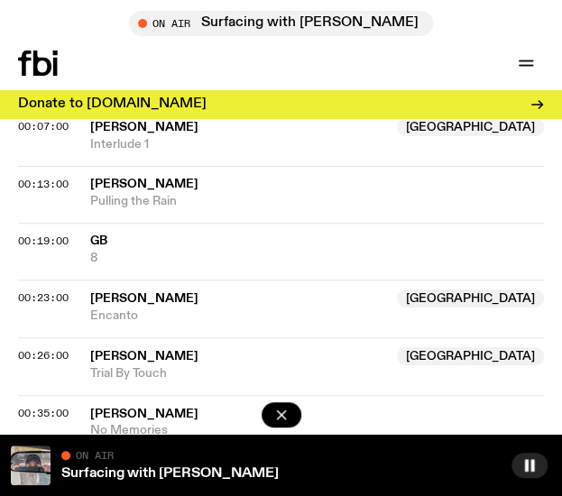
click at [92, 243] on span "GB" at bounding box center [98, 241] width 17 height 13
click at [98, 294] on span "[PERSON_NAME]" at bounding box center [144, 298] width 108 height 13
click at [128, 360] on span "Henry Lloyd Wilson" at bounding box center [238, 356] width 296 height 17
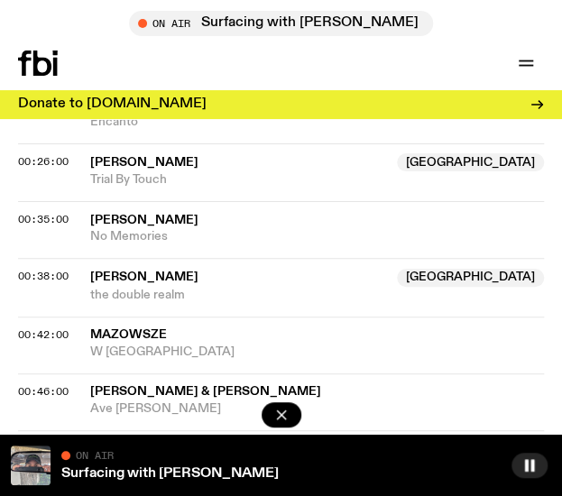
scroll to position [1617, 0]
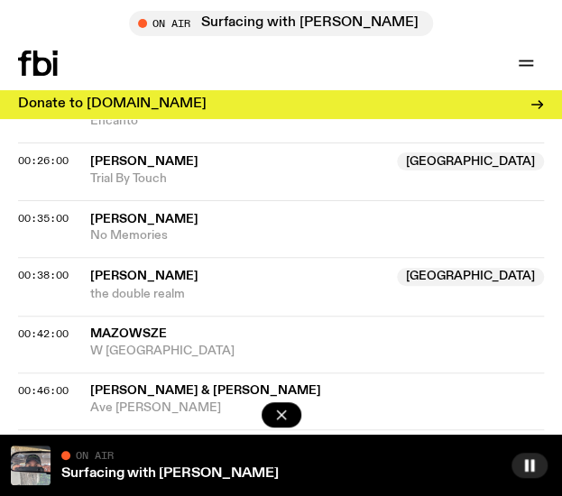
click at [88, 36] on div "Schedule Explore Read Volunteer Newsletter On Air Surfacing with Luke M de Zilv…" at bounding box center [281, 63] width 562 height 54
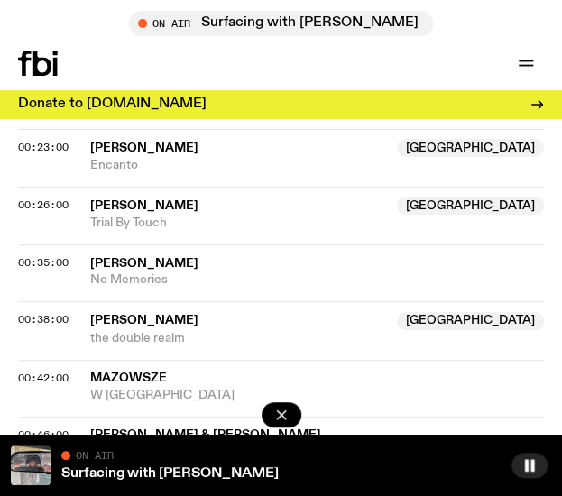
scroll to position [1566, 0]
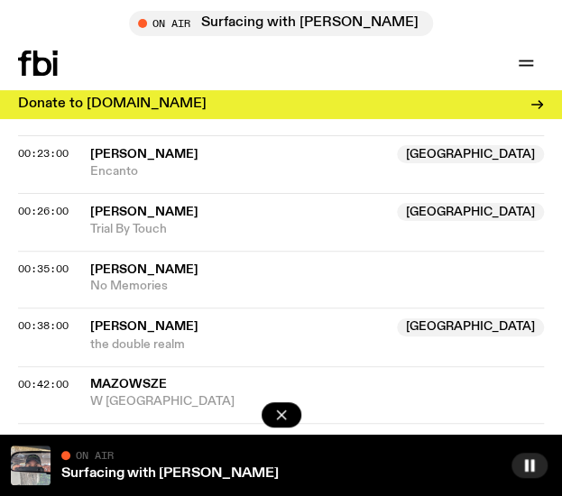
click at [155, 266] on span "[PERSON_NAME]" at bounding box center [144, 269] width 108 height 13
click at [116, 325] on span "[PERSON_NAME]" at bounding box center [144, 326] width 108 height 13
click at [69, 324] on span "00:38:00" at bounding box center [43, 325] width 51 height 14
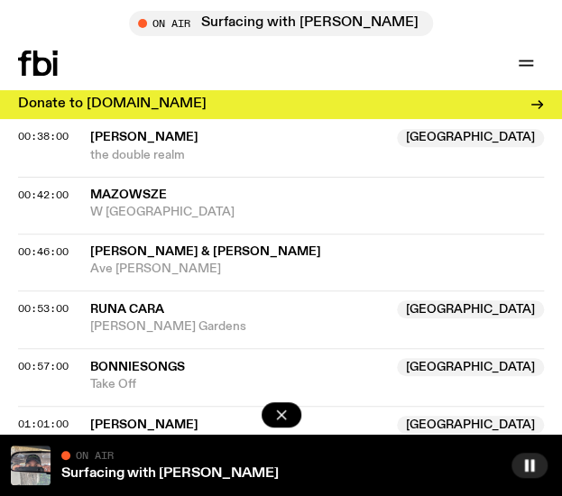
scroll to position [1756, 0]
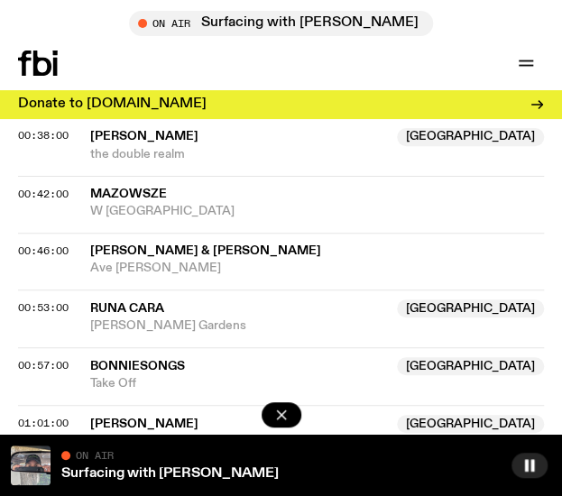
click at [143, 196] on span "Mazowsze" at bounding box center [128, 194] width 77 height 13
click at [118, 244] on span "[PERSON_NAME] & [PERSON_NAME]" at bounding box center [205, 250] width 231 height 13
click at [116, 309] on span "Runa Cara" at bounding box center [127, 308] width 74 height 13
click at [137, 375] on span "Take Off" at bounding box center [317, 383] width 454 height 17
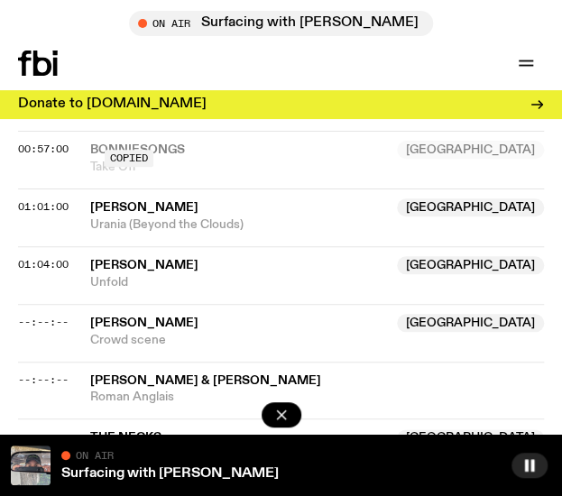
scroll to position [1975, 0]
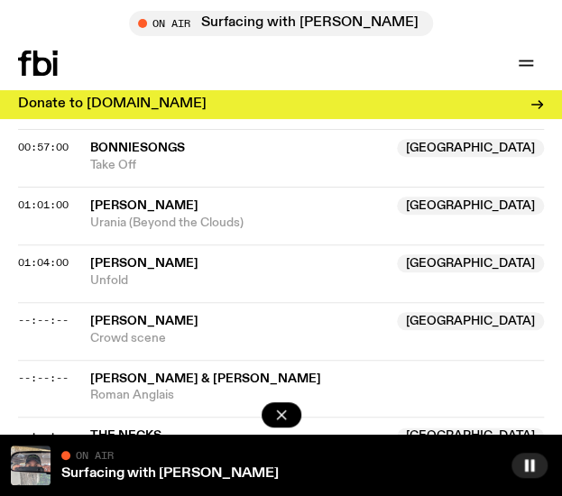
click at [135, 215] on span "Urania (Beyond the Clouds)" at bounding box center [317, 223] width 454 height 17
click at [115, 266] on span "[PERSON_NAME]" at bounding box center [238, 263] width 296 height 17
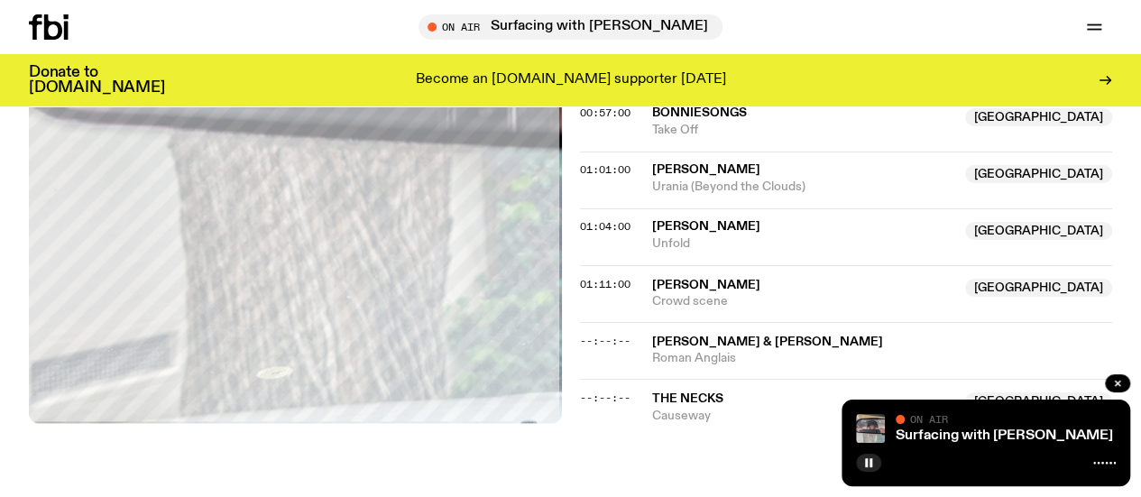
scroll to position [1424, 0]
click at [561, 291] on span "[PERSON_NAME]" at bounding box center [706, 285] width 108 height 13
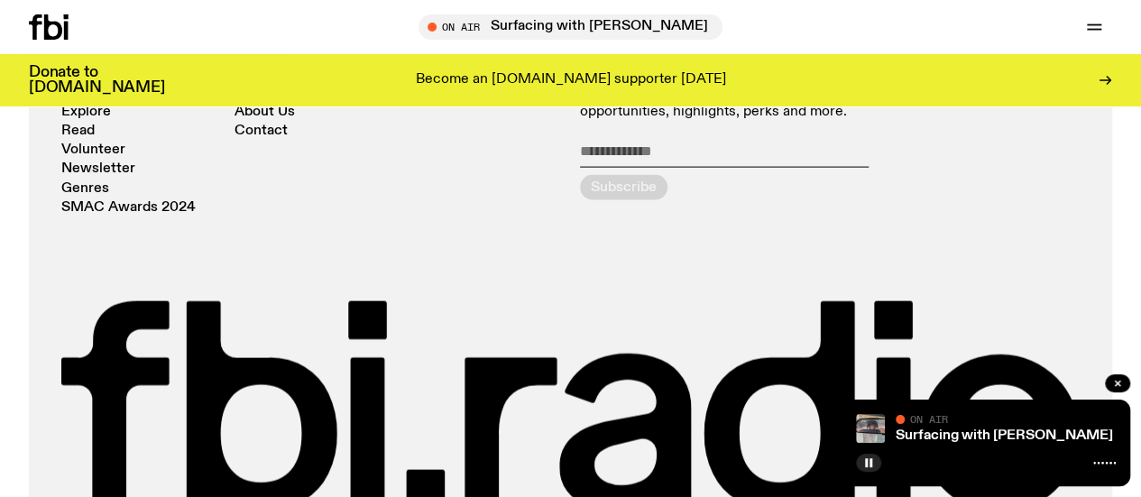
scroll to position [2084, 0]
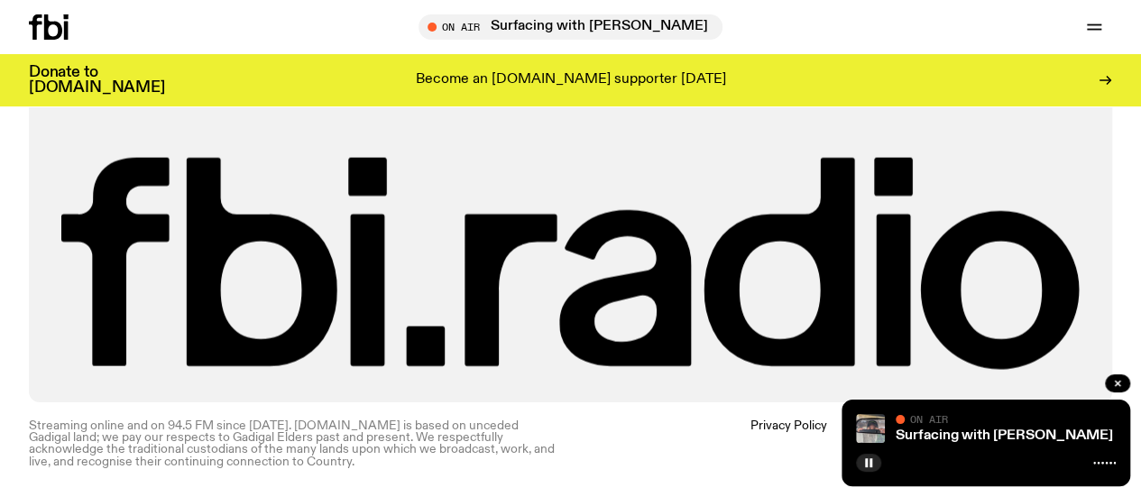
click at [0, 0] on icon "button" at bounding box center [0, 0] width 0 height 0
click at [397, 125] on div "Radio Schedule Explore Read Volunteer Newsletter Genres SMAC Awards 2024 Statio…" at bounding box center [570, 140] width 1018 height 458
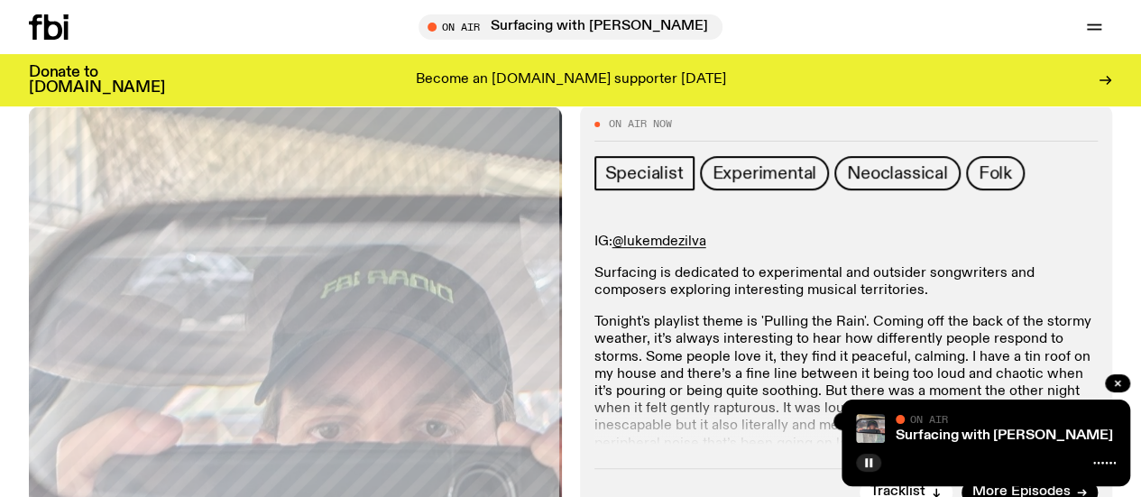
scroll to position [304, 0]
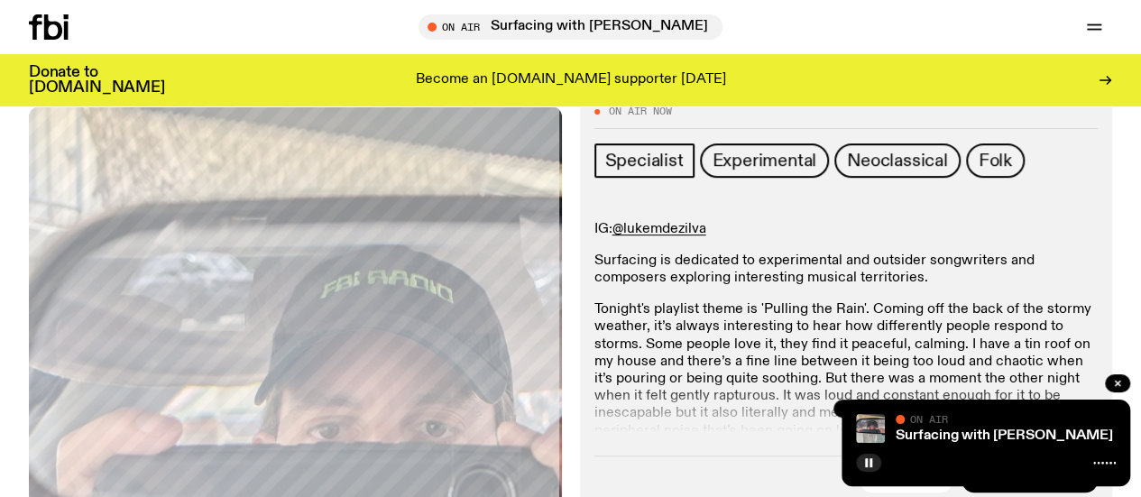
click at [561, 287] on p "Surfacing is dedicated to experimental and outsider songwriters and composers e…" at bounding box center [846, 270] width 504 height 34
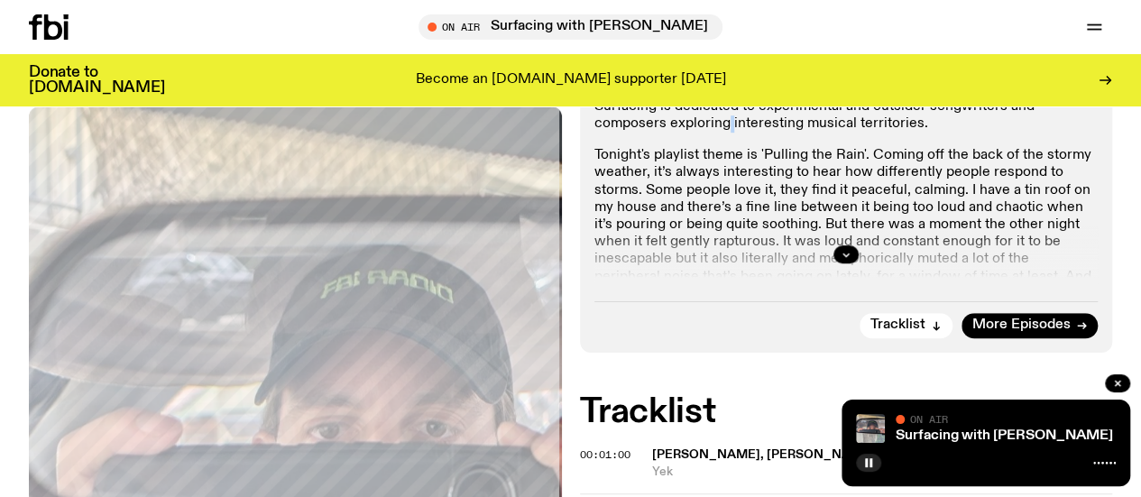
scroll to position [451, 0]
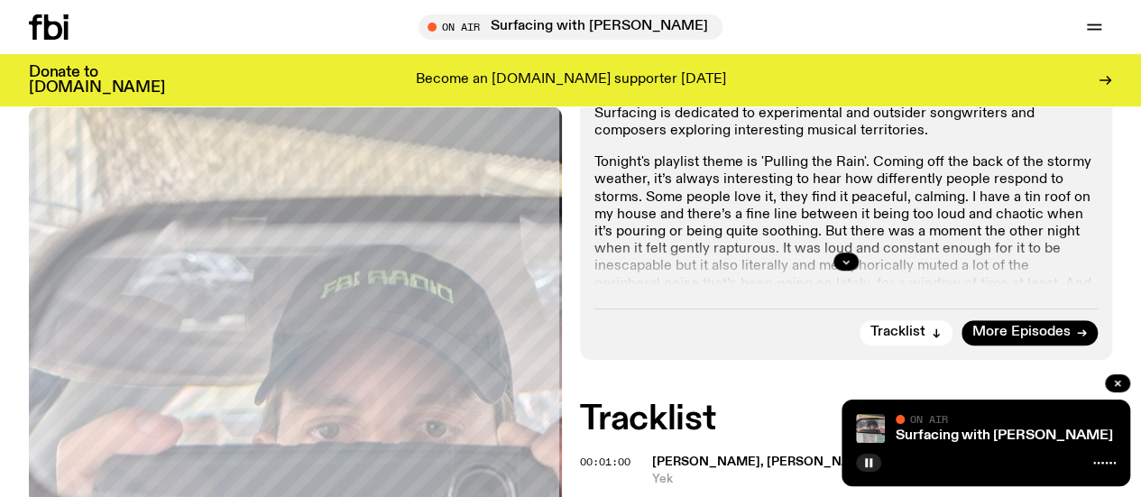
click at [561, 173] on div "IG: @lukemdezilva Surfacing is dedicated to experimental and outsider songwrite…" at bounding box center [846, 201] width 504 height 254
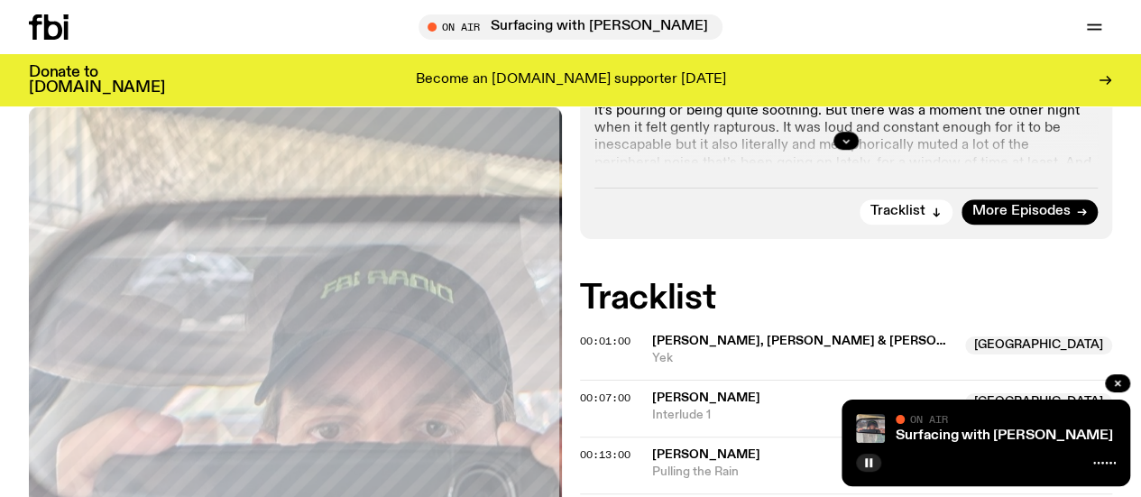
scroll to position [484, 0]
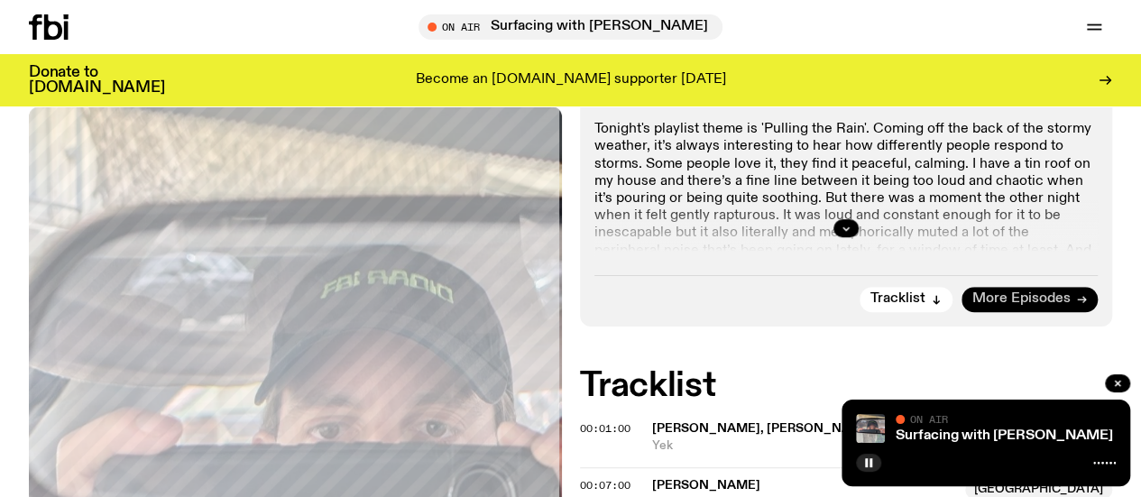
click at [561, 312] on link "More Episodes" at bounding box center [1030, 299] width 136 height 25
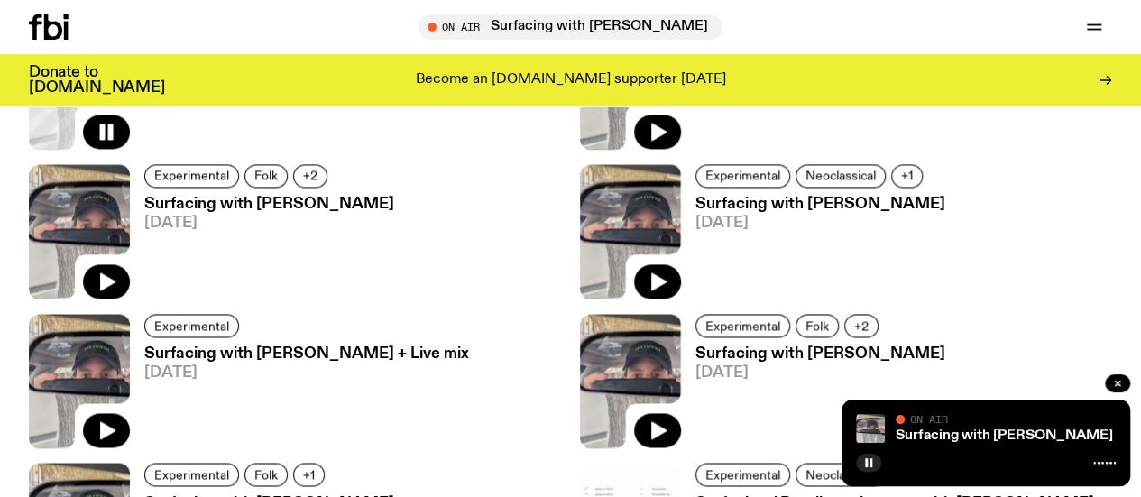
scroll to position [1245, 0]
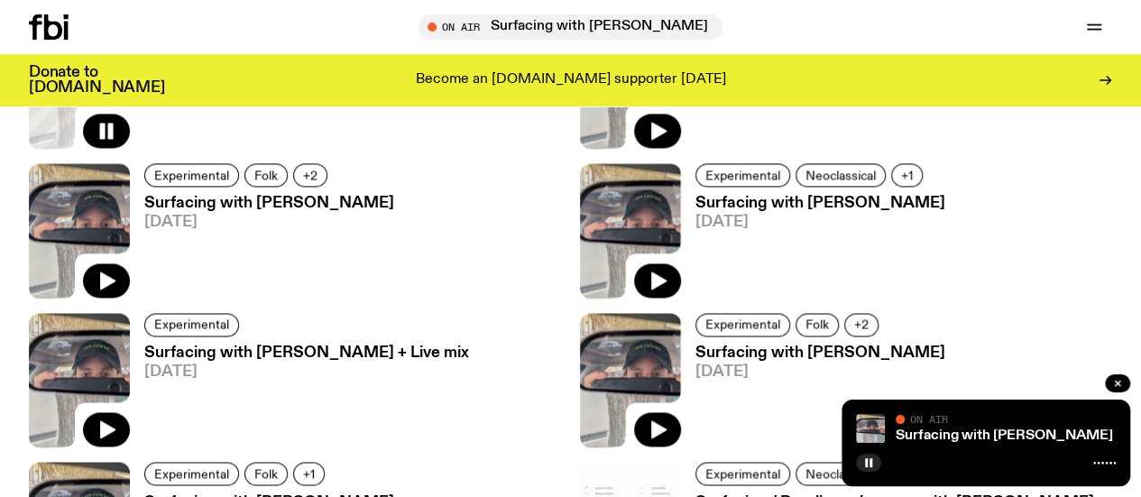
click at [561, 494] on h3 "Surfacing / Paralingual scores with [PERSON_NAME]" at bounding box center [895, 501] width 399 height 15
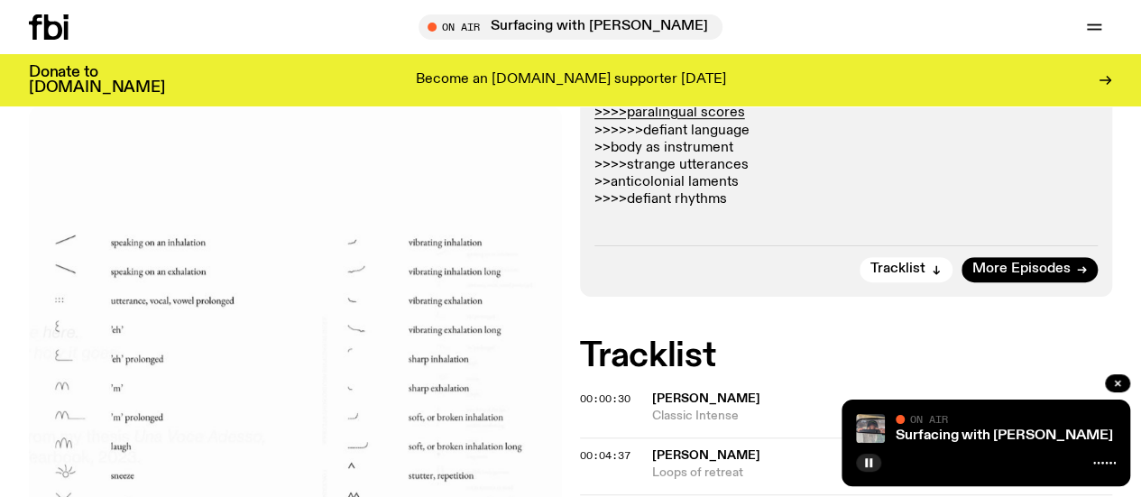
scroll to position [490, 0]
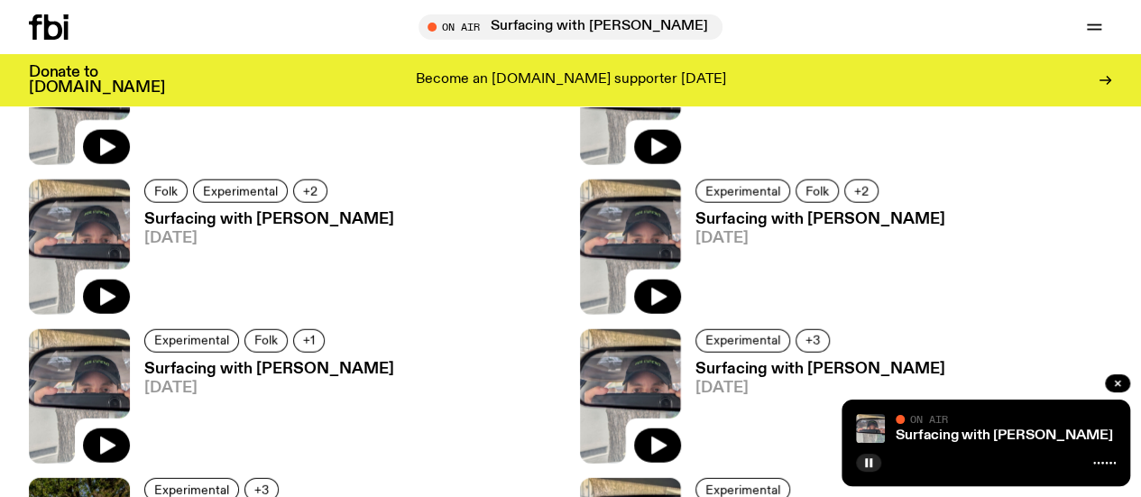
scroll to position [2134, 0]
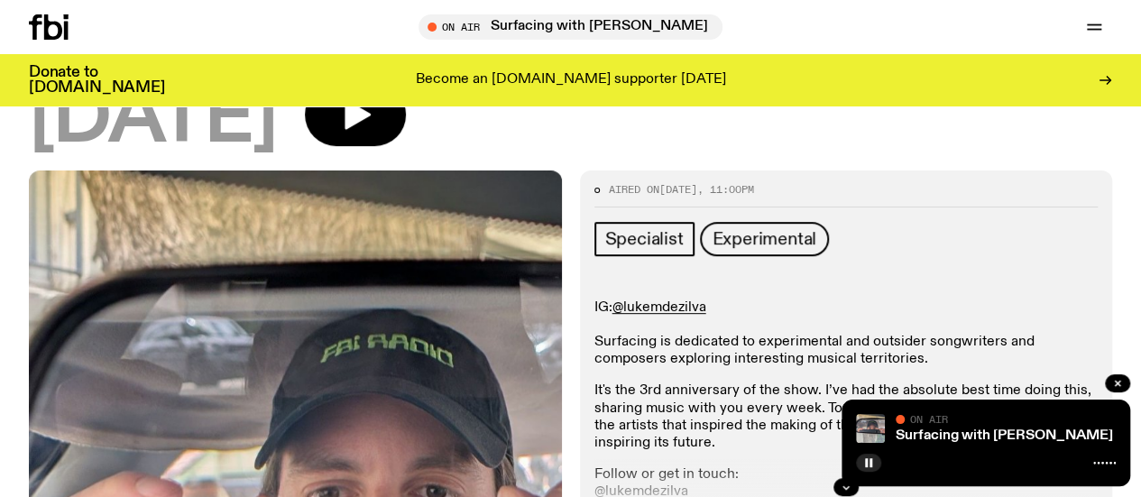
scroll to position [504, 0]
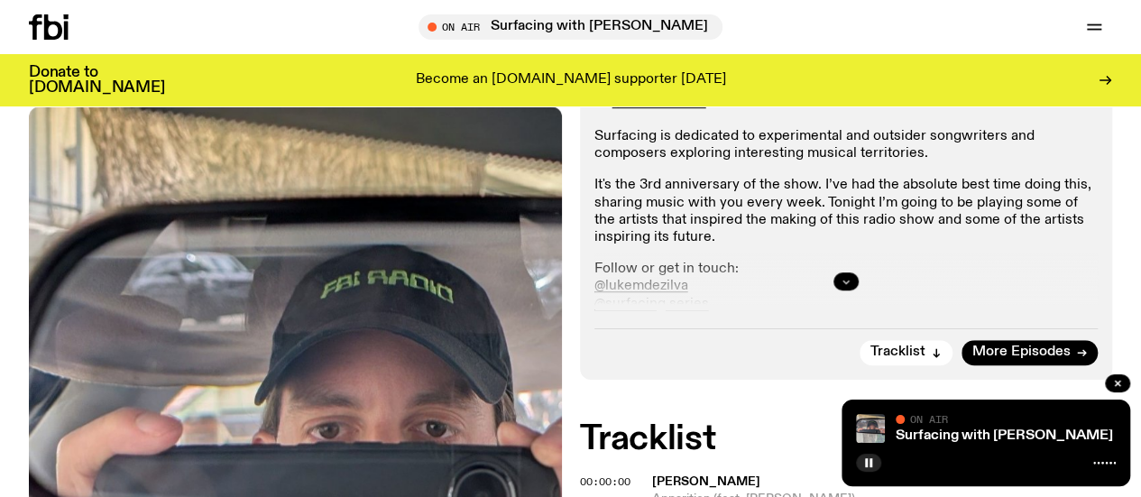
click at [561, 276] on icon "button" at bounding box center [846, 281] width 11 height 11
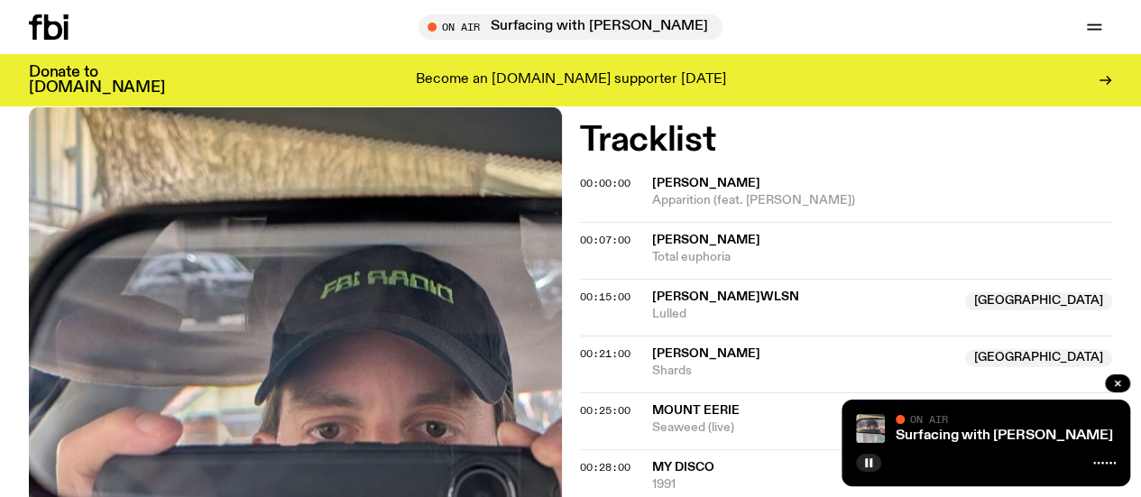
scroll to position [836, 0]
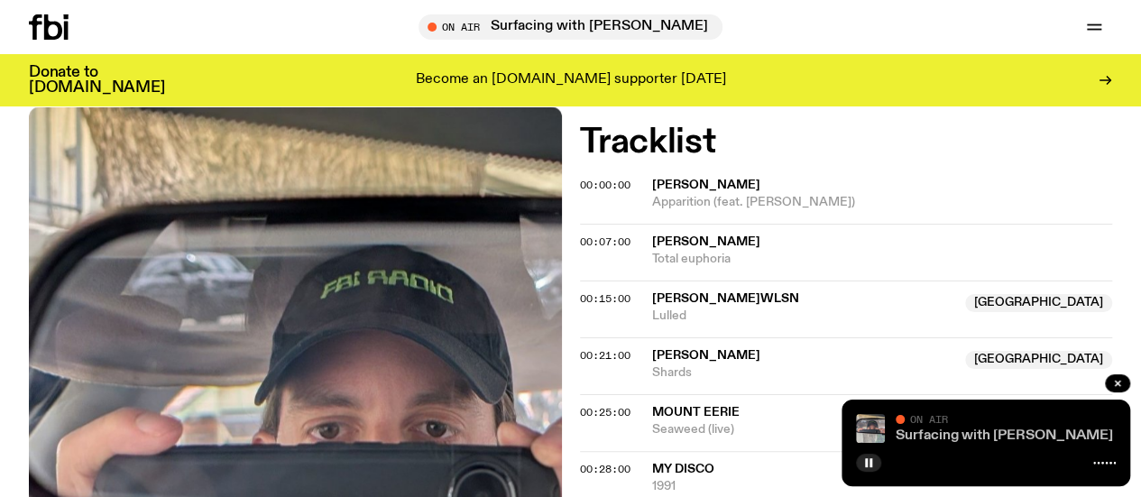
drag, startPoint x: 947, startPoint y: 433, endPoint x: 907, endPoint y: 434, distance: 40.6
click at [561, 434] on link "Surfacing with [PERSON_NAME]" at bounding box center [1004, 435] width 217 height 14
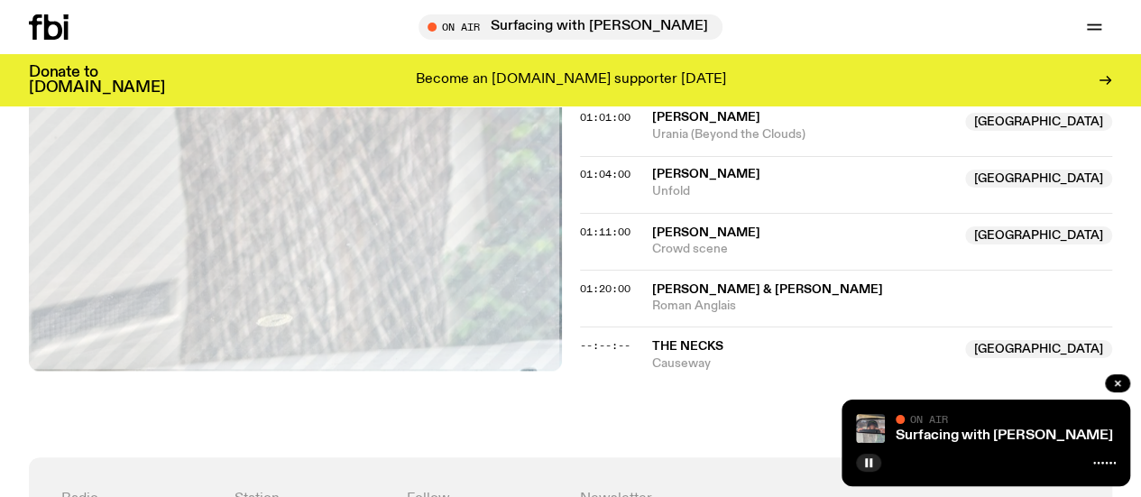
scroll to position [1472, 0]
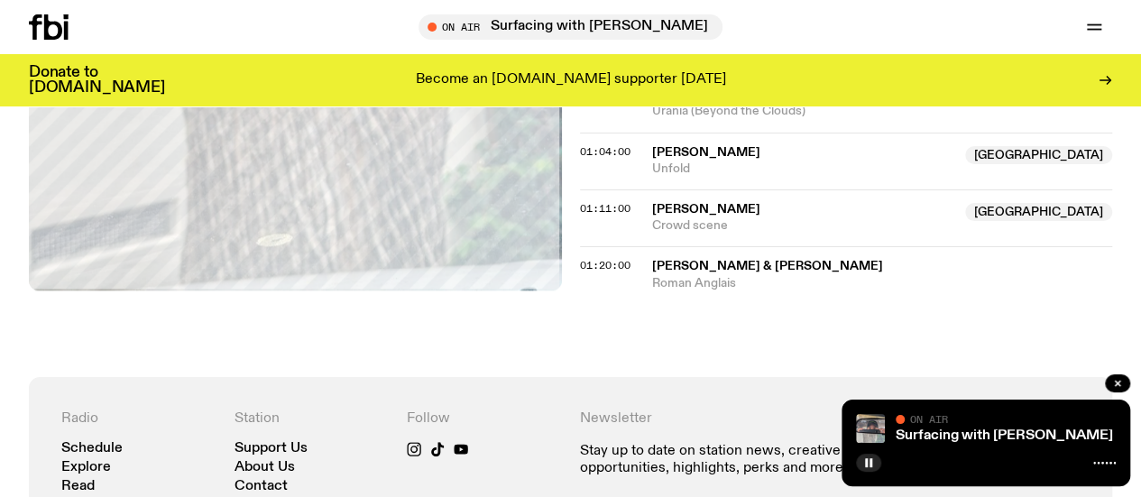
scroll to position [1559, 0]
click at [561, 273] on span "[PERSON_NAME] & [PERSON_NAME]" at bounding box center [882, 264] width 461 height 17
click at [502, 456] on div at bounding box center [484, 448] width 155 height 14
click at [561, 433] on link "Surfacing with [PERSON_NAME]" at bounding box center [1004, 435] width 217 height 14
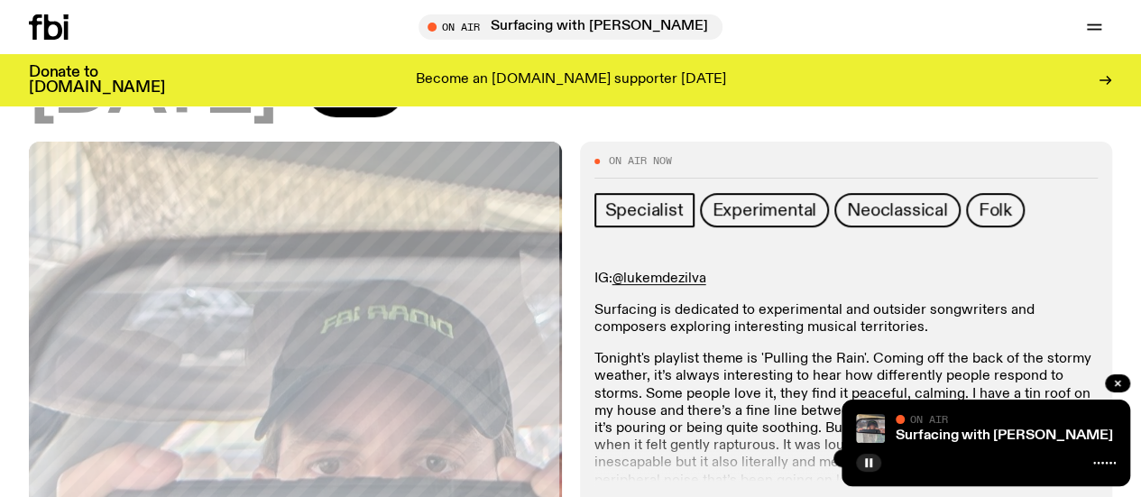
scroll to position [258, 0]
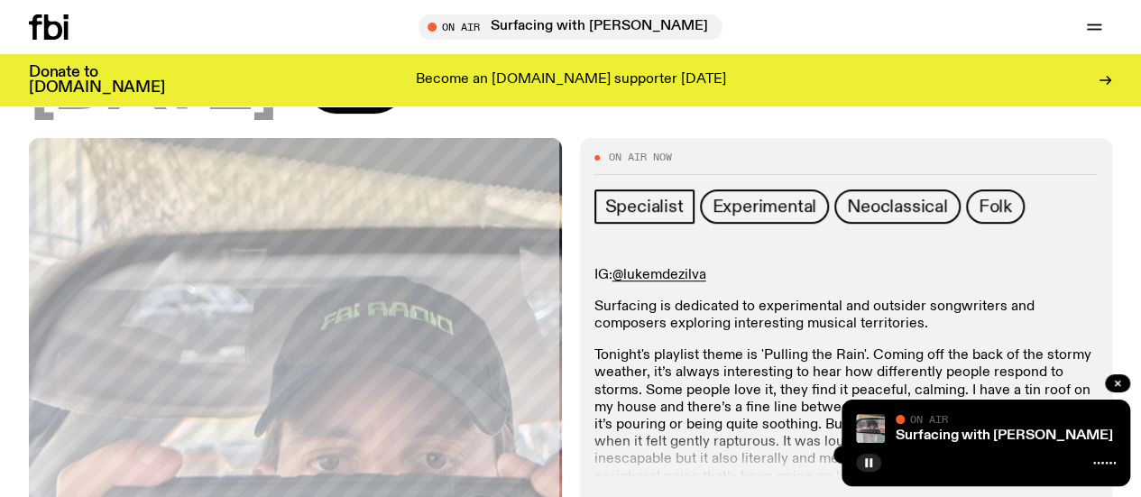
click at [561, 333] on p "Surfacing is dedicated to experimental and outsider songwriters and composers e…" at bounding box center [846, 316] width 504 height 34
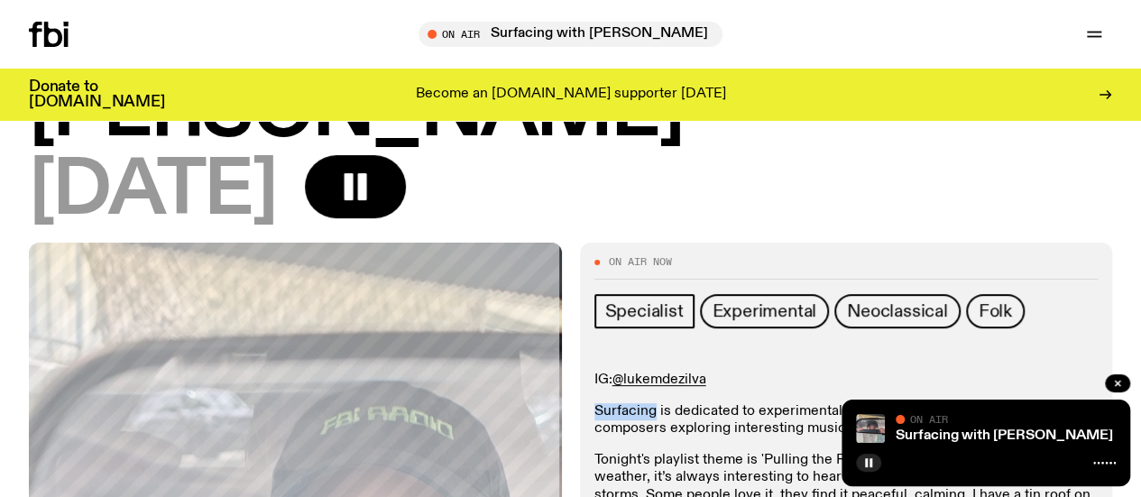
scroll to position [0, 0]
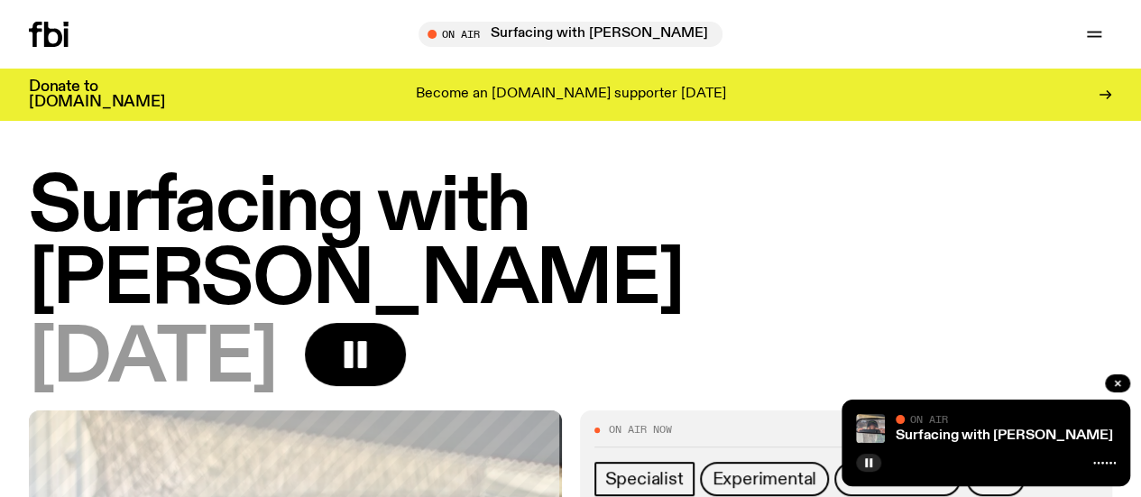
click at [254, 198] on h1 "Surfacing with [PERSON_NAME]" at bounding box center [570, 244] width 1083 height 146
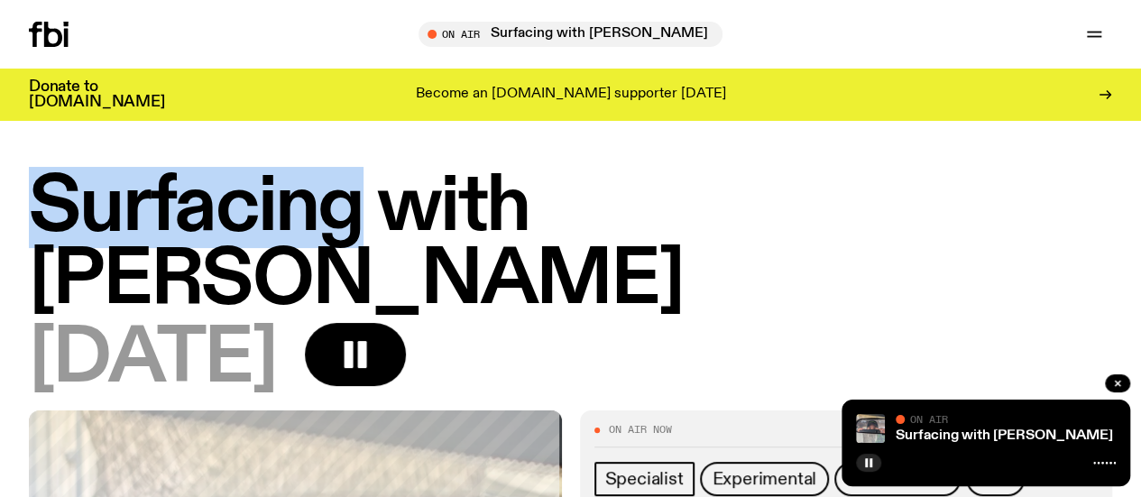
click at [254, 198] on h1 "Surfacing with [PERSON_NAME]" at bounding box center [570, 244] width 1083 height 146
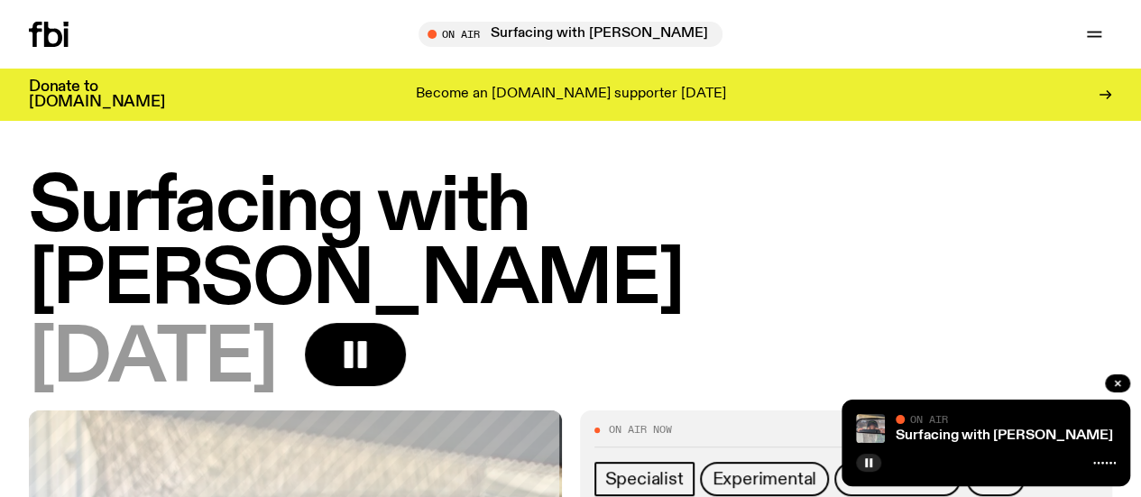
click at [428, 198] on h1 "Surfacing with [PERSON_NAME]" at bounding box center [570, 244] width 1083 height 146
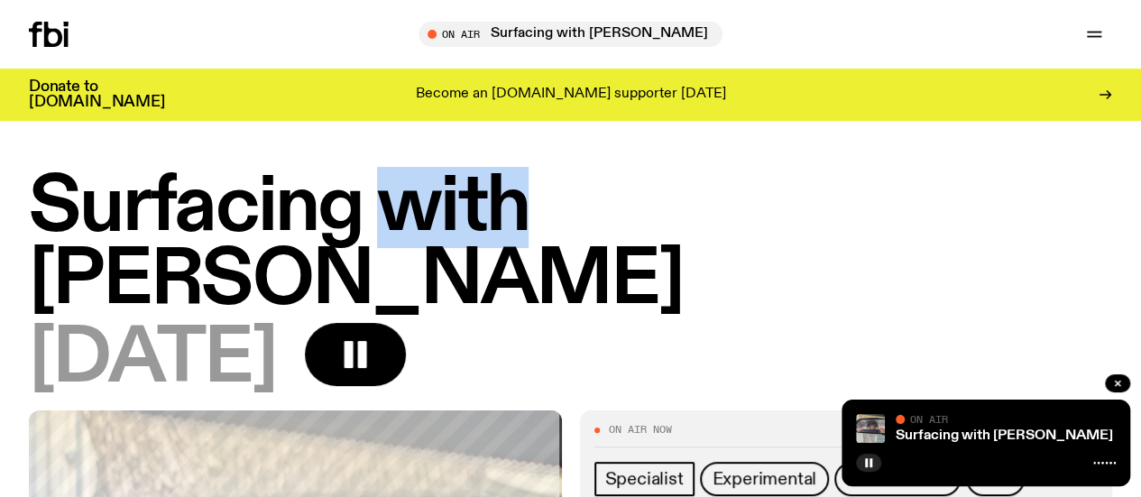
click at [428, 198] on h1 "Surfacing with [PERSON_NAME]" at bounding box center [570, 244] width 1083 height 146
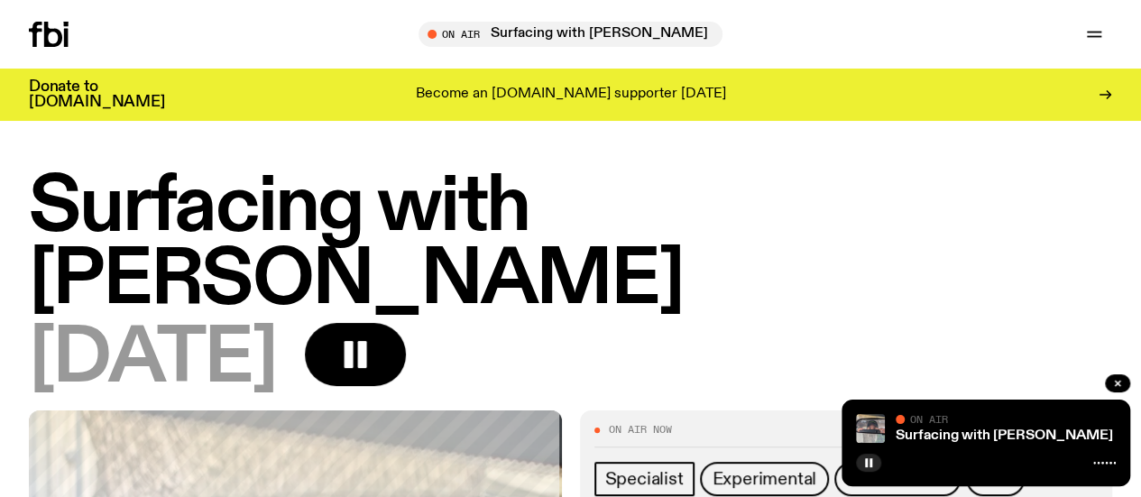
click at [561, 205] on h1 "Surfacing with [PERSON_NAME]" at bounding box center [570, 244] width 1083 height 146
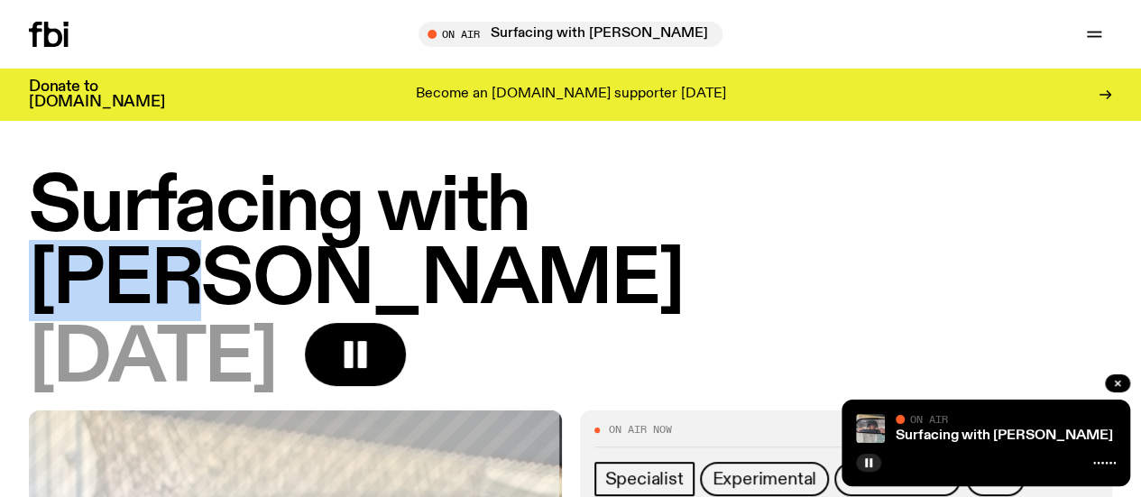
click at [561, 205] on h1 "Surfacing with [PERSON_NAME]" at bounding box center [570, 244] width 1083 height 146
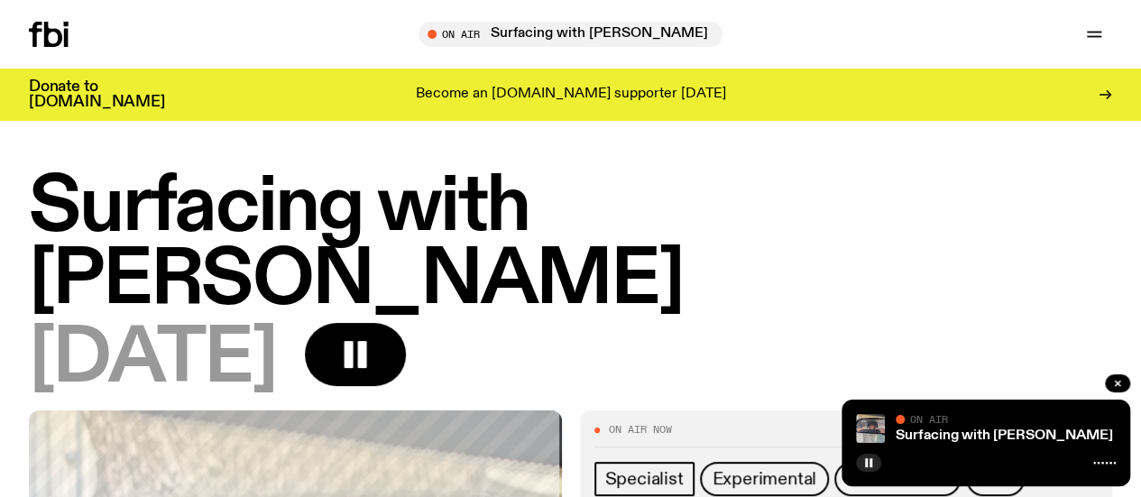
click at [561, 217] on h1 "Surfacing with [PERSON_NAME]" at bounding box center [570, 244] width 1083 height 146
click at [561, 268] on h1 "Surfacing with [PERSON_NAME]" at bounding box center [570, 244] width 1083 height 146
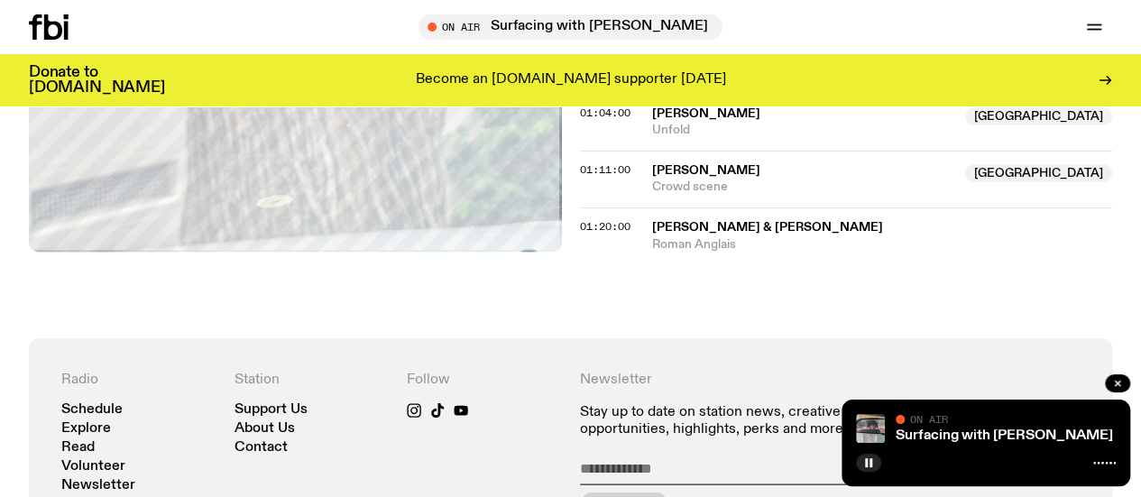
scroll to position [1582, 0]
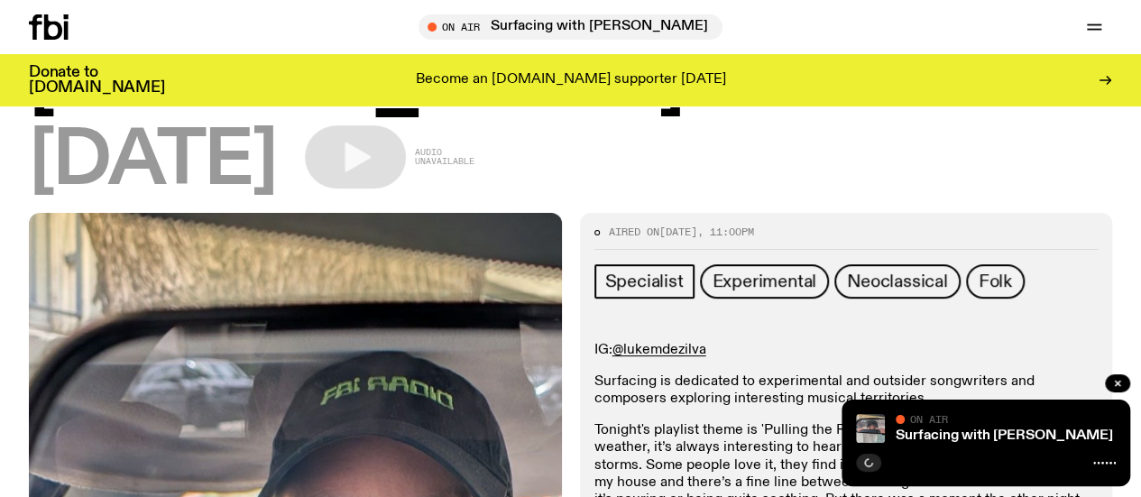
scroll to position [184, 0]
